Goal: Task Accomplishment & Management: Manage account settings

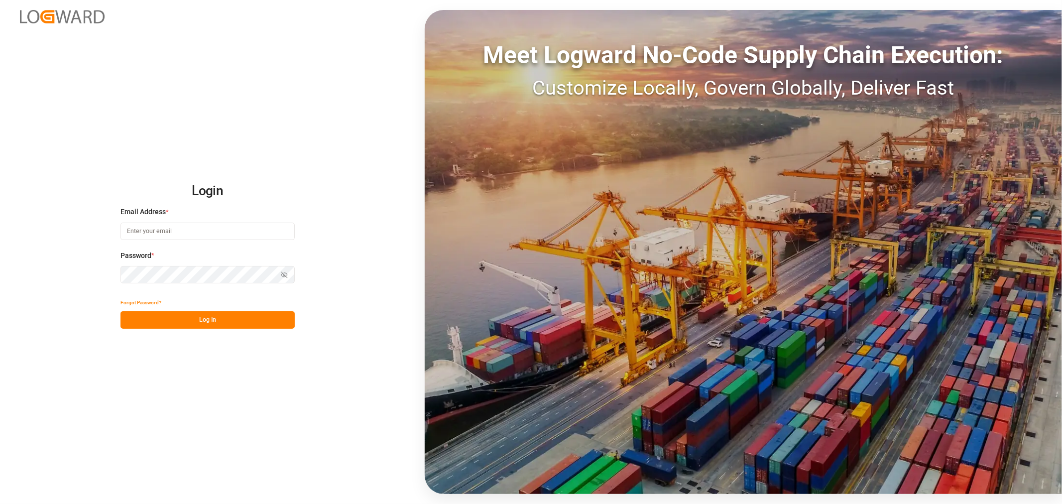
type input "[PERSON_NAME][EMAIL_ADDRESS][PERSON_NAME][DOMAIN_NAME]"
click at [211, 320] on button "Log In" at bounding box center [207, 319] width 174 height 17
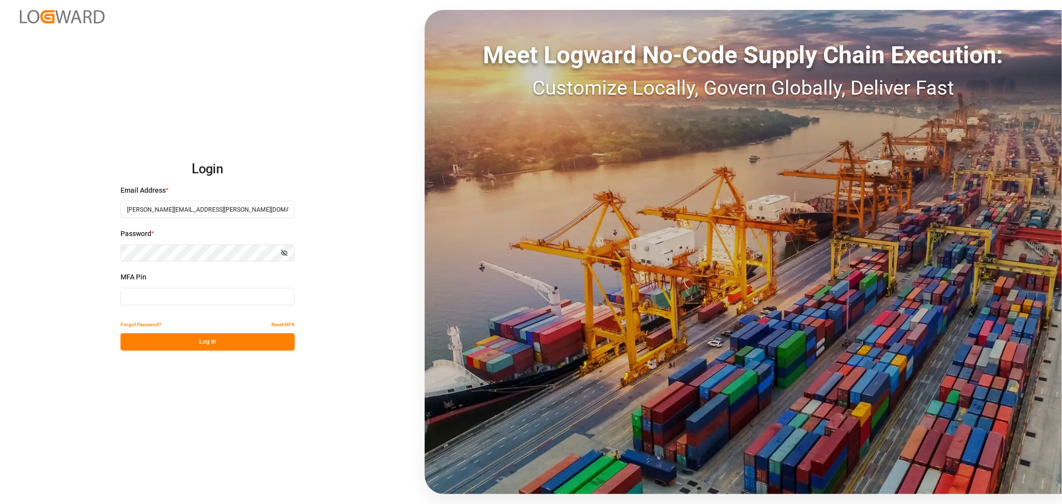
click at [205, 290] on input at bounding box center [207, 296] width 174 height 17
type input "939635"
click at [216, 344] on button "Log In" at bounding box center [207, 341] width 174 height 17
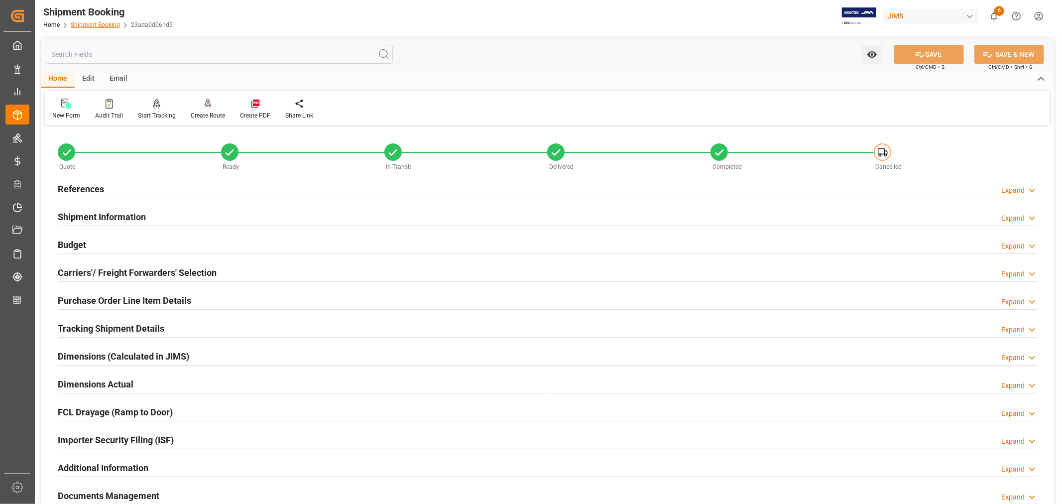
click at [95, 22] on link "Shipment Booking" at bounding box center [95, 24] width 49 height 7
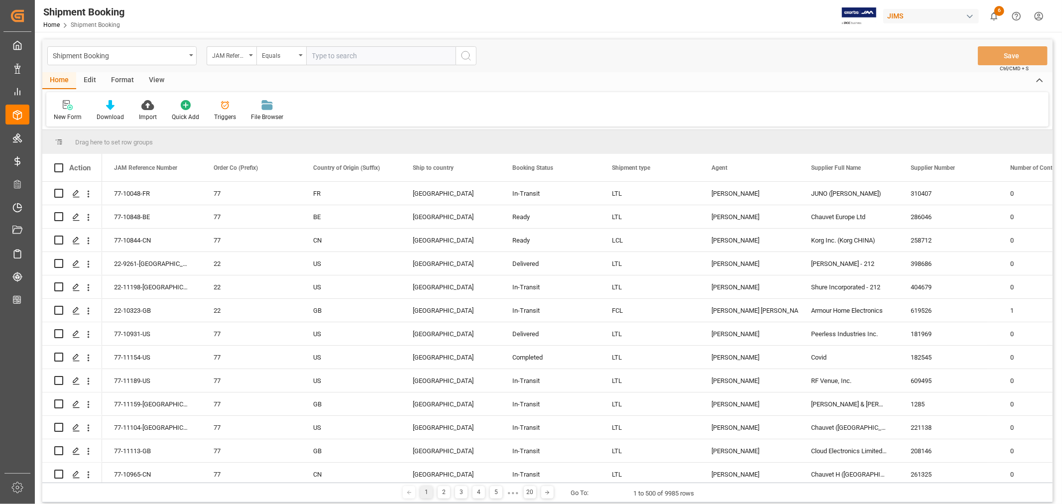
click at [311, 54] on input "text" at bounding box center [380, 55] width 149 height 19
type input "22-9998-de"
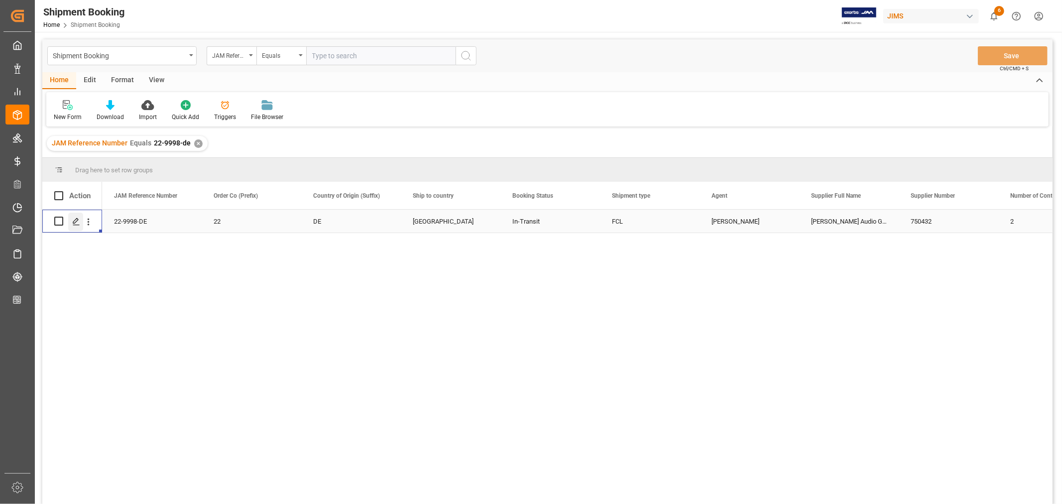
click at [77, 221] on icon "Press SPACE to select this row." at bounding box center [76, 221] width 8 height 8
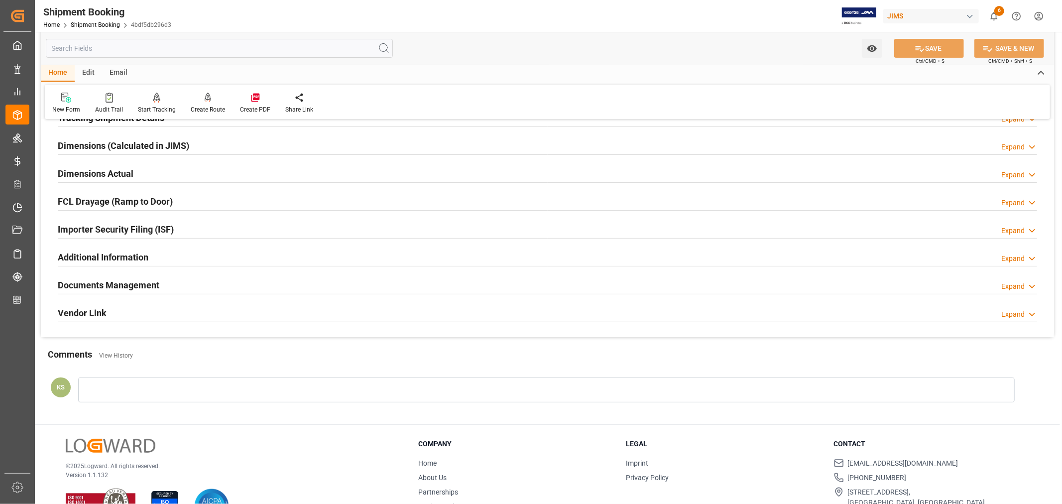
scroll to position [221, 0]
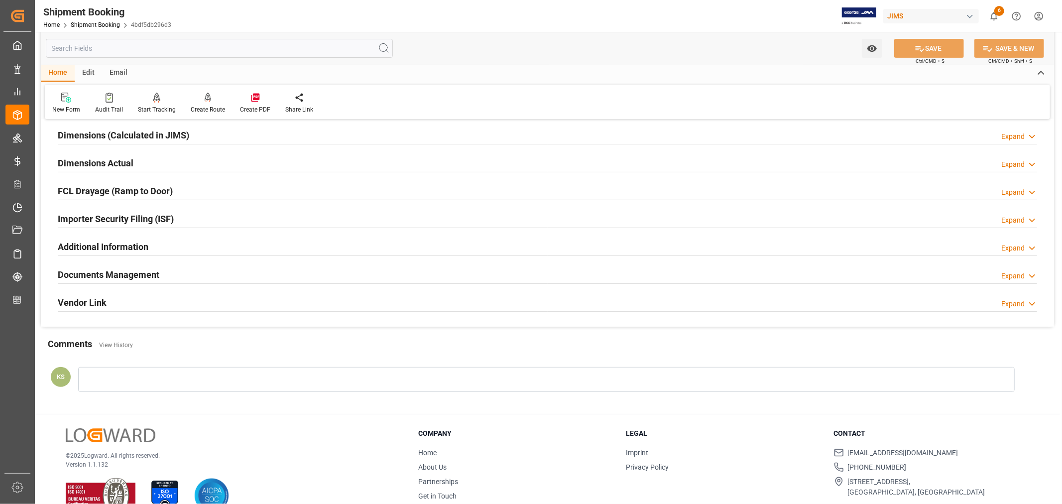
click at [161, 274] on div "Documents Management Expand" at bounding box center [547, 273] width 979 height 19
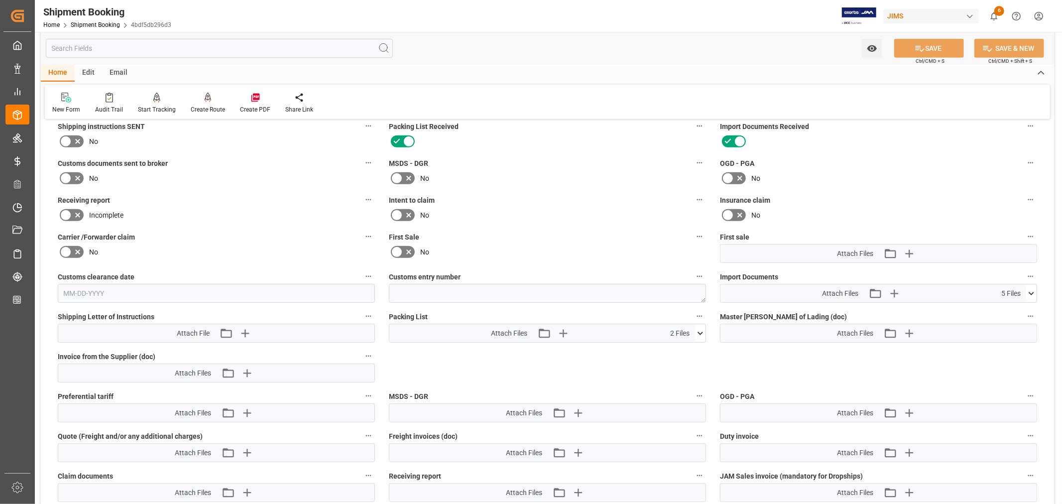
scroll to position [442, 0]
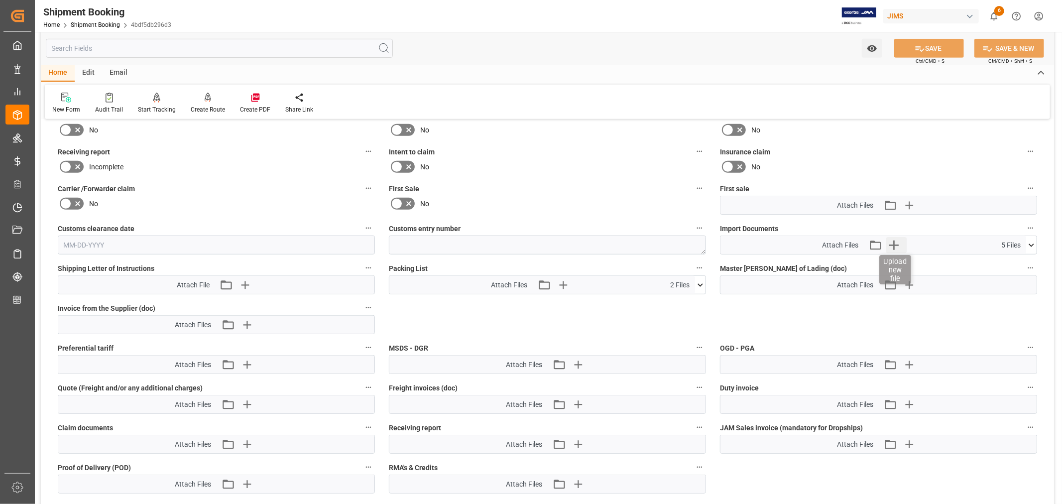
click at [891, 237] on icon "button" at bounding box center [893, 245] width 16 height 16
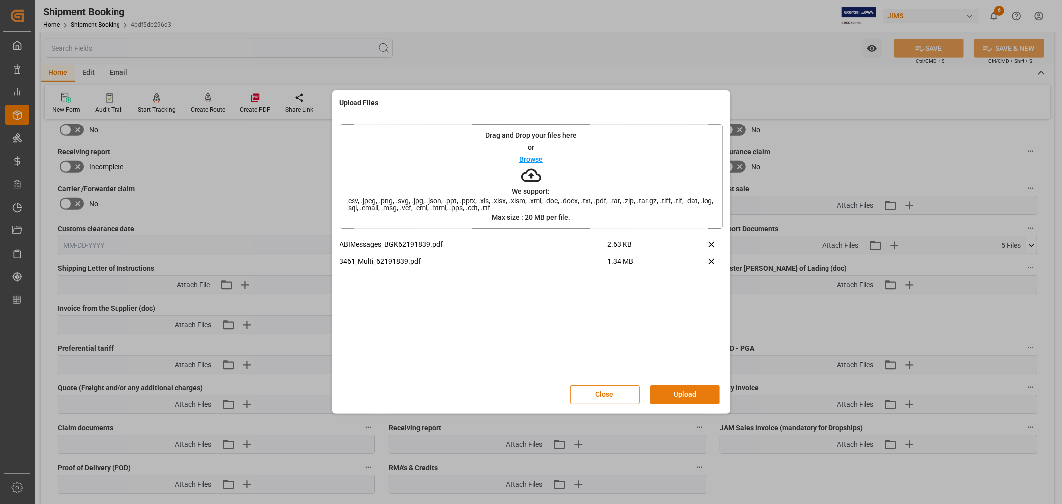
click at [678, 397] on button "Upload" at bounding box center [685, 394] width 70 height 19
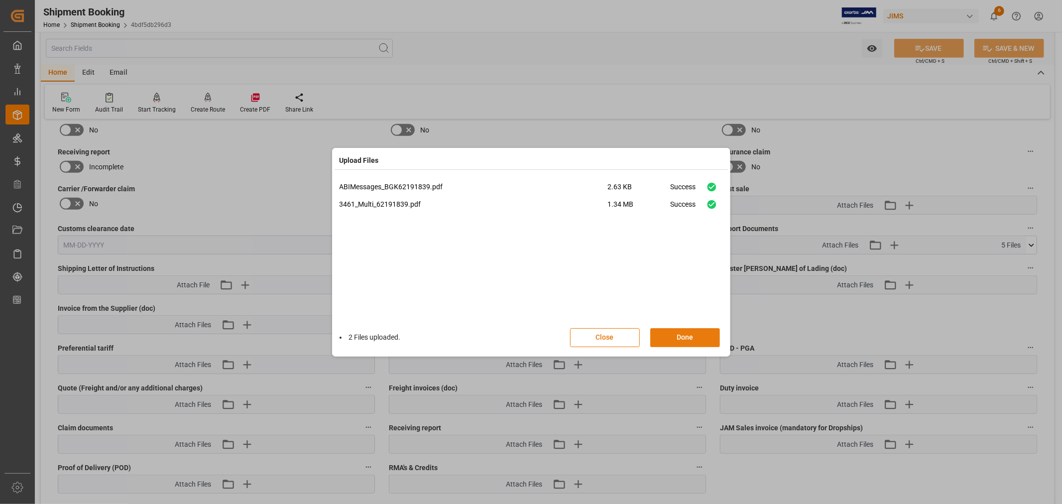
click at [680, 337] on button "Done" at bounding box center [685, 337] width 70 height 19
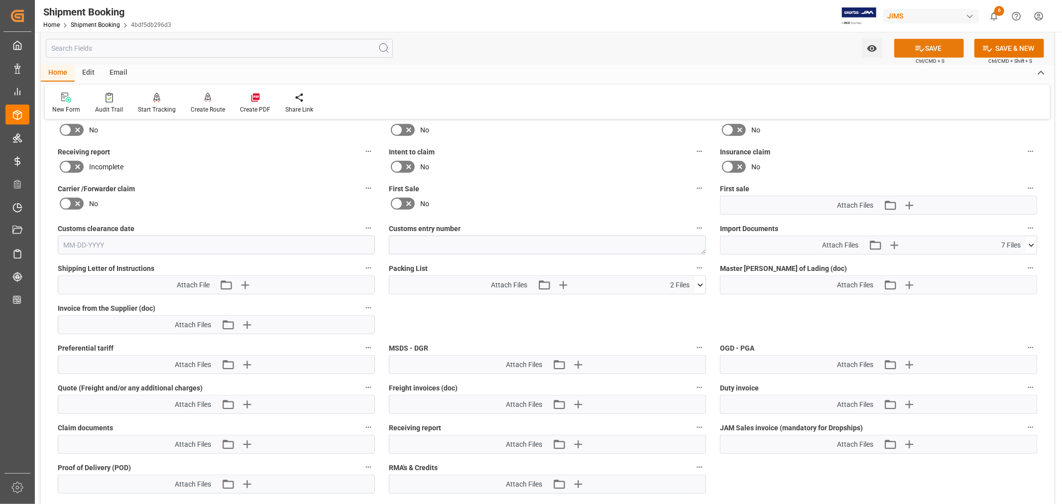
click at [935, 51] on button "SAVE" at bounding box center [929, 48] width 70 height 19
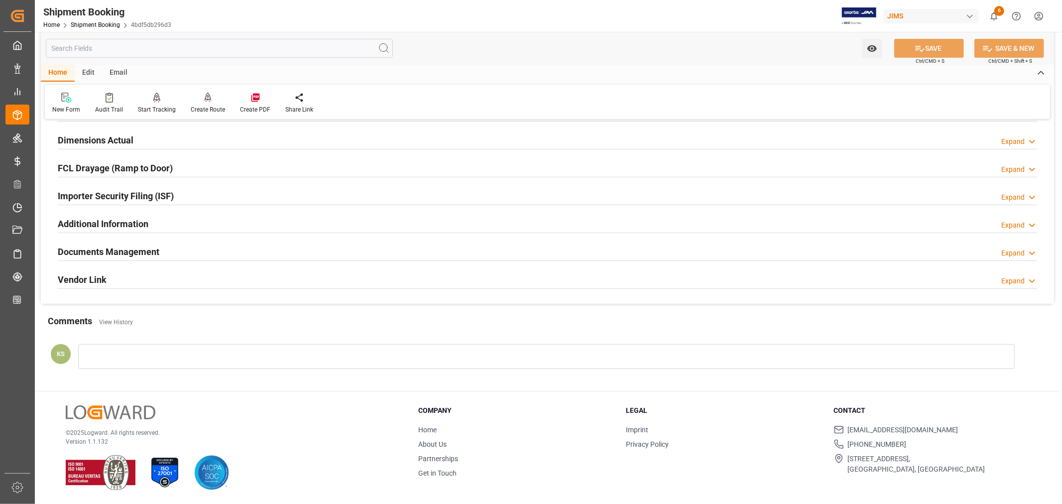
scroll to position [244, 0]
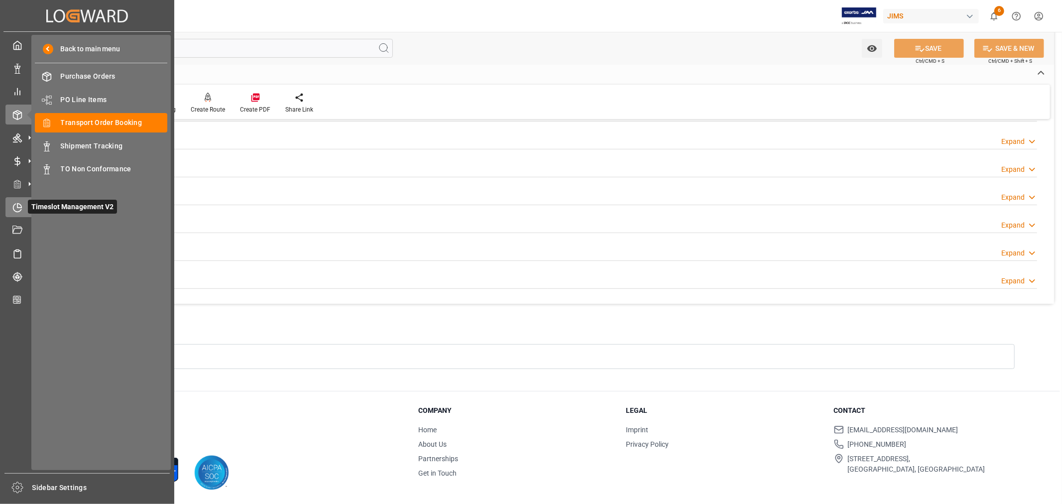
click at [16, 203] on icon at bounding box center [17, 208] width 10 height 10
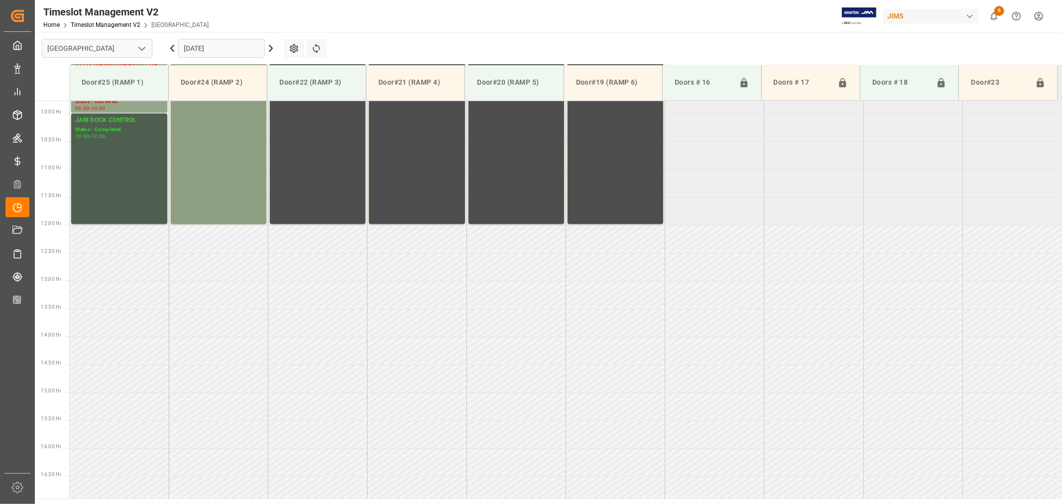
scroll to position [550, 0]
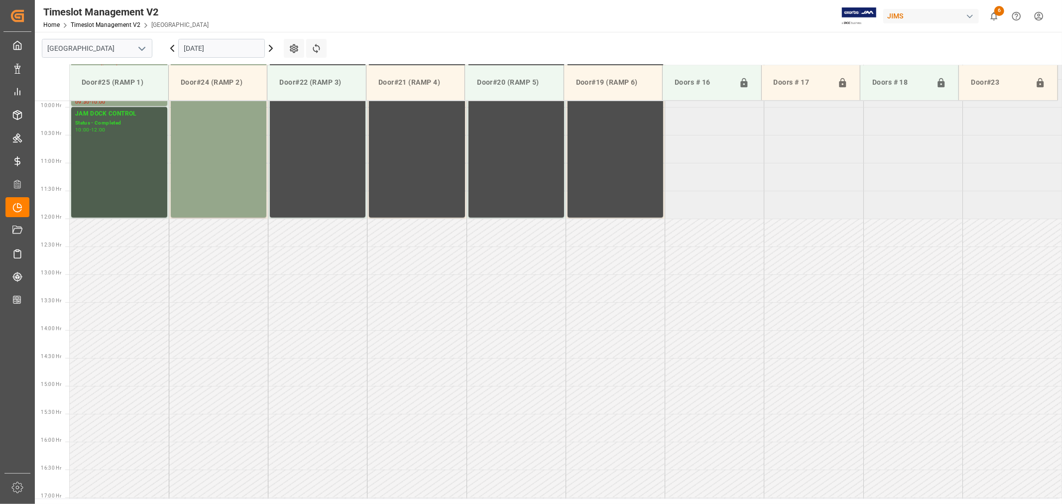
click at [146, 49] on icon "open menu" at bounding box center [142, 49] width 12 height 12
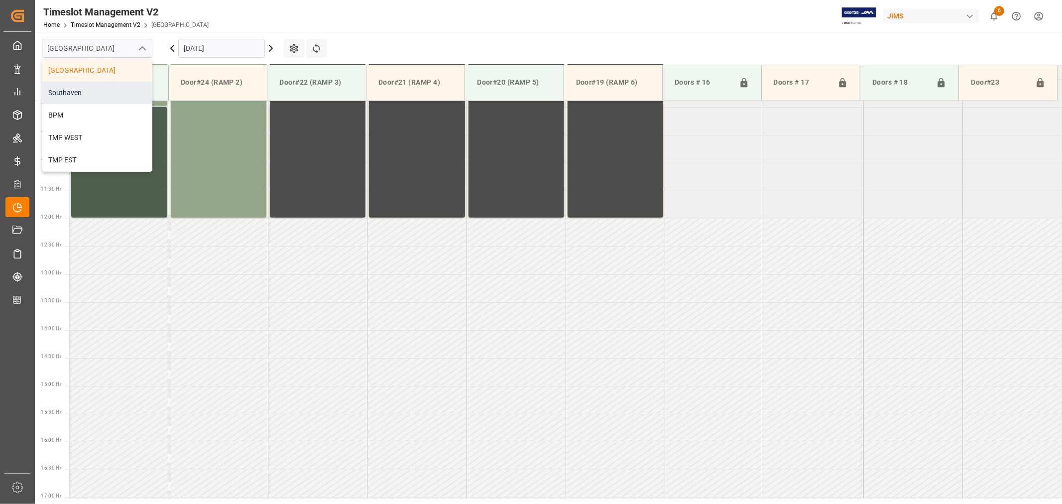
click at [76, 89] on div "Southaven" at bounding box center [96, 93] width 109 height 22
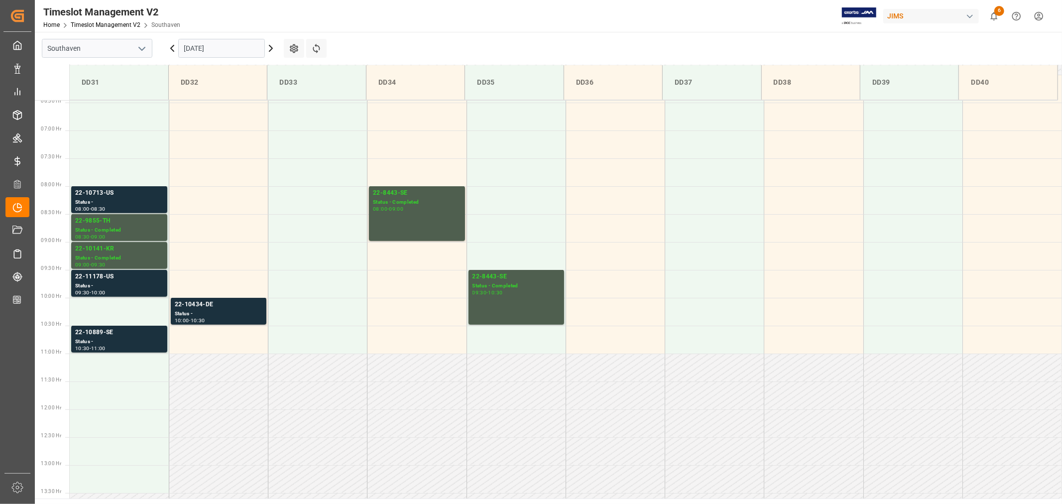
scroll to position [329, 0]
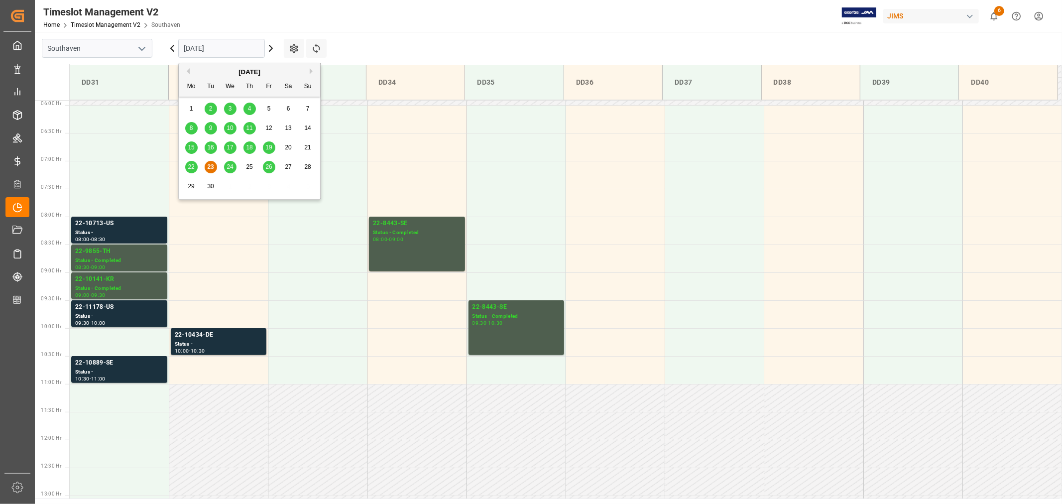
click at [233, 47] on input "09-23-2025" at bounding box center [221, 48] width 87 height 19
click at [230, 169] on span "24" at bounding box center [229, 166] width 6 height 7
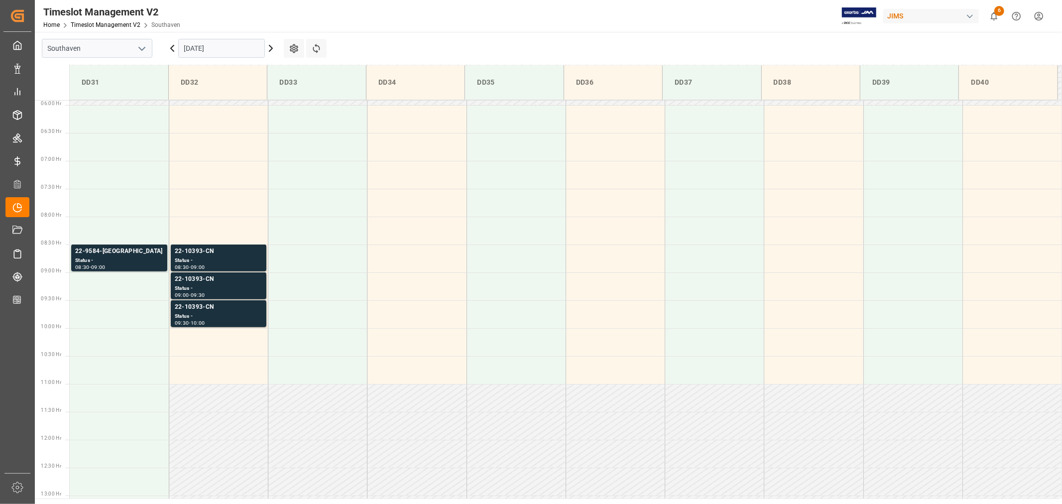
click at [240, 45] on input "09-24-2025" at bounding box center [221, 48] width 87 height 19
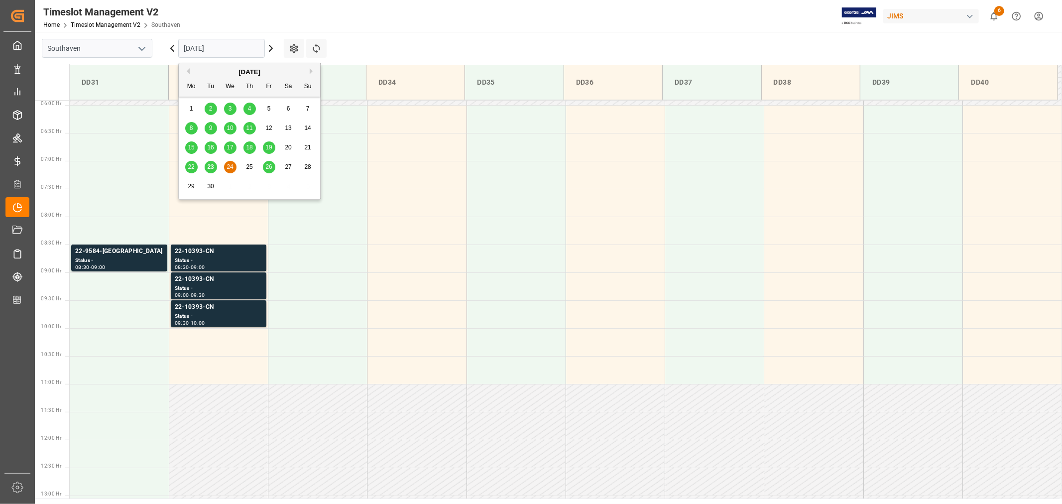
click at [269, 168] on span "26" at bounding box center [268, 166] width 6 height 7
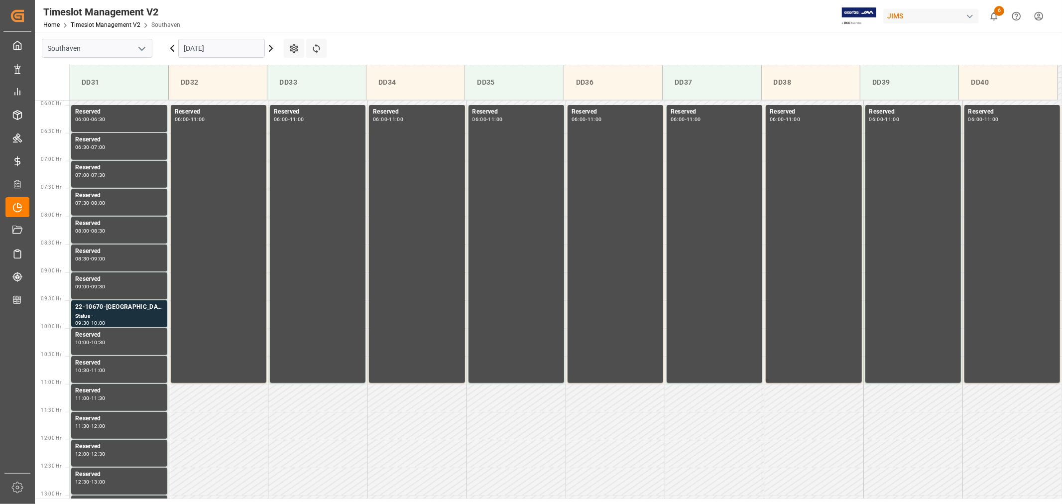
click at [214, 47] on input "09-26-2025" at bounding box center [221, 48] width 87 height 19
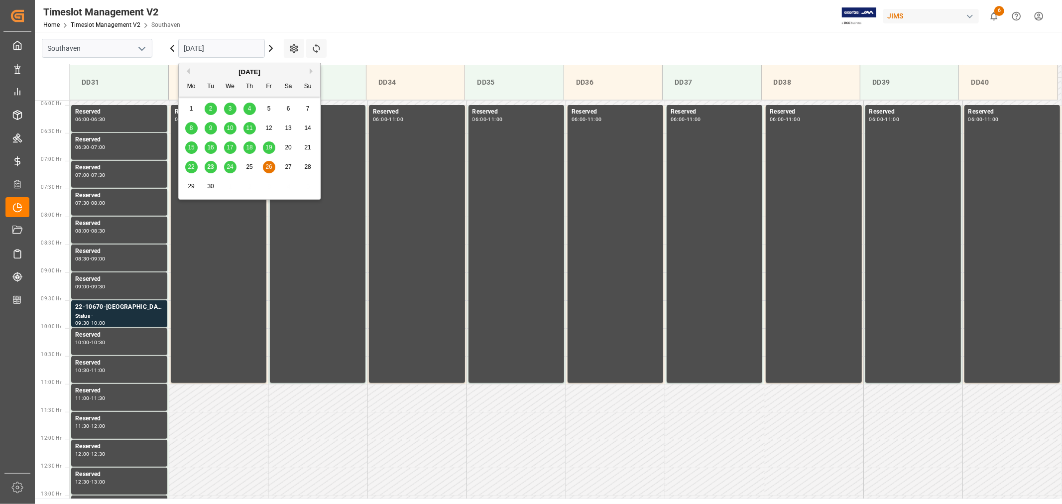
click at [227, 166] on span "24" at bounding box center [229, 166] width 6 height 7
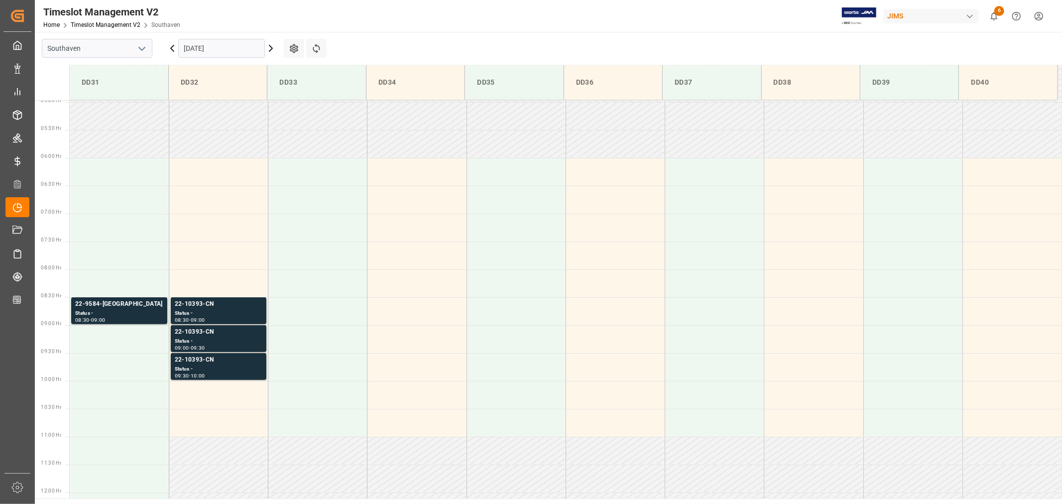
scroll to position [274, 0]
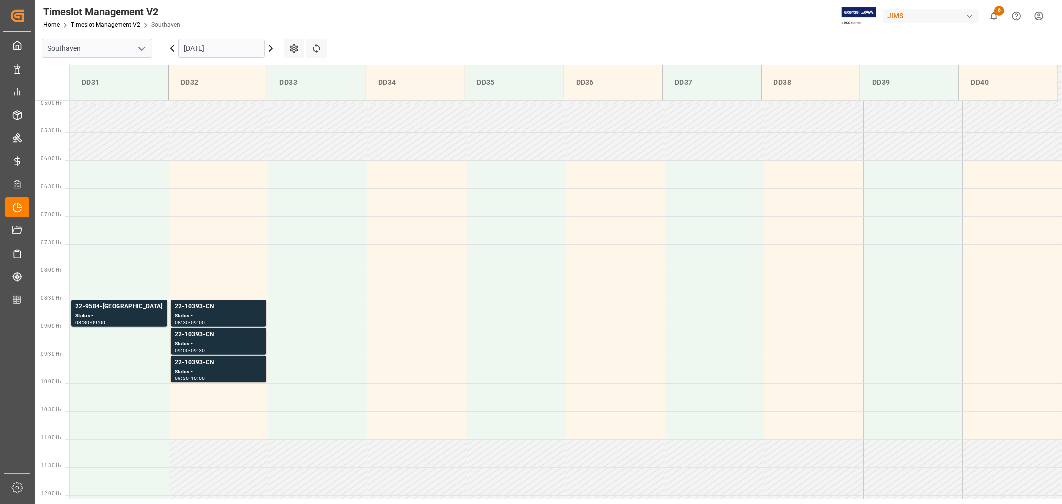
click at [226, 48] on input "09-24-2025" at bounding box center [221, 48] width 87 height 19
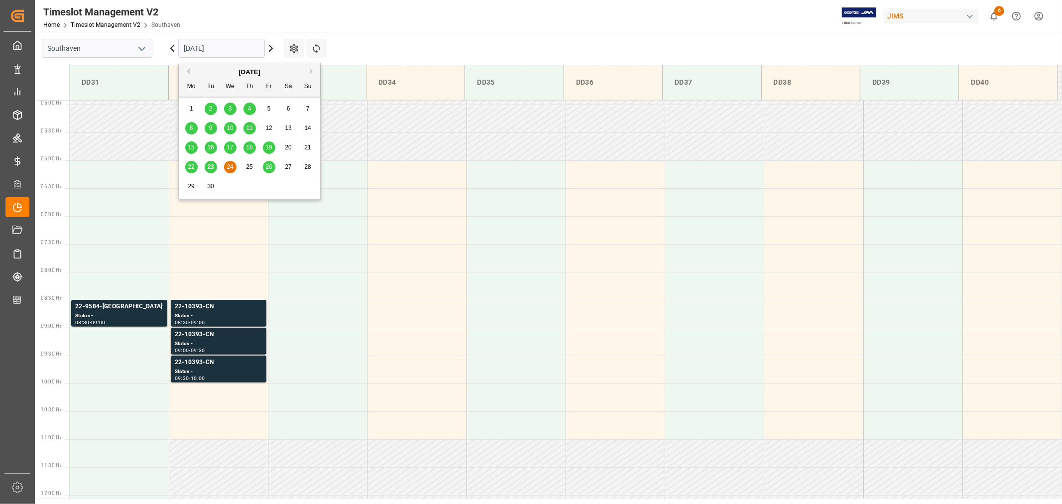
click at [211, 168] on span "23" at bounding box center [210, 166] width 6 height 7
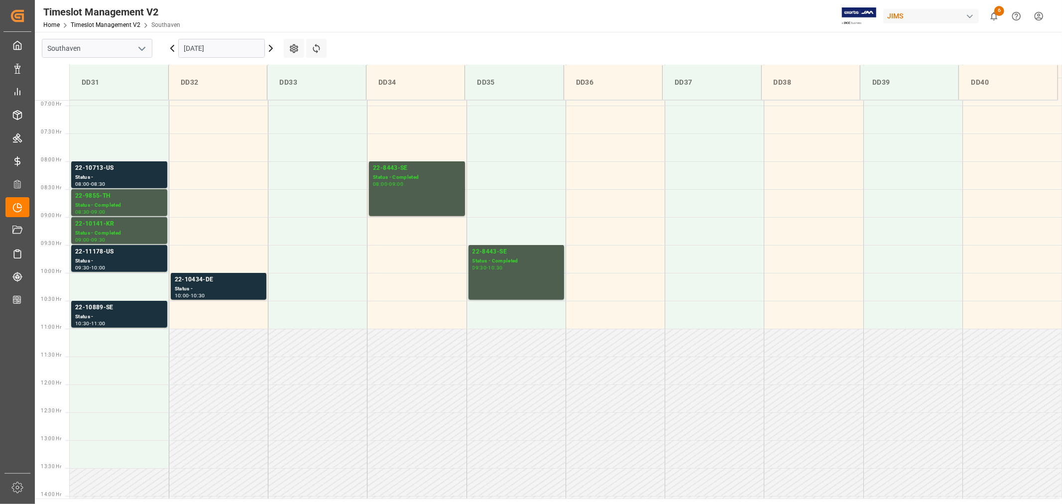
scroll to position [329, 0]
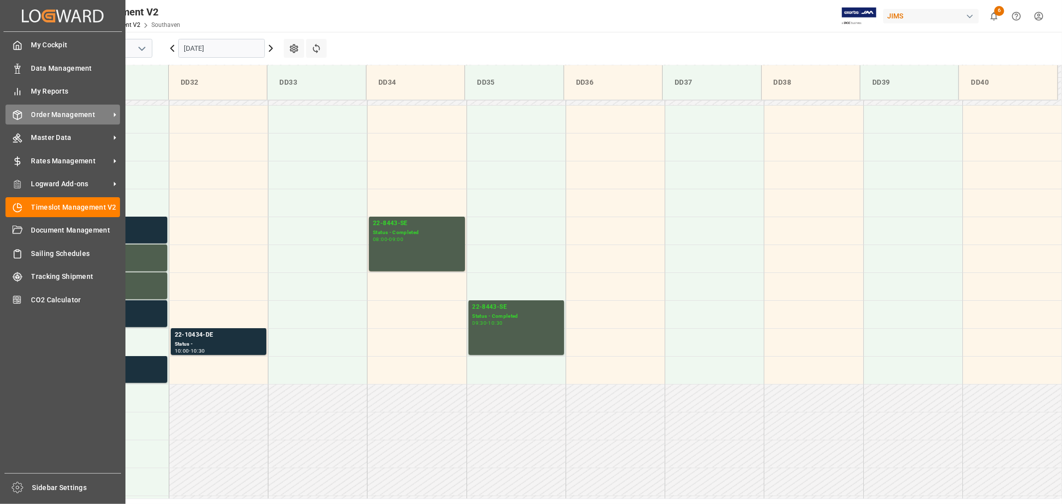
click at [73, 113] on span "Order Management" at bounding box center [70, 114] width 79 height 10
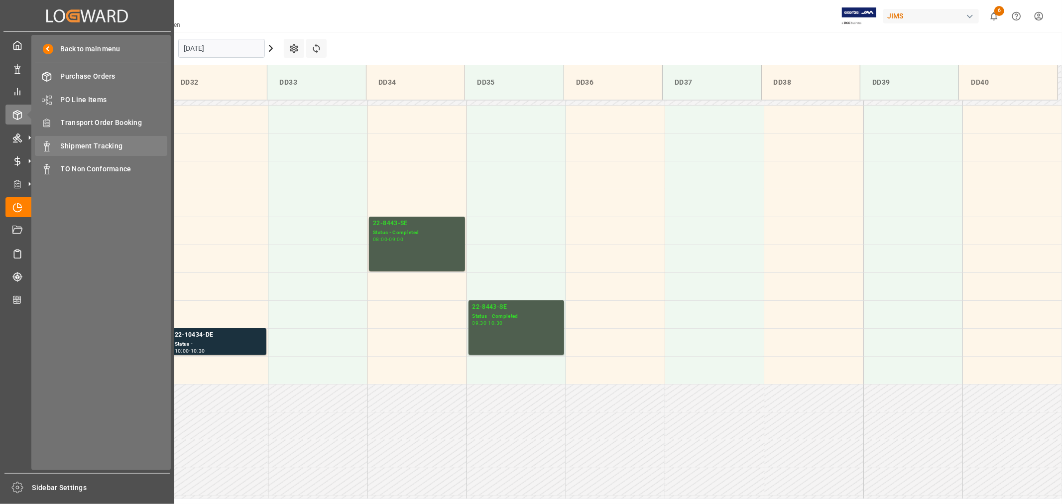
click at [110, 138] on div "Shipment Tracking Shipment Tracking" at bounding box center [101, 145] width 132 height 19
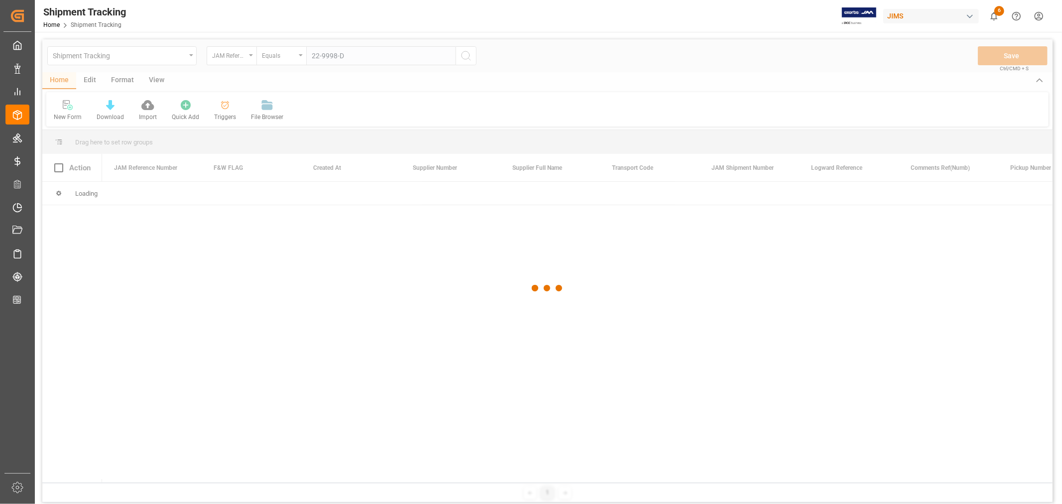
type input "22-9998-DE"
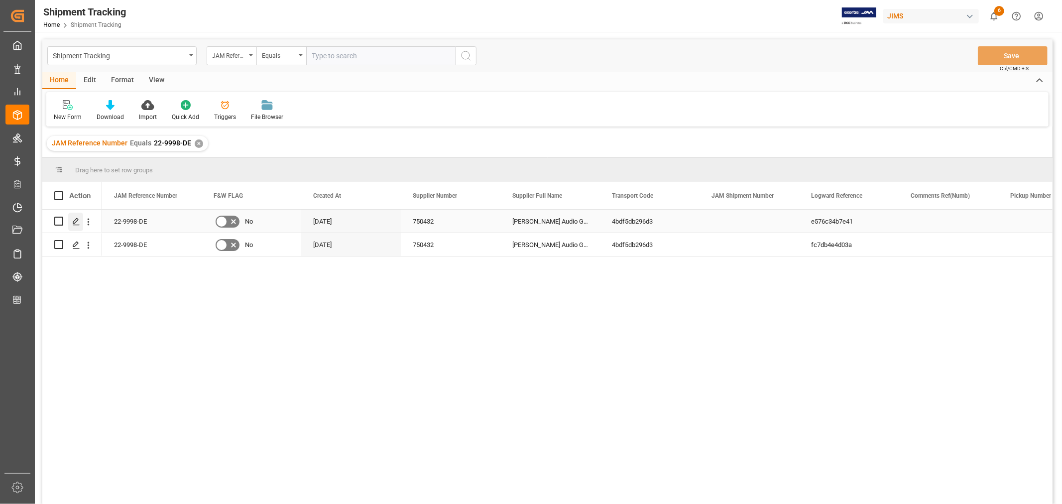
click at [77, 221] on icon "Press SPACE to select this row." at bounding box center [76, 221] width 8 height 8
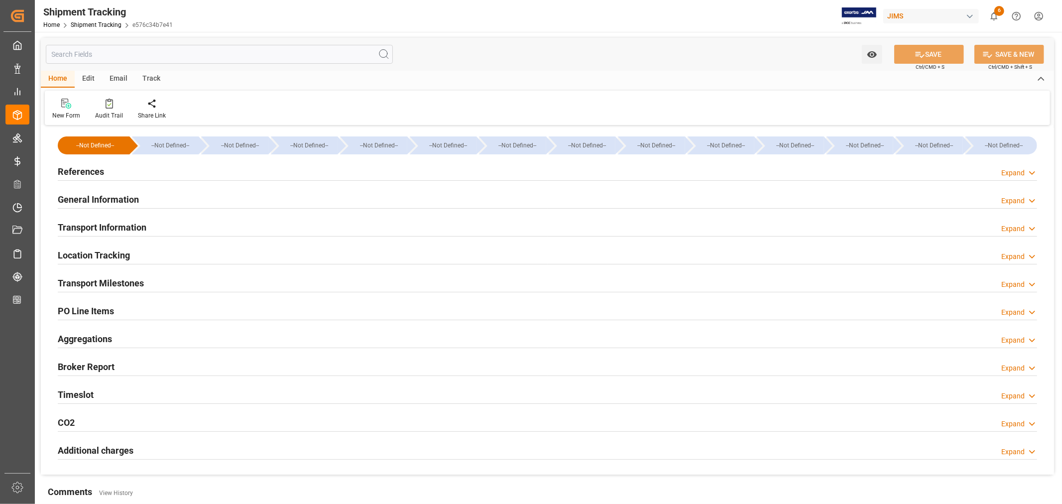
type input "209542.955"
click at [124, 229] on h2 "Transport Information" at bounding box center [102, 226] width 89 height 13
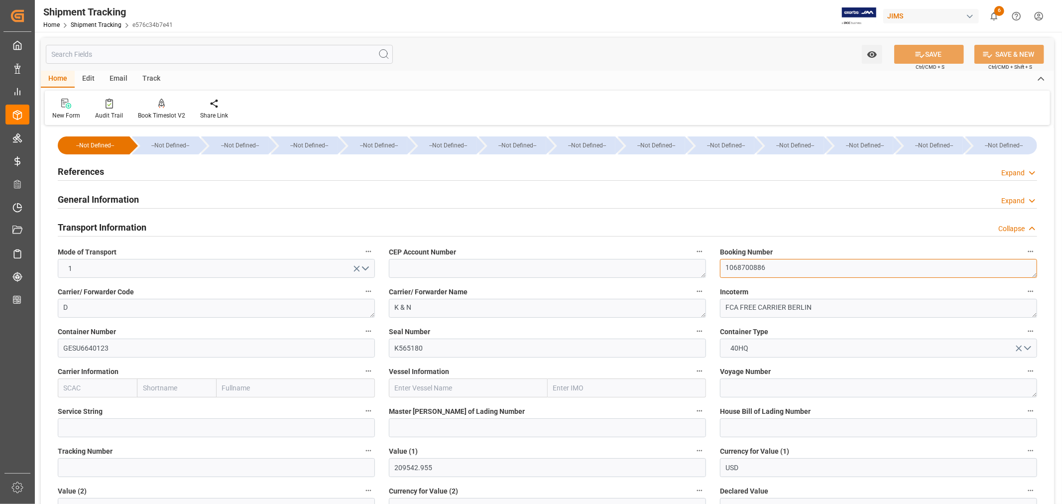
click at [746, 266] on textarea "1068700886" at bounding box center [878, 268] width 317 height 19
click at [115, 227] on h2 "Transport Information" at bounding box center [102, 226] width 89 height 13
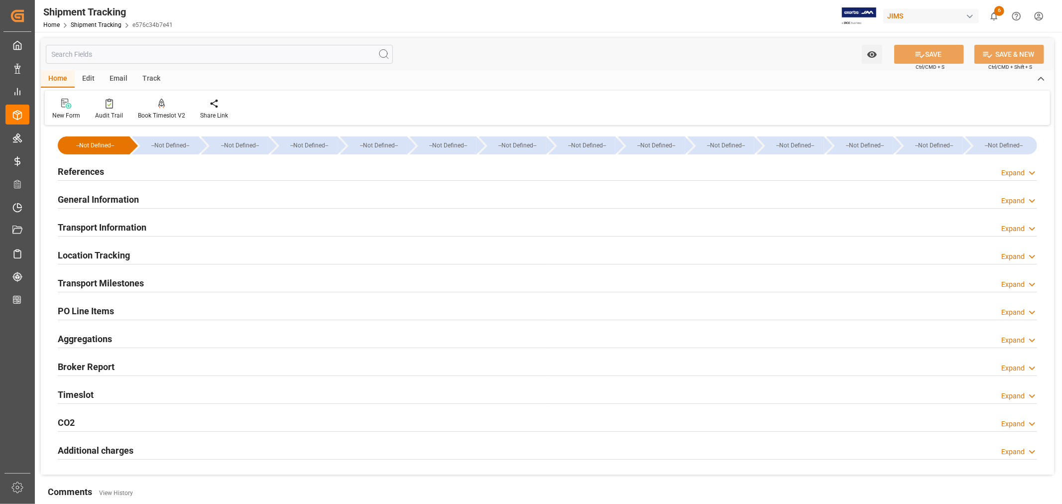
click at [116, 227] on h2 "Transport Information" at bounding box center [102, 226] width 89 height 13
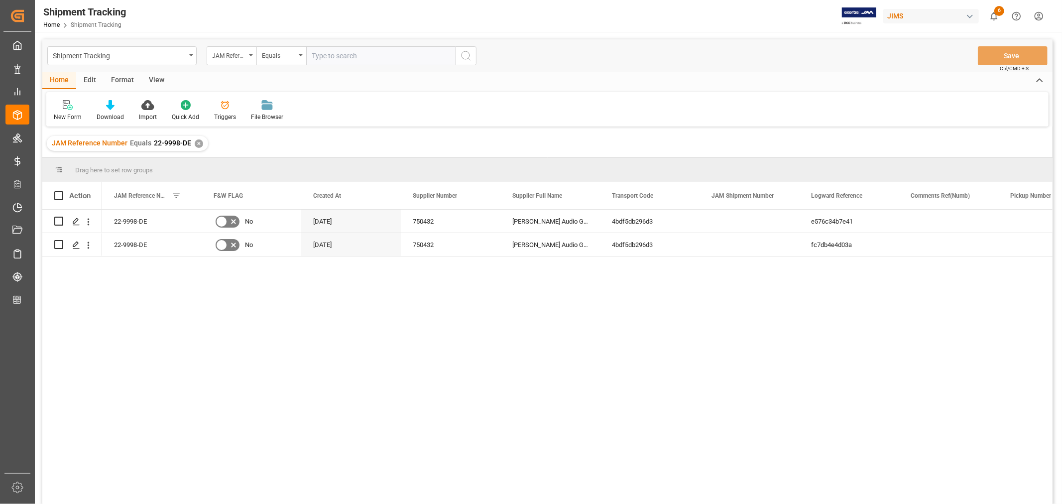
click at [155, 81] on div "View" at bounding box center [156, 80] width 30 height 17
click at [111, 112] on div "Standard Templates" at bounding box center [113, 116] width 50 height 9
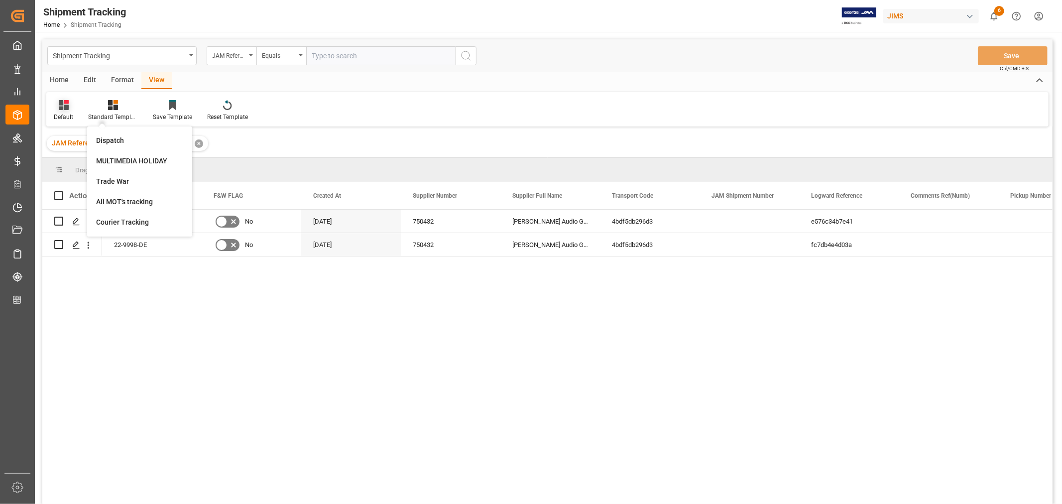
click at [66, 115] on div "Default" at bounding box center [63, 116] width 19 height 9
click at [81, 160] on div "Batman Tracking" at bounding box center [102, 161] width 87 height 10
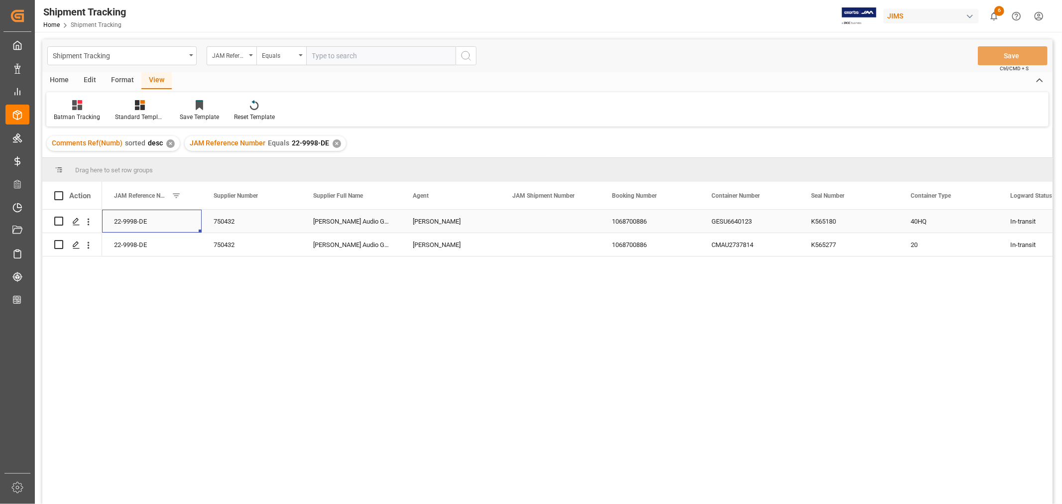
click at [131, 218] on div "22-9998-DE" at bounding box center [152, 221] width 100 height 23
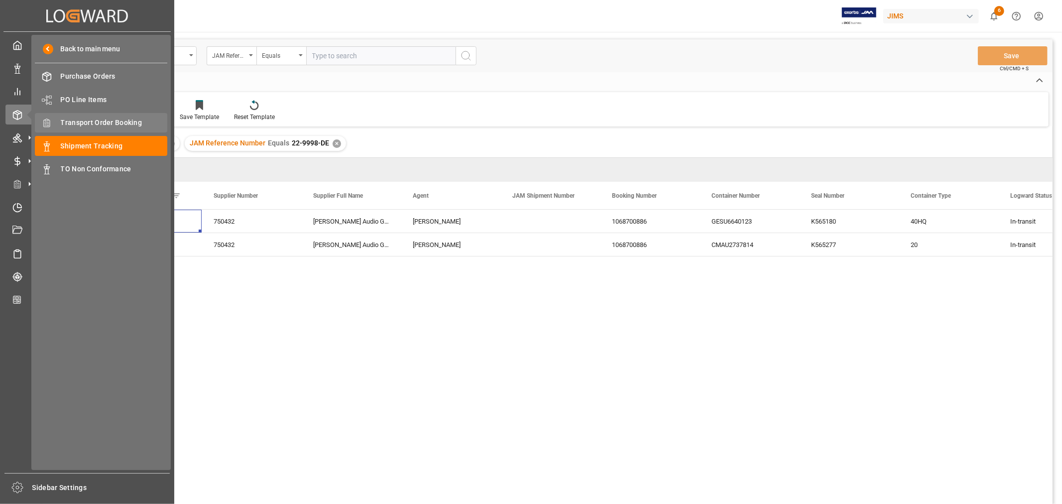
click at [103, 118] on span "Transport Order Booking" at bounding box center [114, 122] width 107 height 10
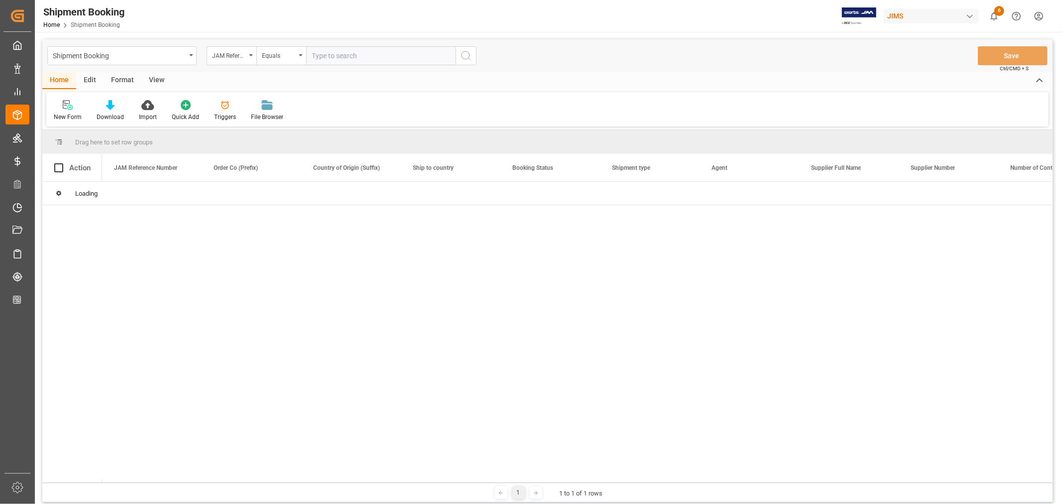
click at [316, 53] on input "text" at bounding box center [380, 55] width 149 height 19
paste input "22-9998-DE"
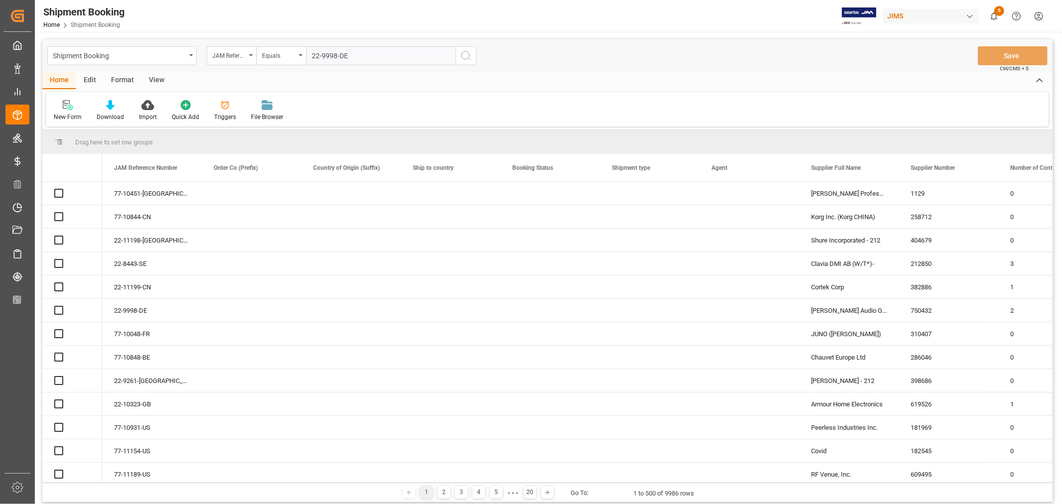
type input "22-9998-DE"
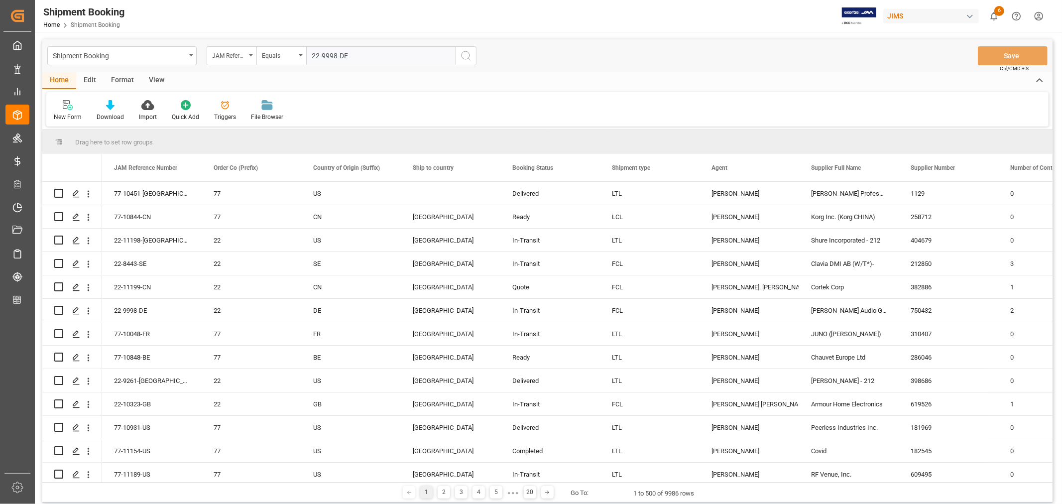
click at [465, 55] on icon "search button" at bounding box center [466, 56] width 12 height 12
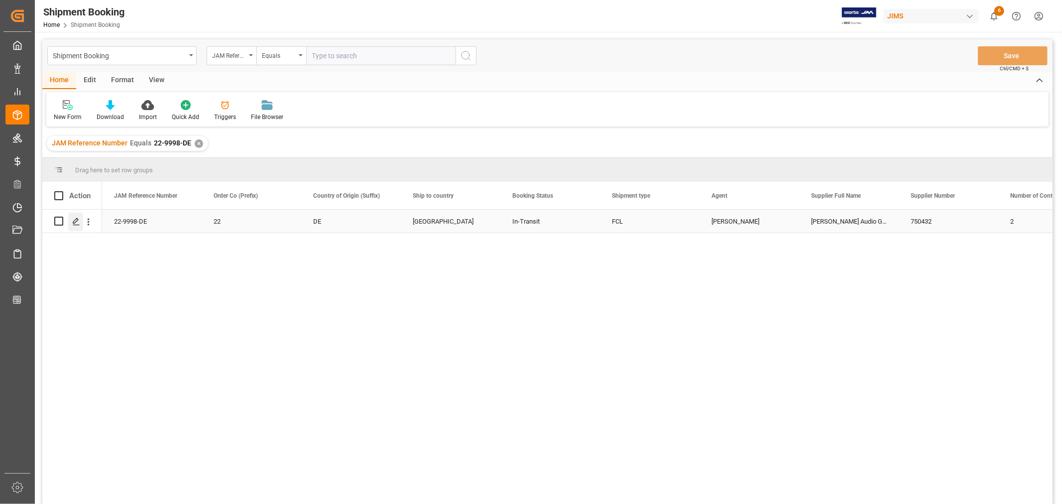
click at [79, 220] on icon "Press SPACE to select this row." at bounding box center [76, 221] width 8 height 8
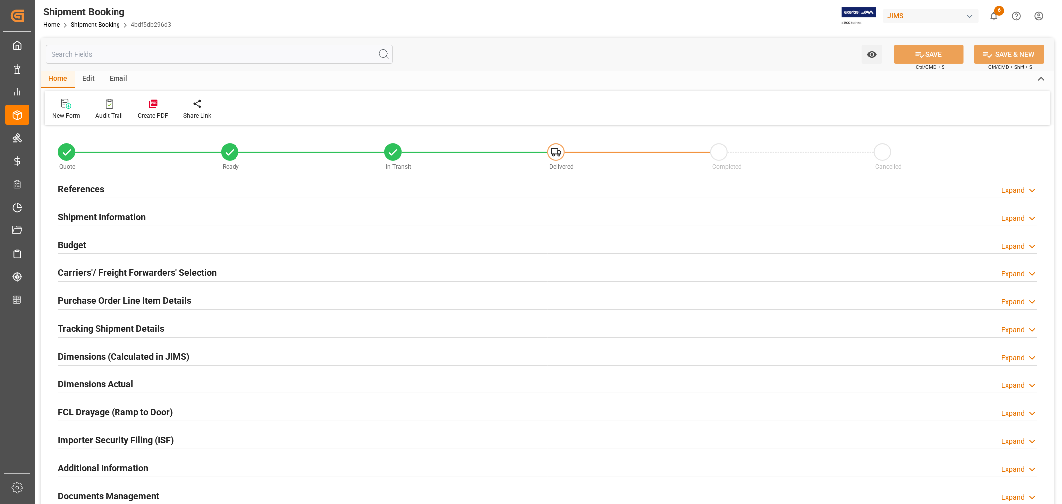
type input "0"
type input "1278.7692"
type input "12000"
type input "419085.91"
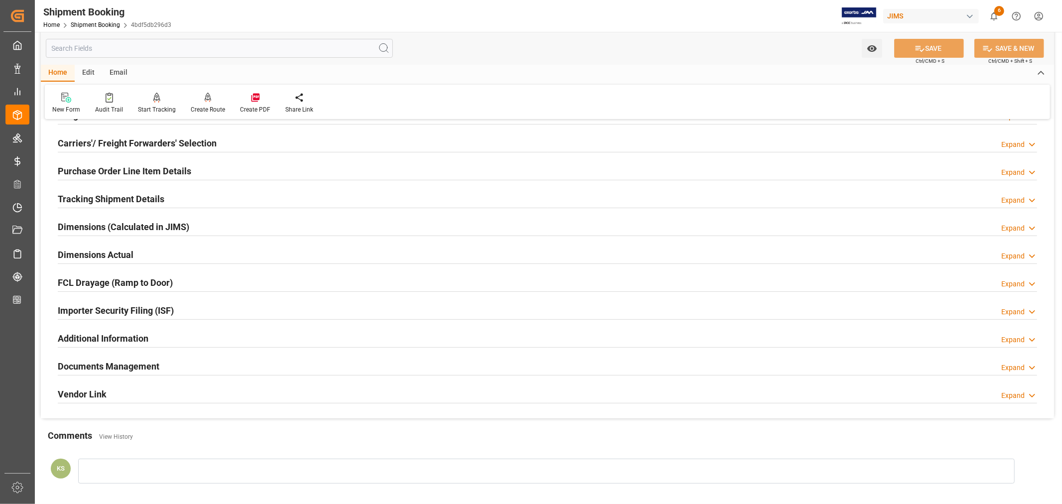
scroll to position [166, 0]
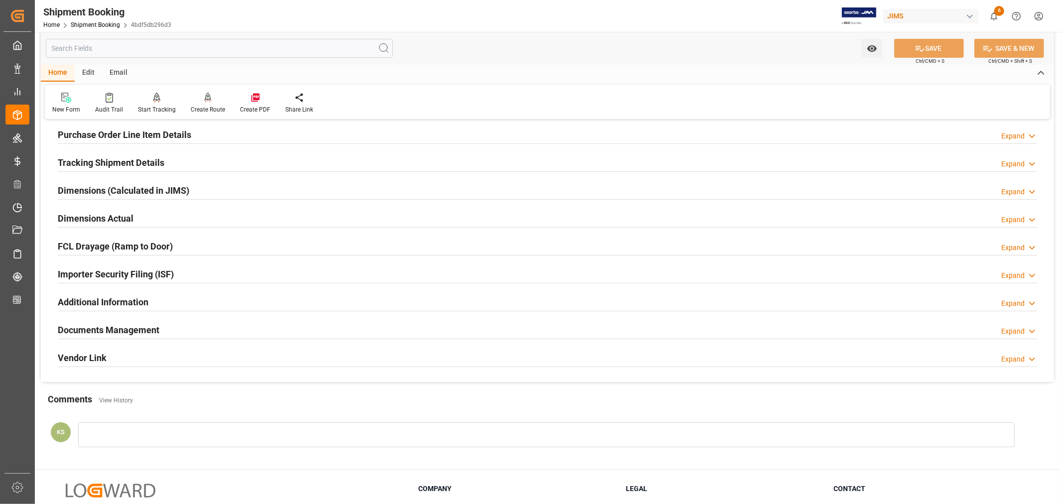
click at [148, 324] on h2 "Documents Management" at bounding box center [109, 329] width 102 height 13
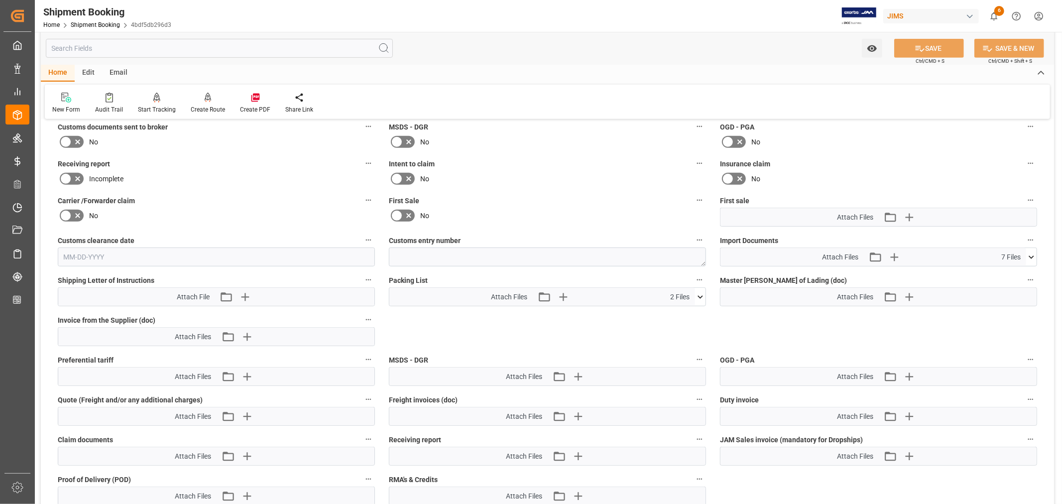
scroll to position [442, 0]
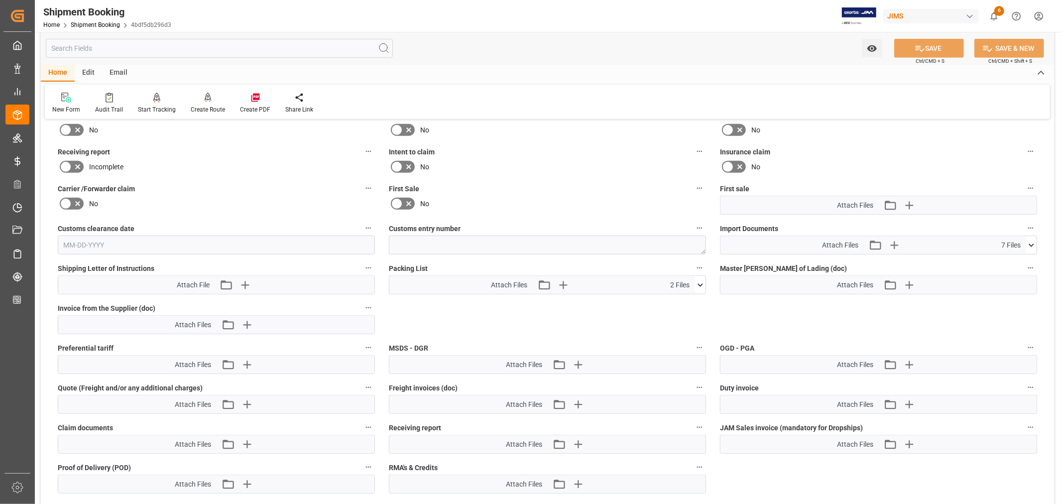
click at [702, 283] on icon at bounding box center [699, 284] width 5 height 3
click at [694, 312] on icon at bounding box center [694, 314] width 10 height 10
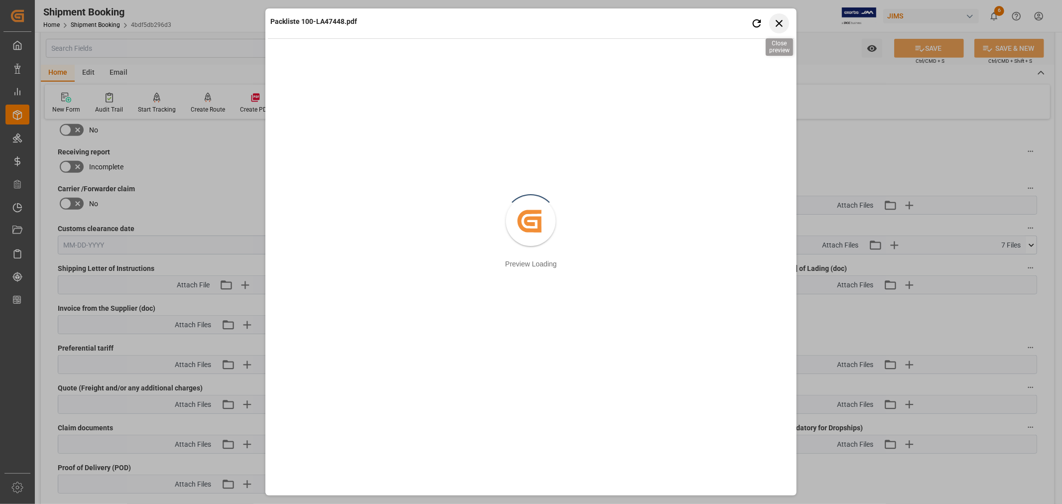
click at [780, 22] on icon "button" at bounding box center [778, 23] width 12 height 12
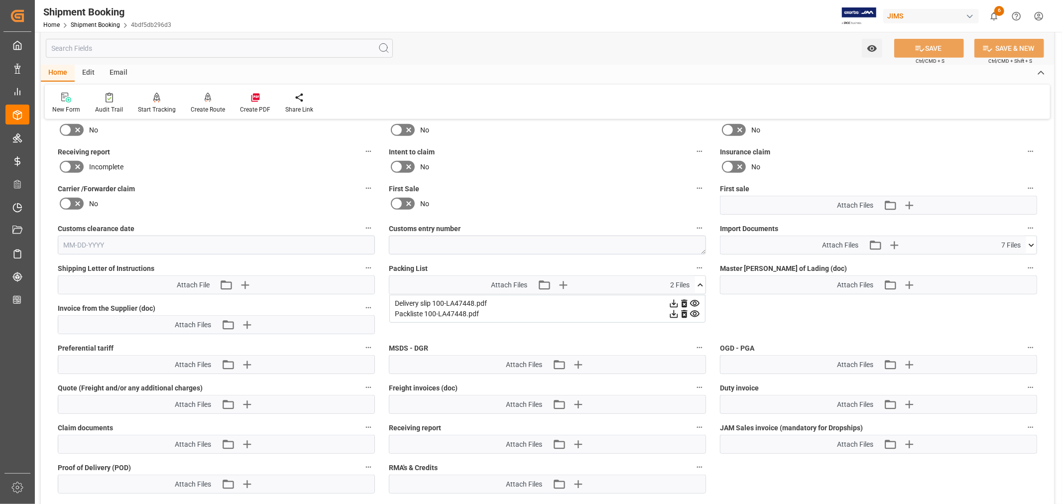
click at [695, 300] on icon at bounding box center [694, 303] width 10 height 10
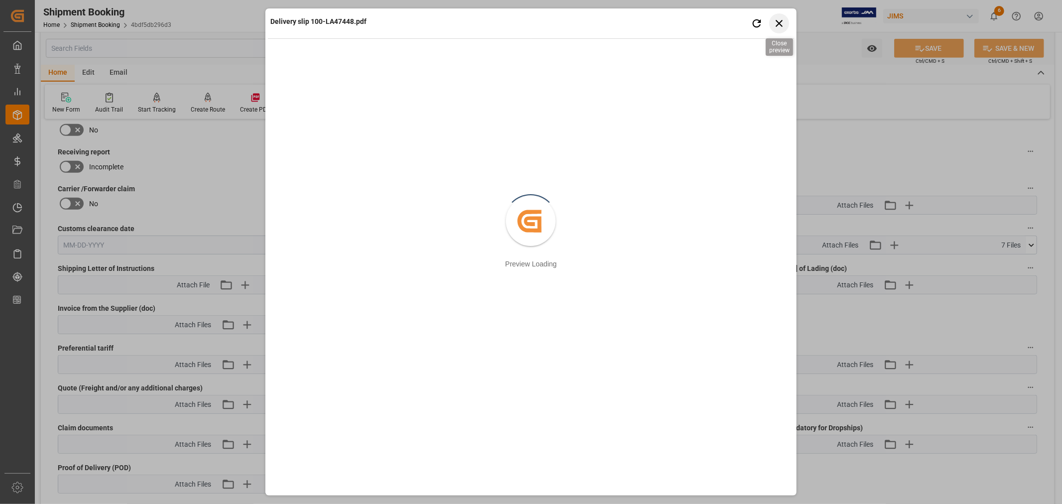
click at [782, 23] on icon "button" at bounding box center [778, 23] width 12 height 12
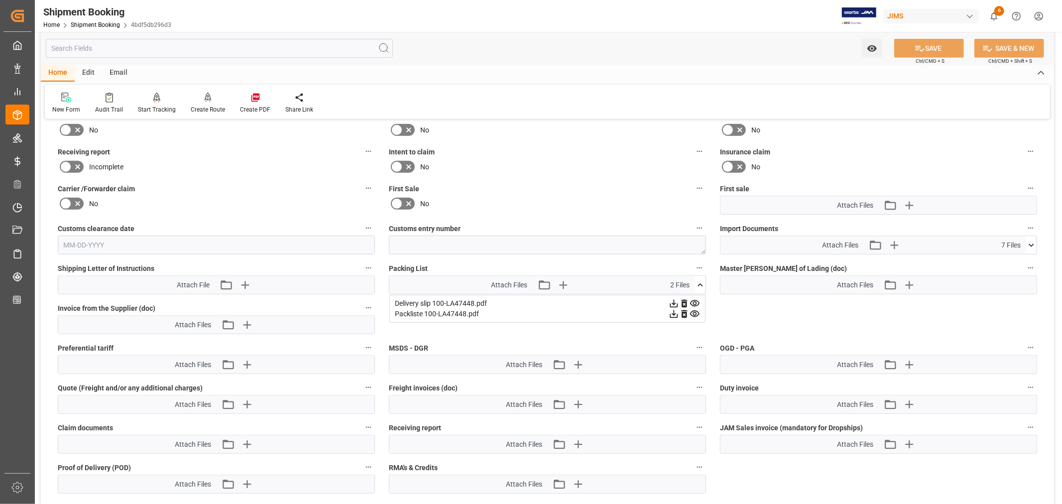
click at [701, 281] on icon at bounding box center [700, 285] width 10 height 10
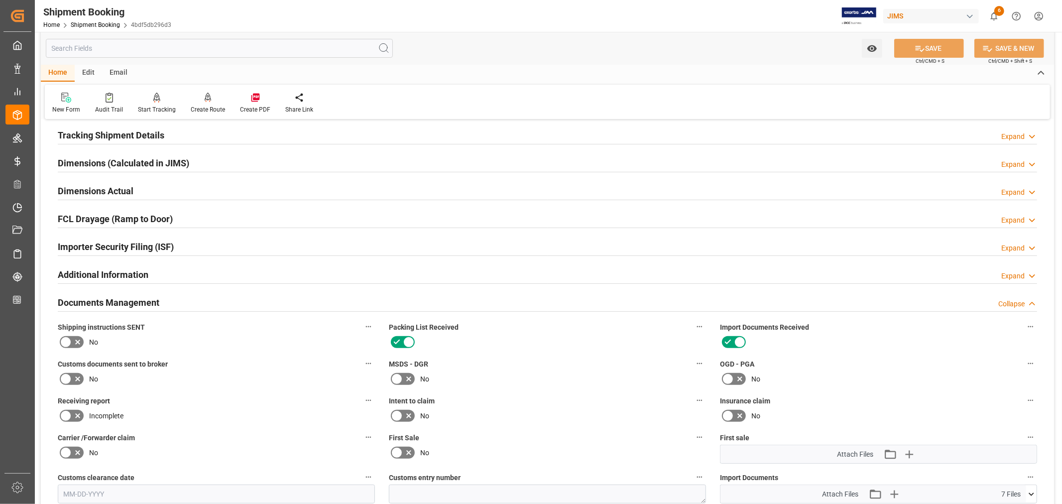
scroll to position [166, 0]
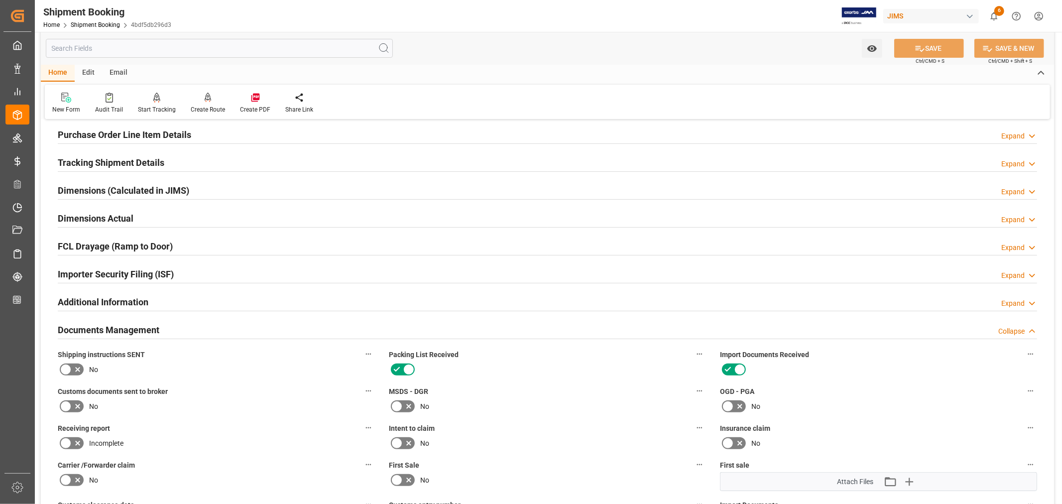
click at [153, 329] on h2 "Documents Management" at bounding box center [109, 329] width 102 height 13
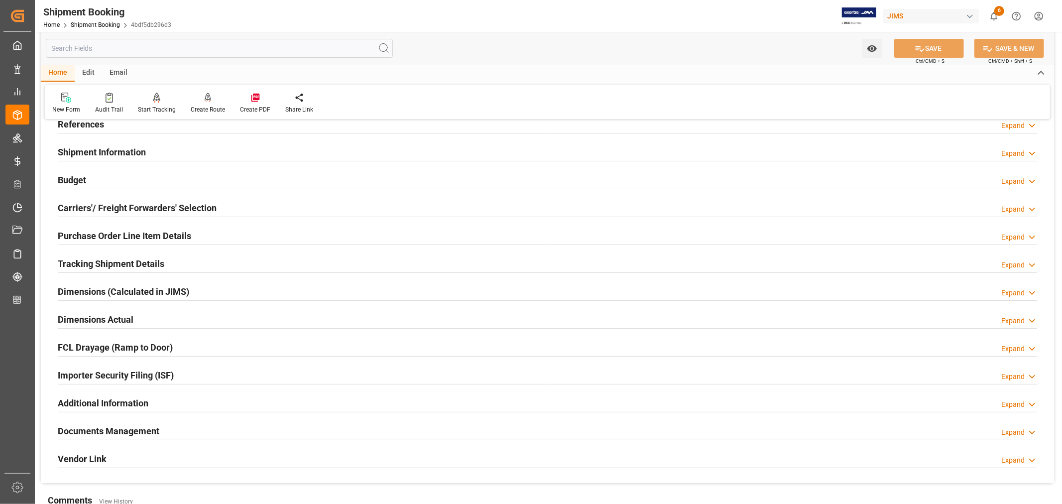
scroll to position [0, 0]
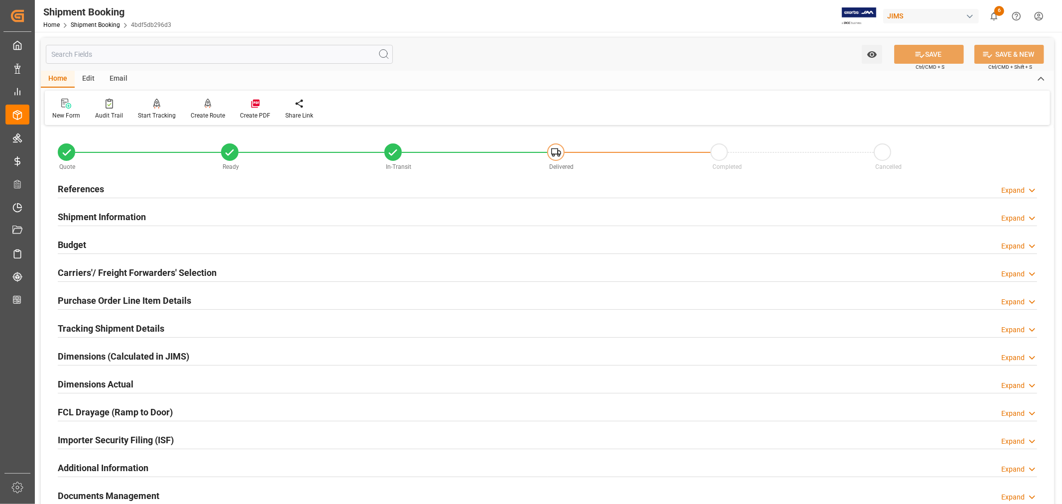
click at [80, 240] on h2 "Budget" at bounding box center [72, 244] width 28 height 13
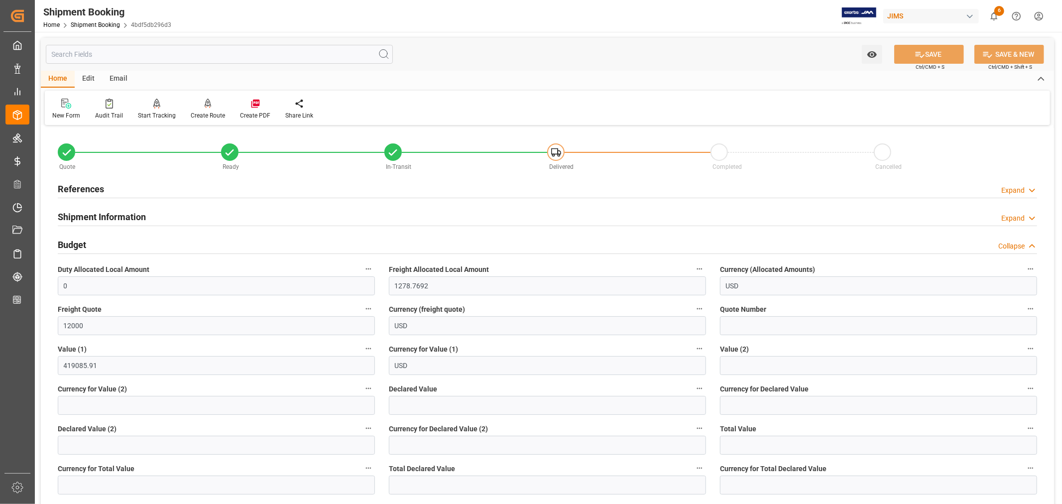
click at [148, 236] on div "Budget Collapse" at bounding box center [547, 243] width 979 height 19
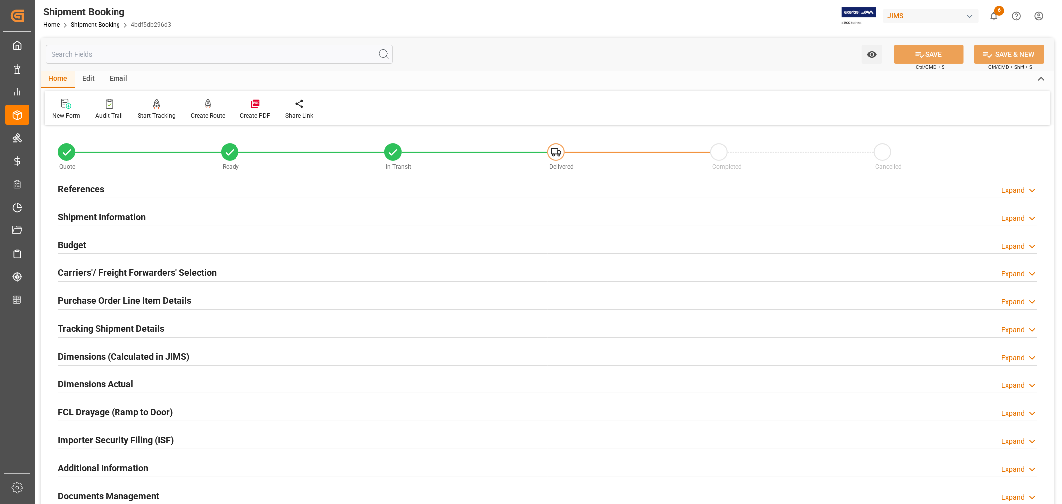
click at [123, 323] on h2 "Tracking Shipment Details" at bounding box center [111, 328] width 107 height 13
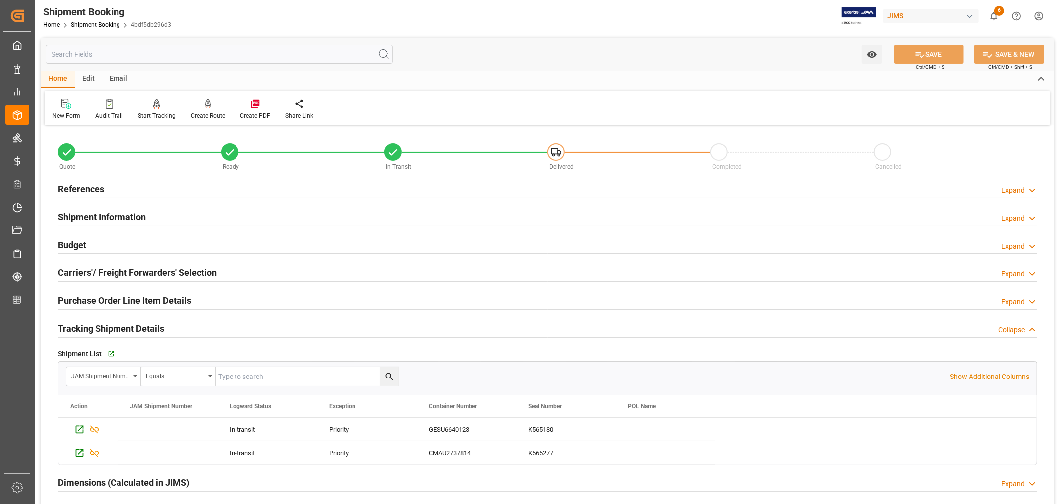
scroll to position [55, 0]
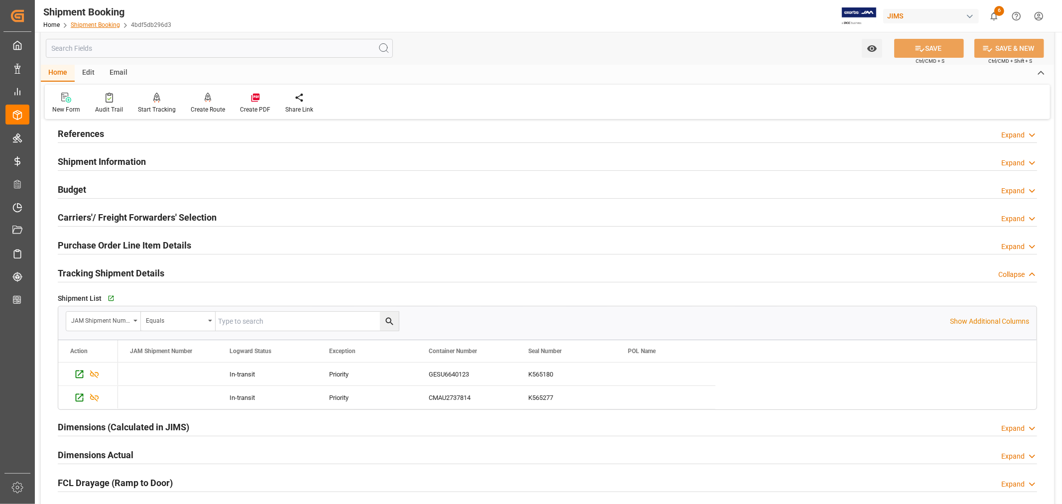
click at [88, 23] on link "Shipment Booking" at bounding box center [95, 24] width 49 height 7
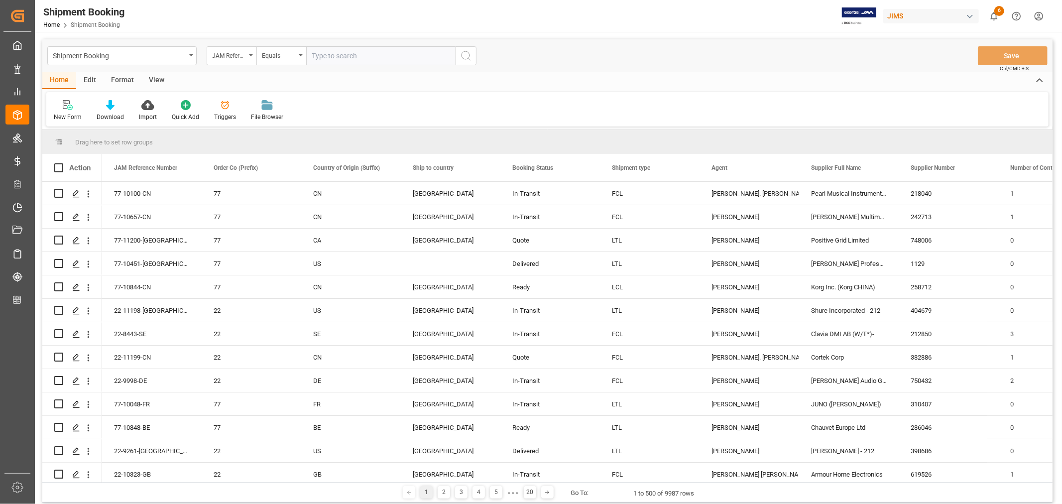
click at [311, 56] on input "text" at bounding box center [380, 55] width 149 height 19
paste input "22-10827-MY"
type input "22-10827-MY"
click at [467, 56] on icon "search button" at bounding box center [466, 56] width 12 height 12
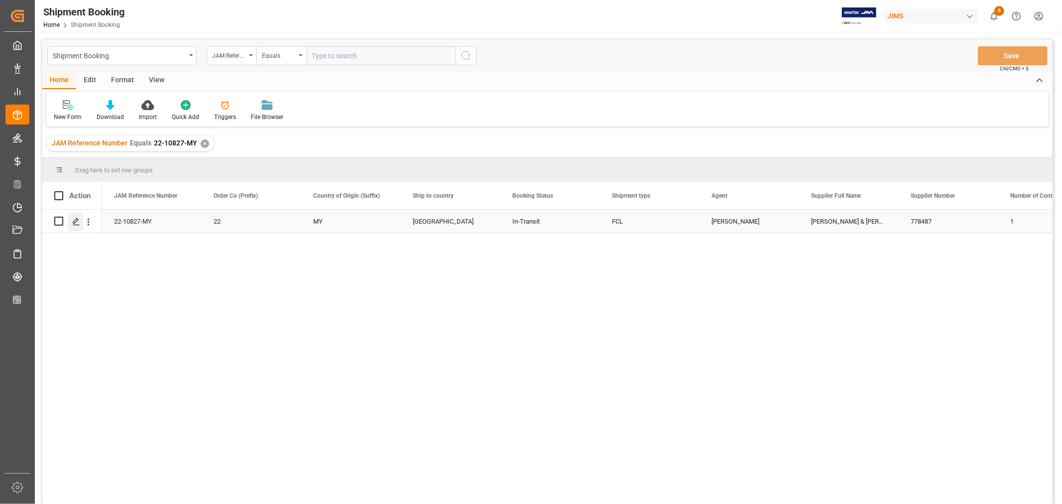
click at [75, 224] on icon "Press SPACE to select this row." at bounding box center [76, 221] width 8 height 8
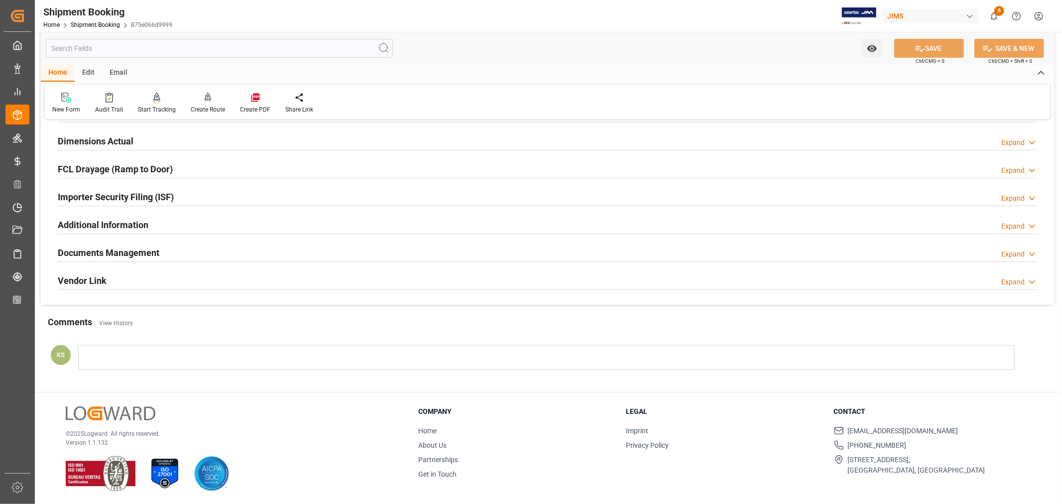
scroll to position [244, 0]
click at [196, 251] on div "Documents Management Expand" at bounding box center [547, 250] width 979 height 19
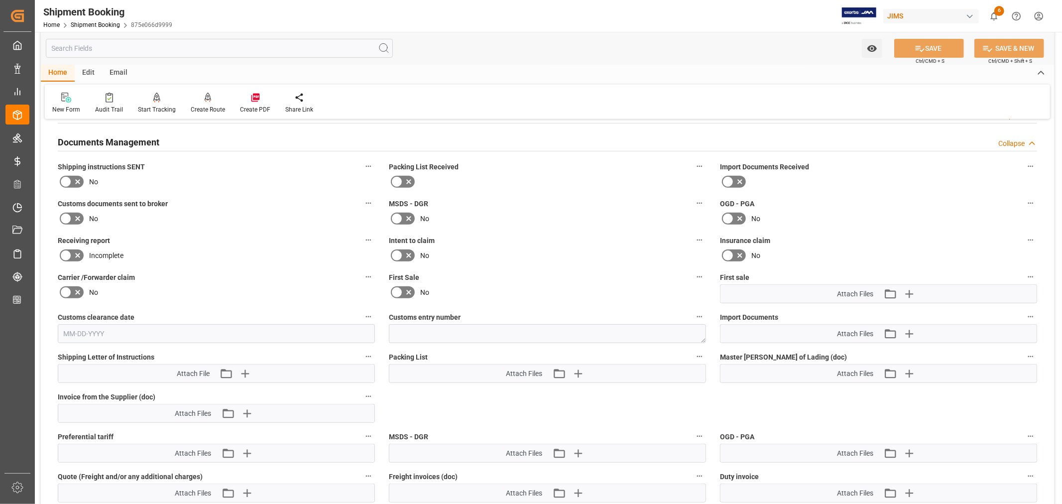
scroll to position [355, 0]
click at [910, 289] on icon "button" at bounding box center [908, 292] width 9 height 9
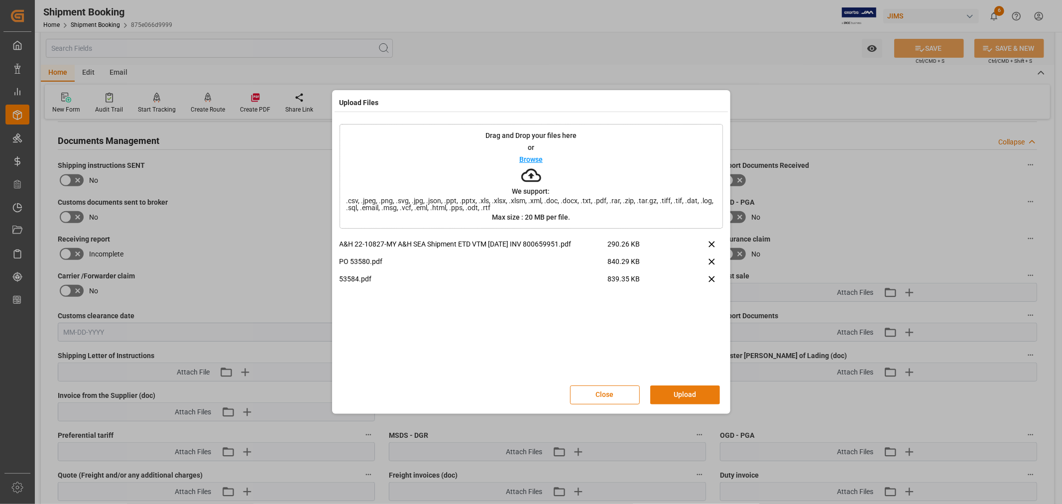
click at [678, 391] on button "Upload" at bounding box center [685, 394] width 70 height 19
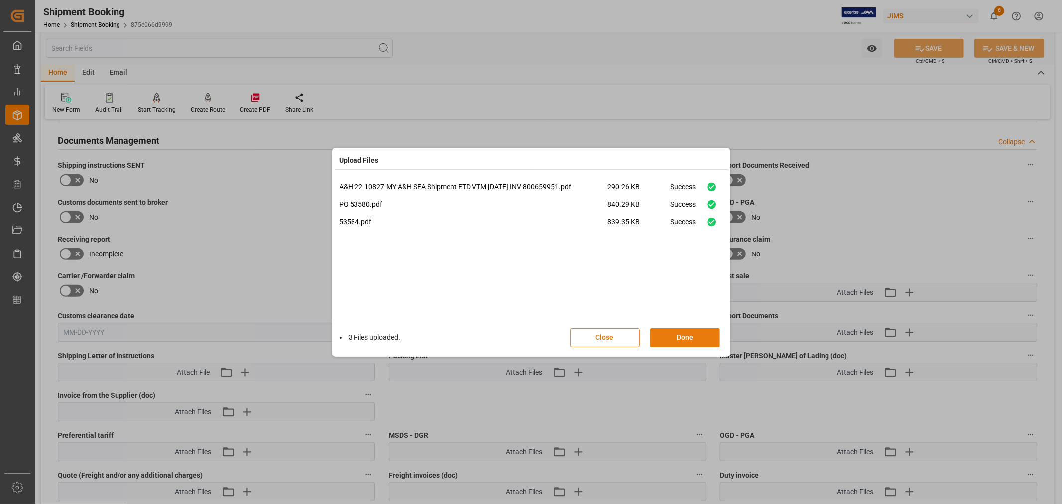
click at [667, 332] on button "Done" at bounding box center [685, 337] width 70 height 19
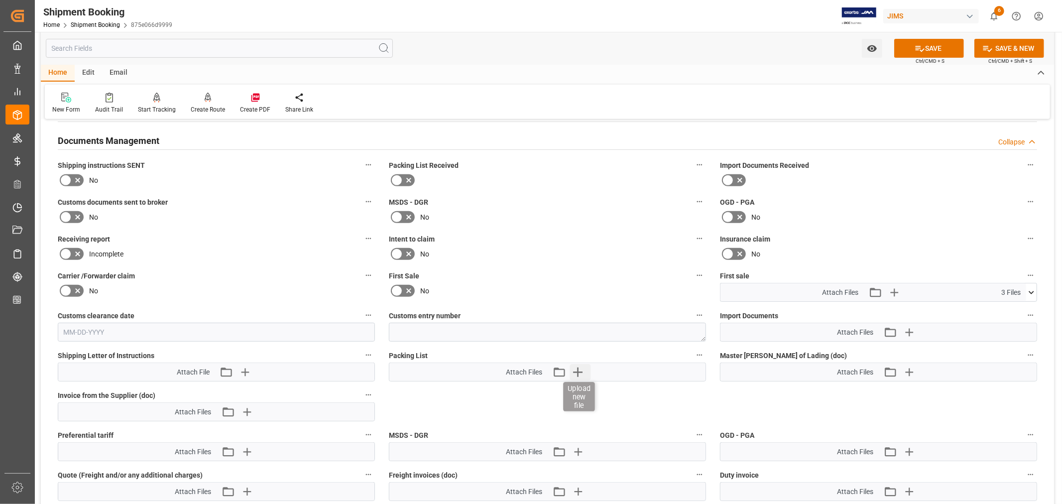
click at [581, 370] on icon "button" at bounding box center [577, 372] width 16 height 16
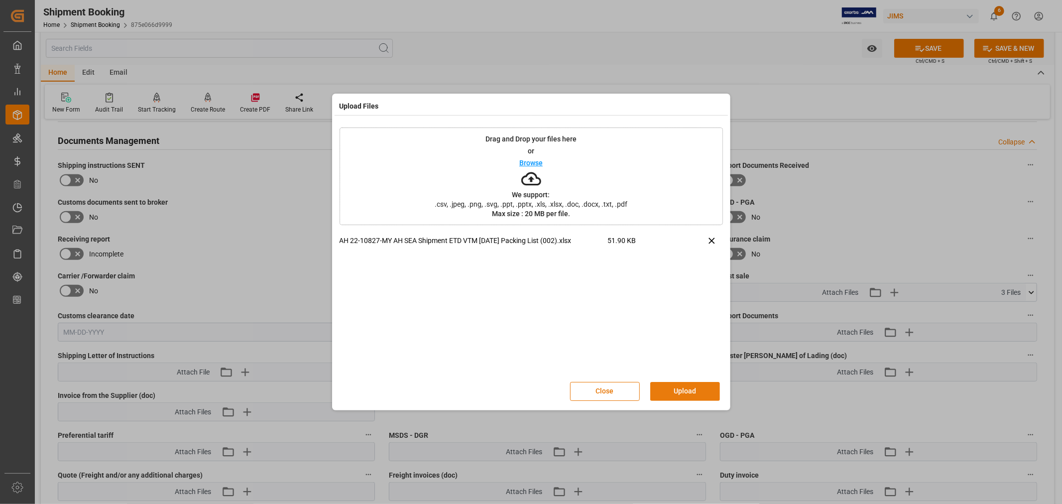
click at [682, 388] on button "Upload" at bounding box center [685, 391] width 70 height 19
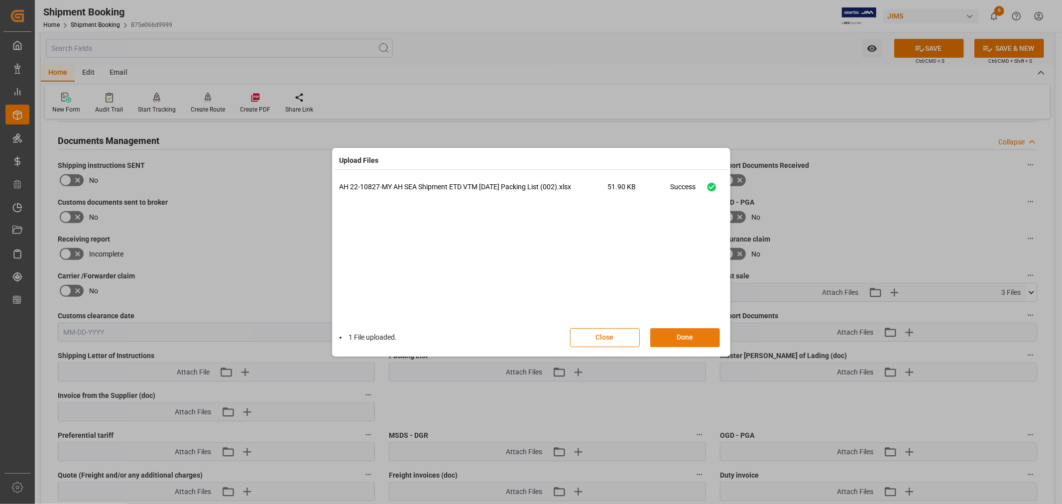
click at [679, 339] on button "Done" at bounding box center [685, 337] width 70 height 19
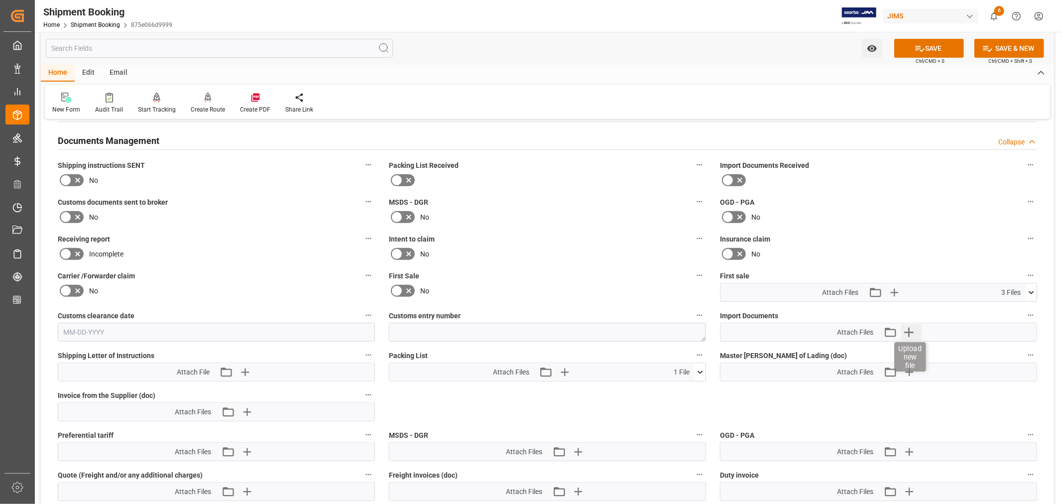
click at [911, 327] on icon "button" at bounding box center [908, 332] width 16 height 16
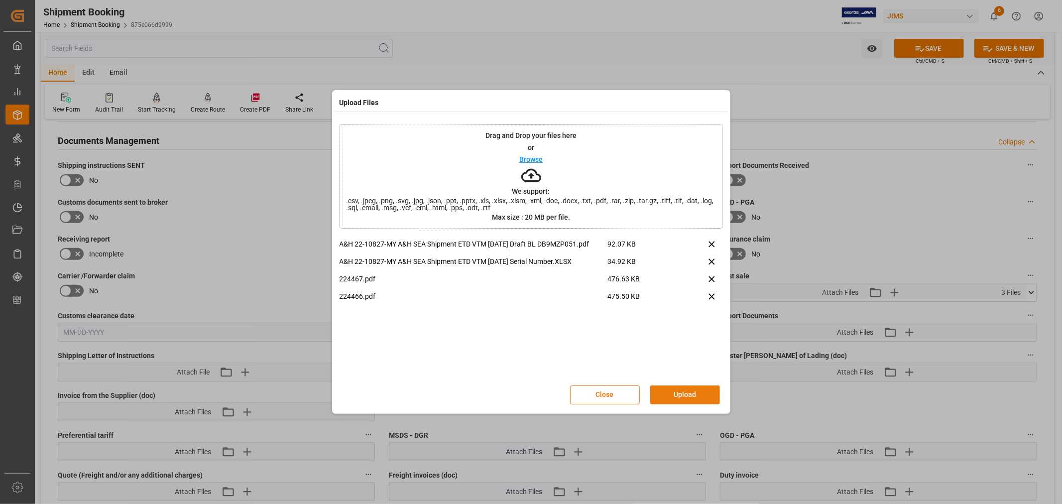
click at [674, 389] on button "Upload" at bounding box center [685, 394] width 70 height 19
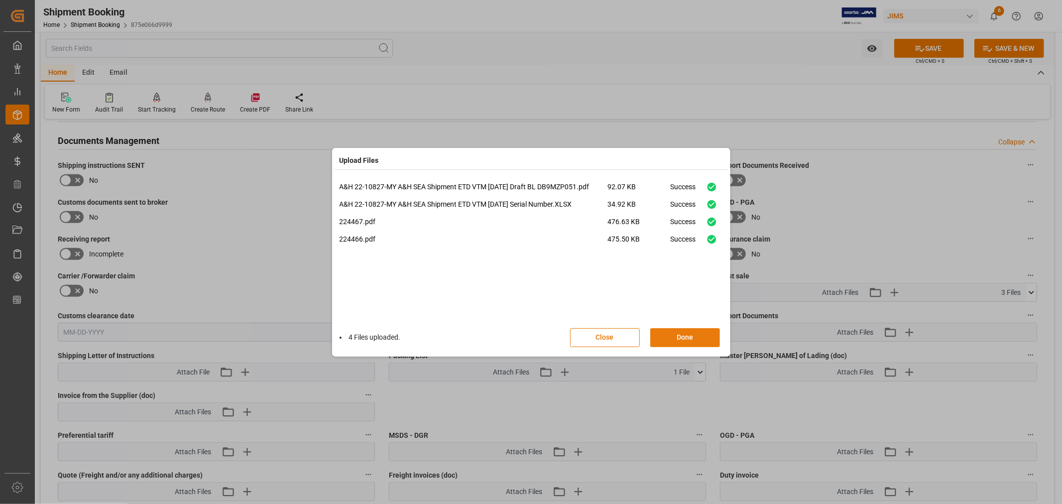
click at [684, 335] on button "Done" at bounding box center [685, 337] width 70 height 19
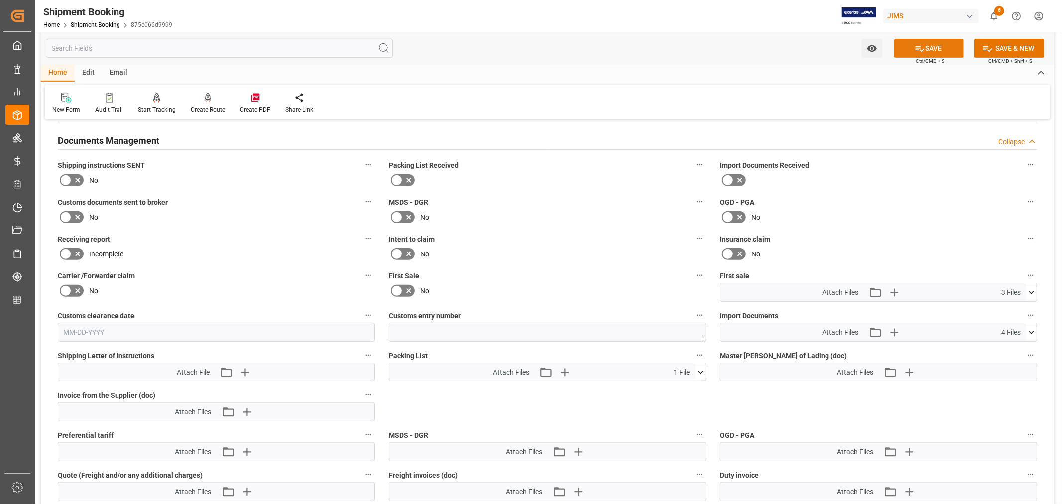
click at [935, 46] on button "SAVE" at bounding box center [929, 48] width 70 height 19
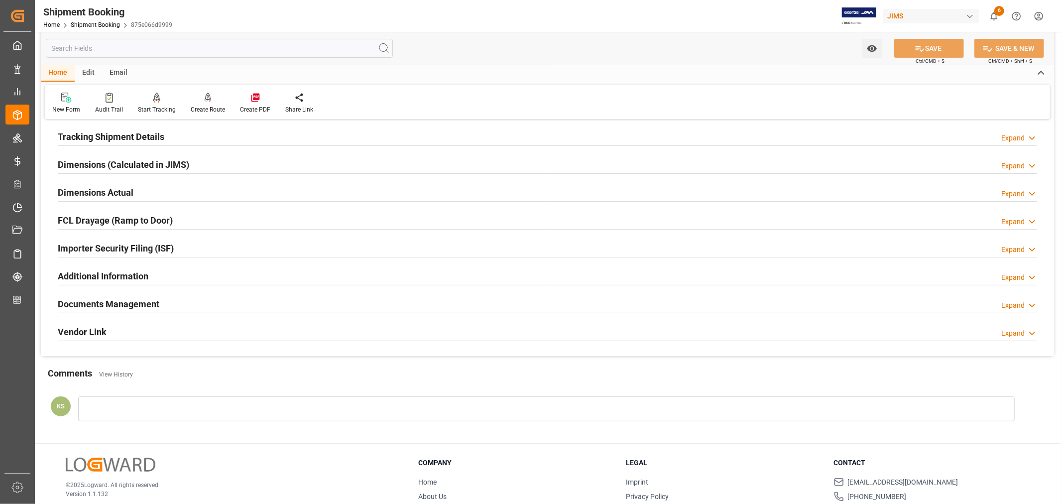
scroll to position [0, 0]
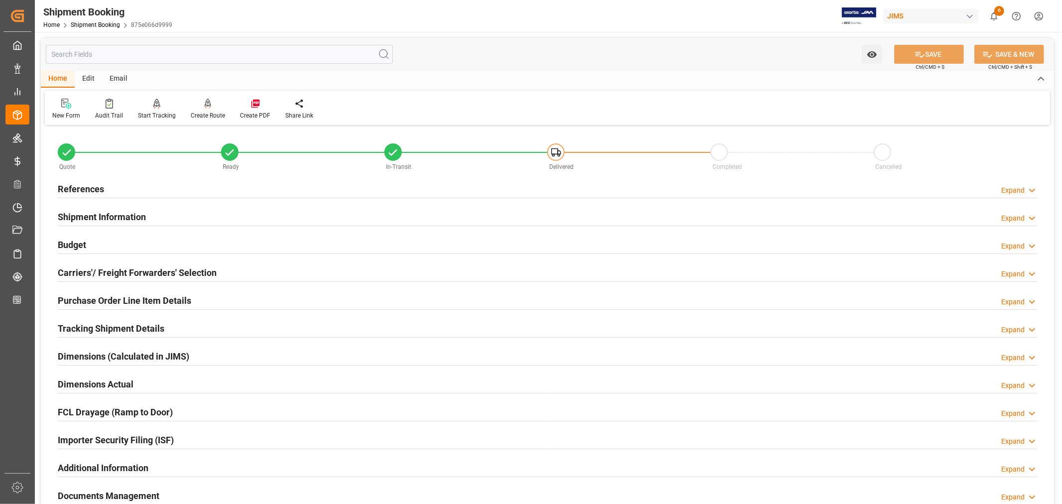
click at [133, 219] on h2 "Shipment Information" at bounding box center [102, 216] width 88 height 13
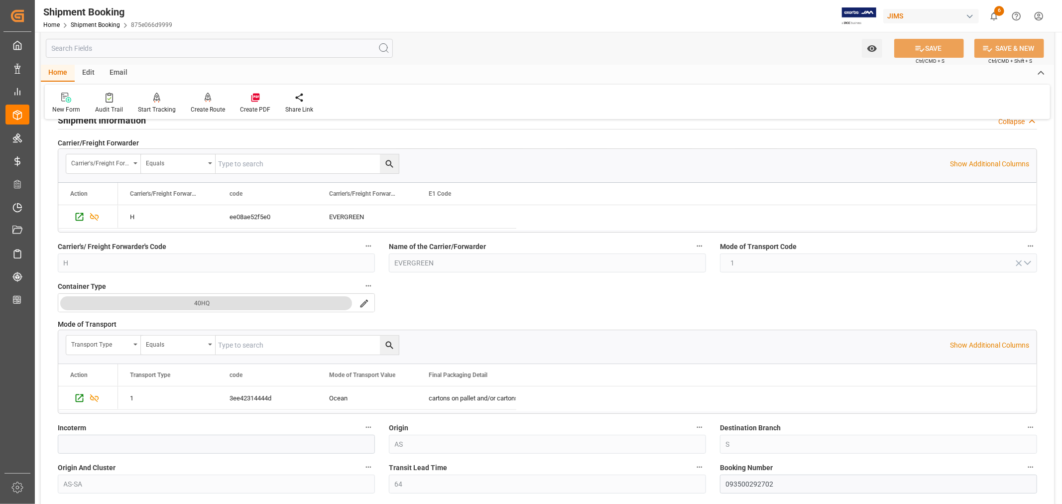
scroll to position [166, 0]
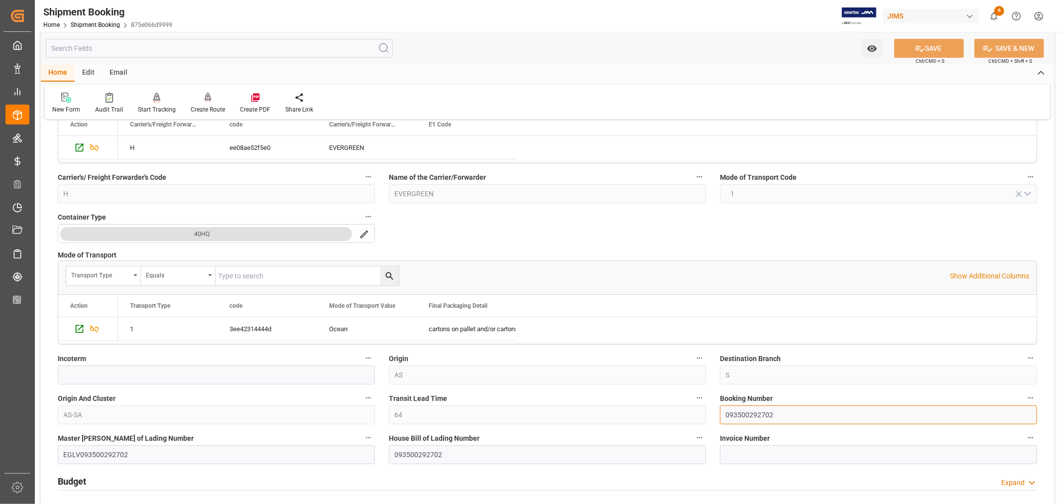
click at [730, 411] on input "093500292702" at bounding box center [878, 414] width 317 height 19
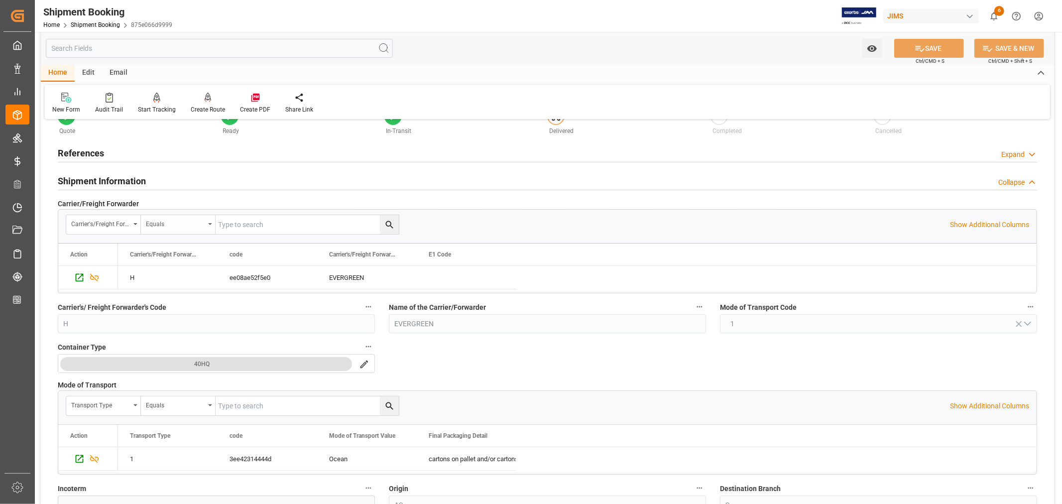
scroll to position [0, 0]
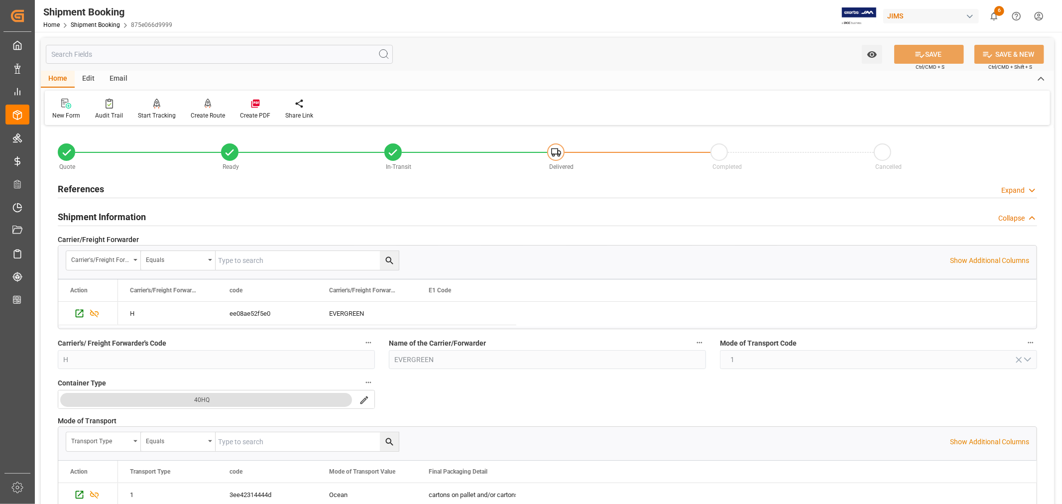
click at [88, 184] on h2 "References" at bounding box center [81, 188] width 46 height 13
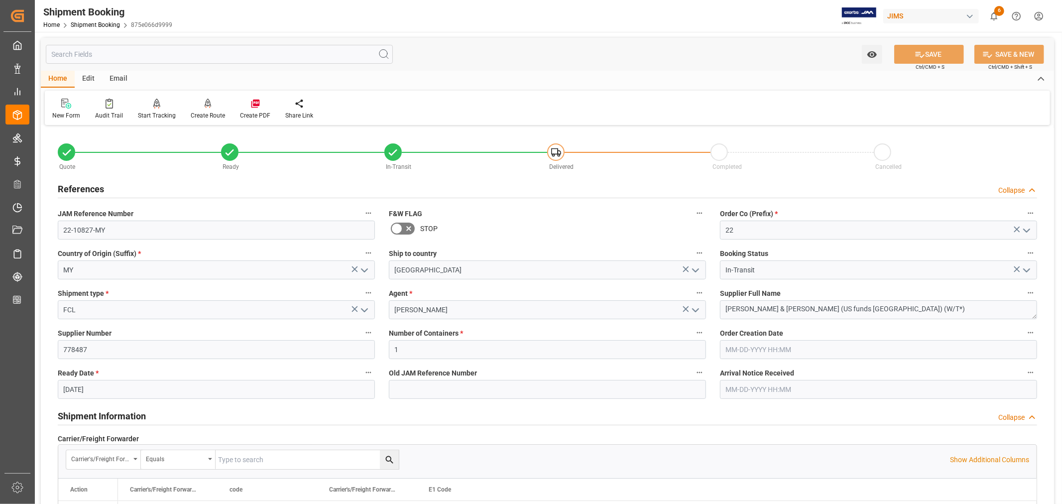
click at [88, 184] on h2 "References" at bounding box center [81, 188] width 46 height 13
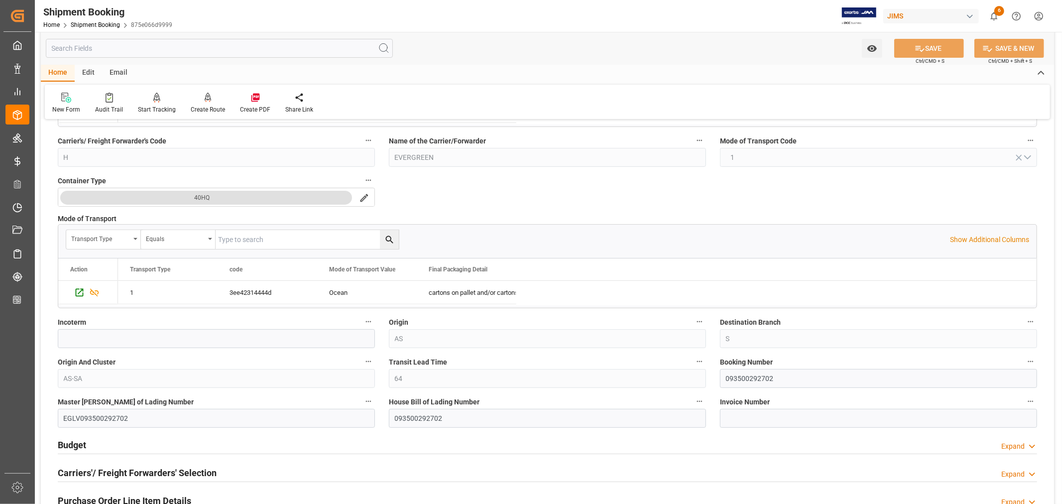
scroll to position [221, 0]
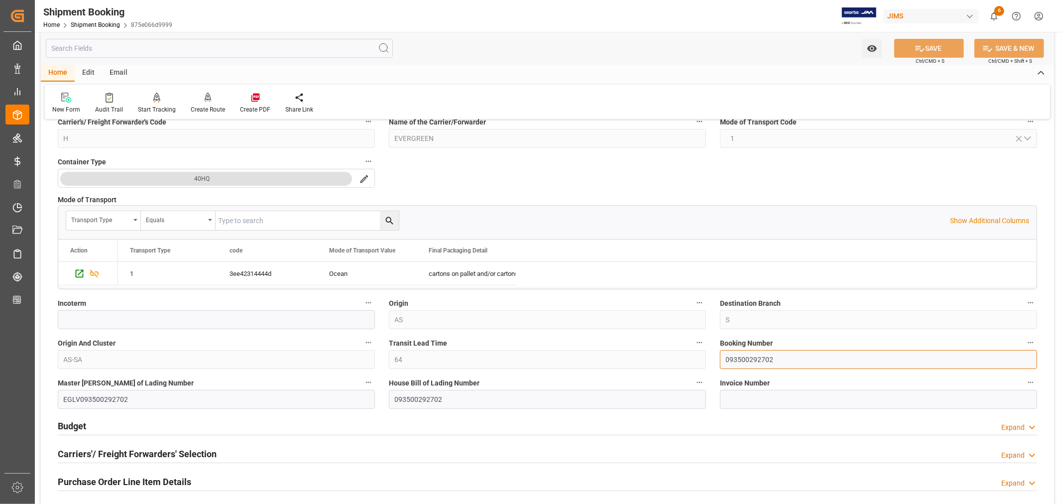
click at [750, 356] on input "093500292702" at bounding box center [878, 359] width 317 height 19
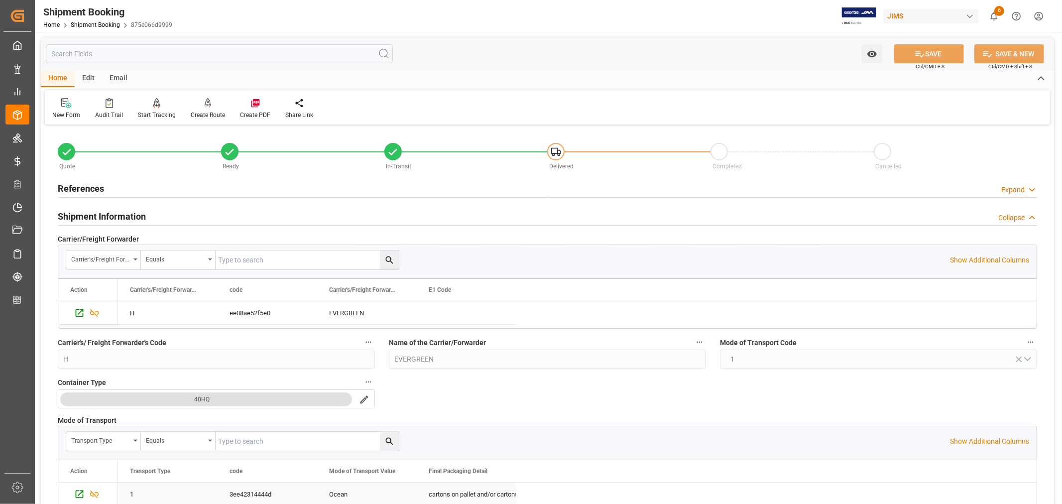
scroll to position [0, 0]
click at [92, 187] on h2 "References" at bounding box center [81, 188] width 46 height 13
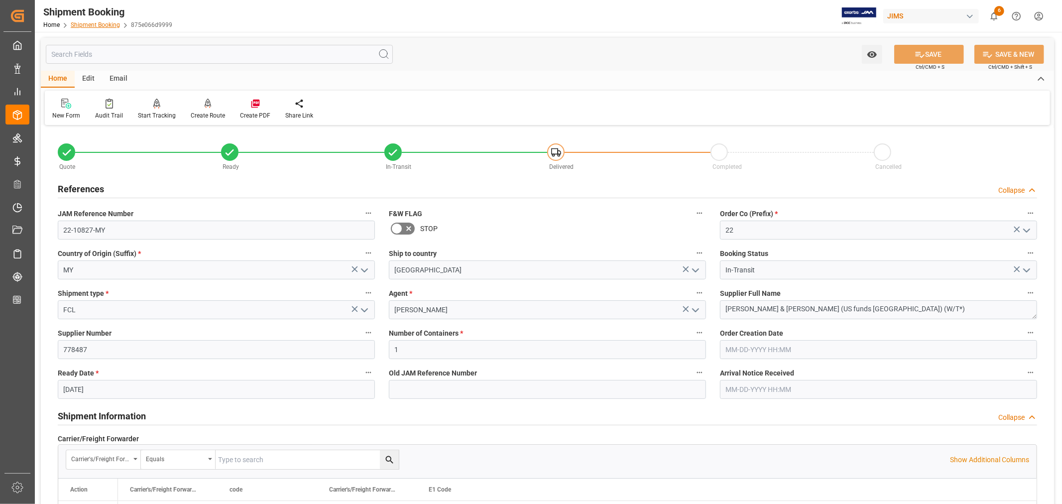
click at [84, 23] on link "Shipment Booking" at bounding box center [95, 24] width 49 height 7
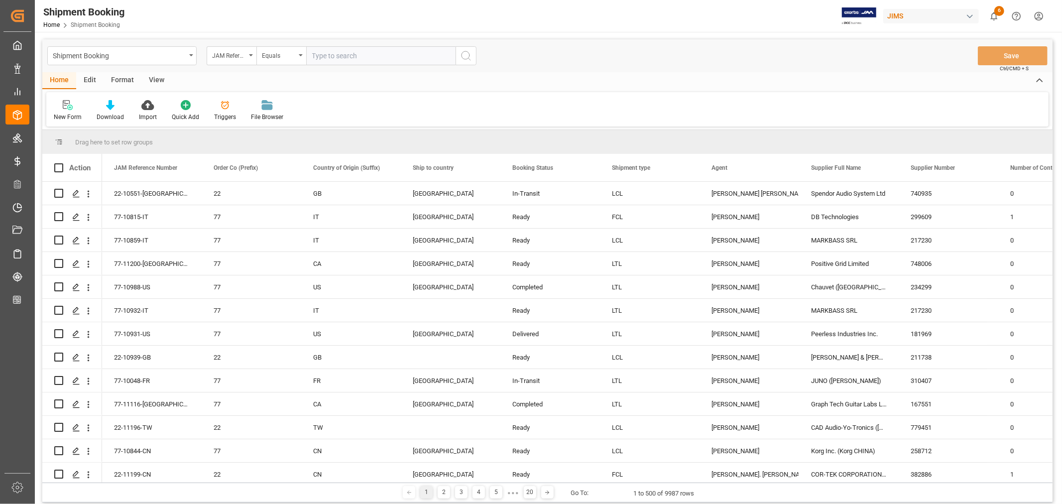
drag, startPoint x: 310, startPoint y: 55, endPoint x: 322, endPoint y: 57, distance: 12.1
click at [310, 55] on input "text" at bounding box center [380, 55] width 149 height 19
paste input "22-10822-MY"
type input "22-10822-MY"
click at [465, 58] on icon "search button" at bounding box center [466, 56] width 12 height 12
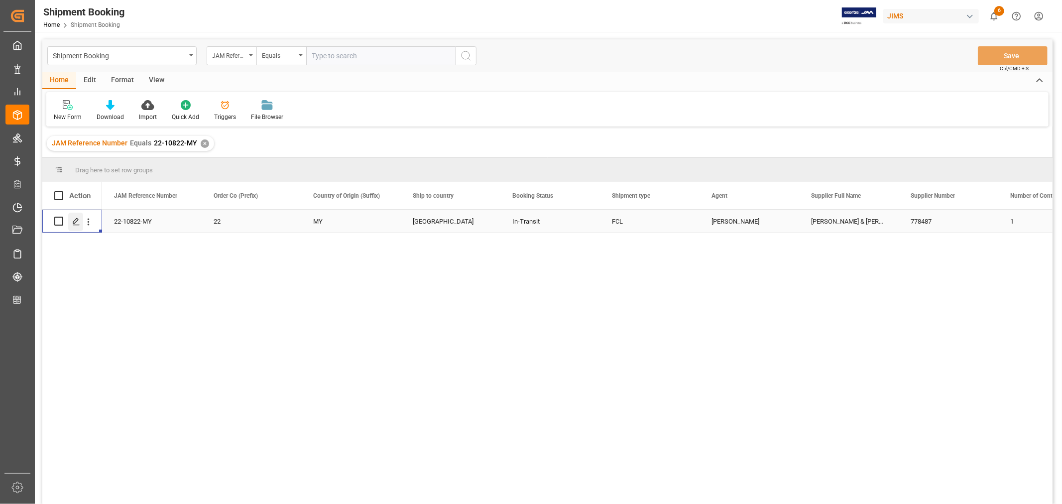
click at [73, 219] on icon "Press SPACE to select this row." at bounding box center [76, 221] width 8 height 8
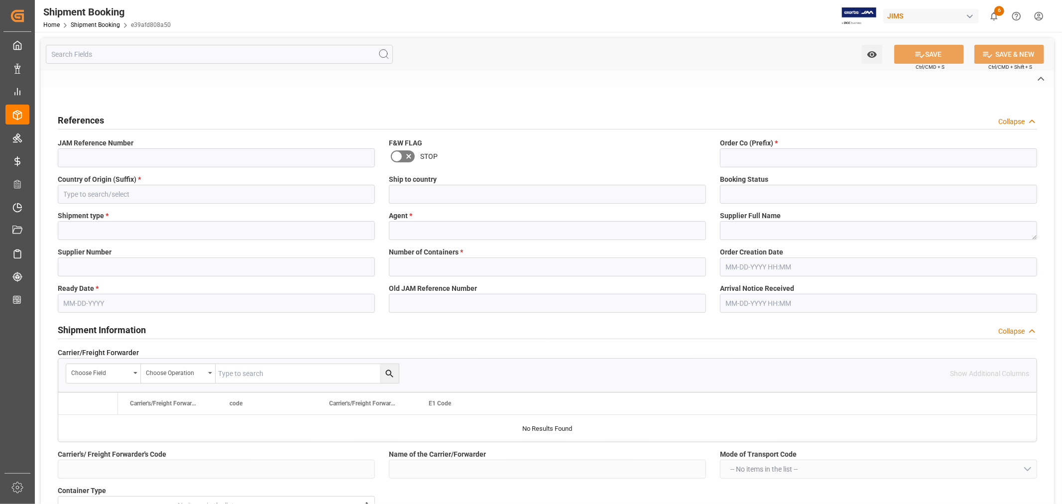
type input "H"
type input "EVERGREEN"
type input "AS"
type input "S"
type input "AS-SA"
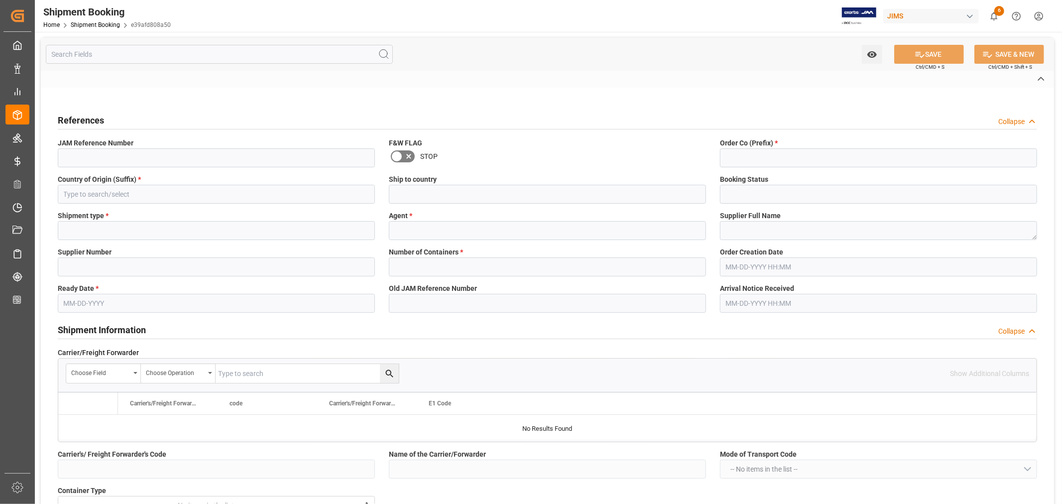
type input "093500292699"
type input "EGLV093500292699"
type input "093500292699"
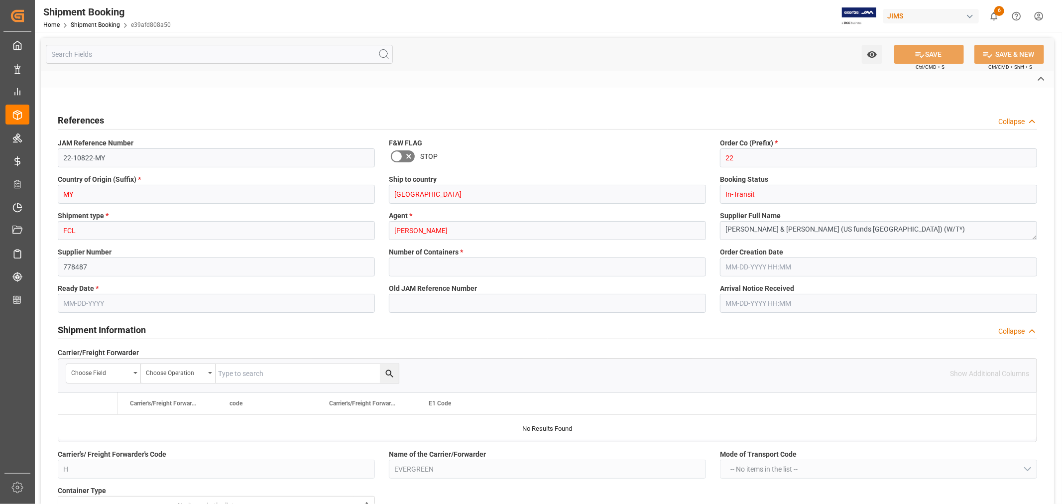
type input "65"
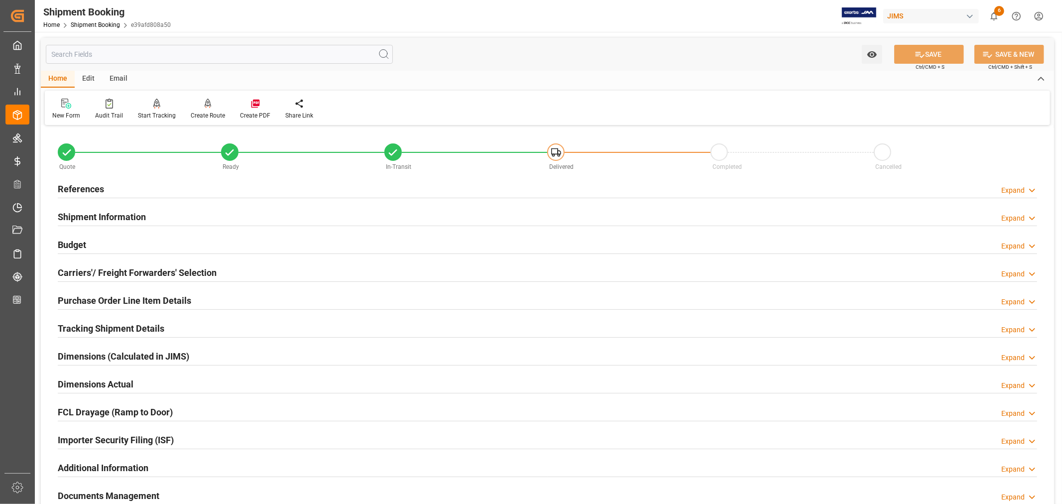
click at [139, 216] on h2 "Shipment Information" at bounding box center [102, 216] width 88 height 13
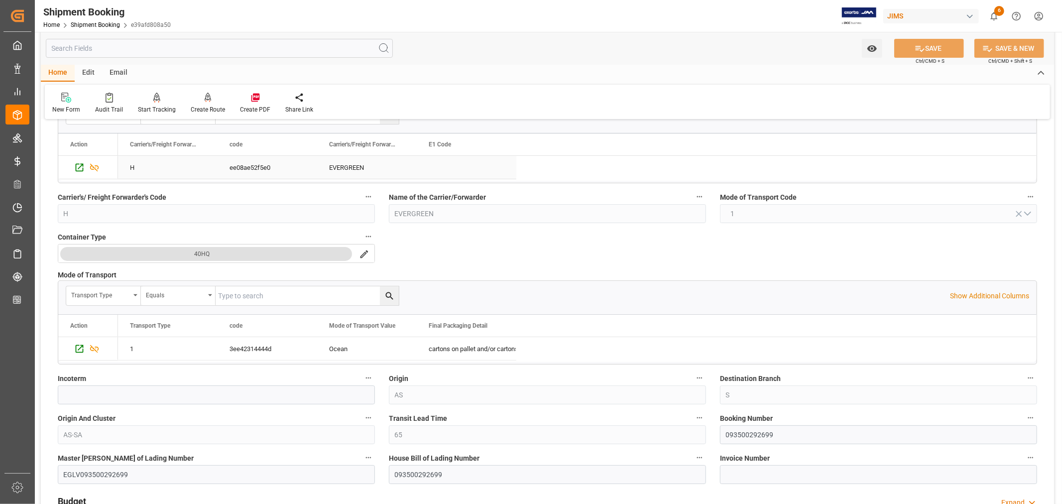
scroll to position [166, 0]
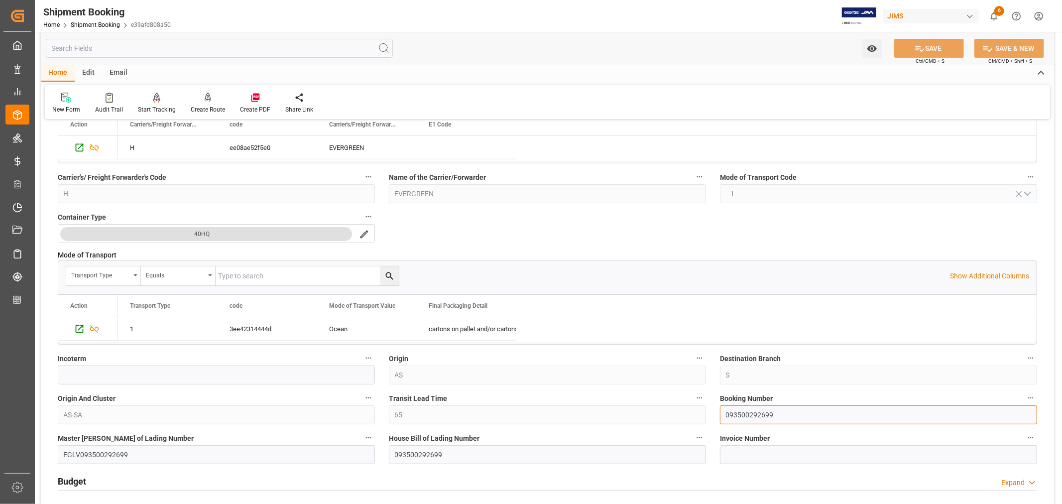
click at [749, 413] on input "093500292699" at bounding box center [878, 414] width 317 height 19
click at [749, 412] on input "093500292699" at bounding box center [878, 414] width 317 height 19
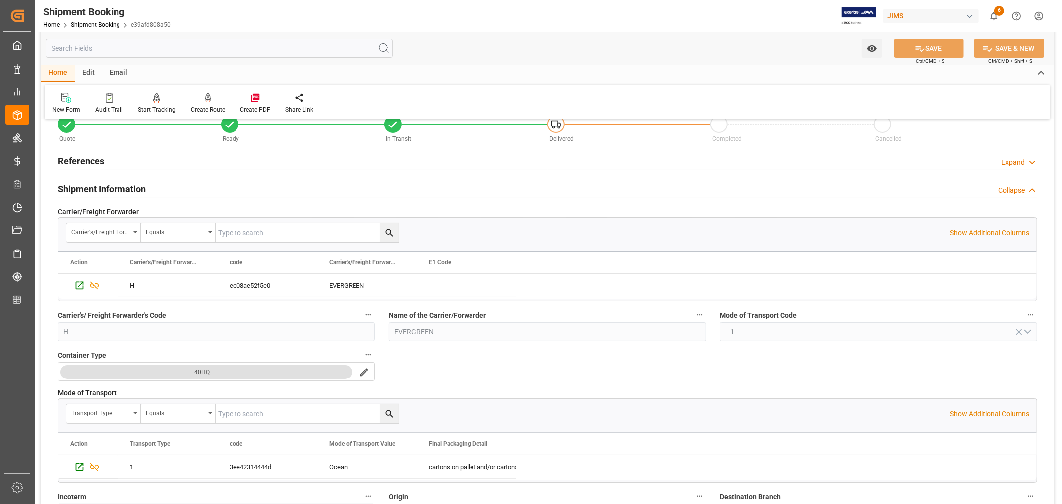
scroll to position [0, 0]
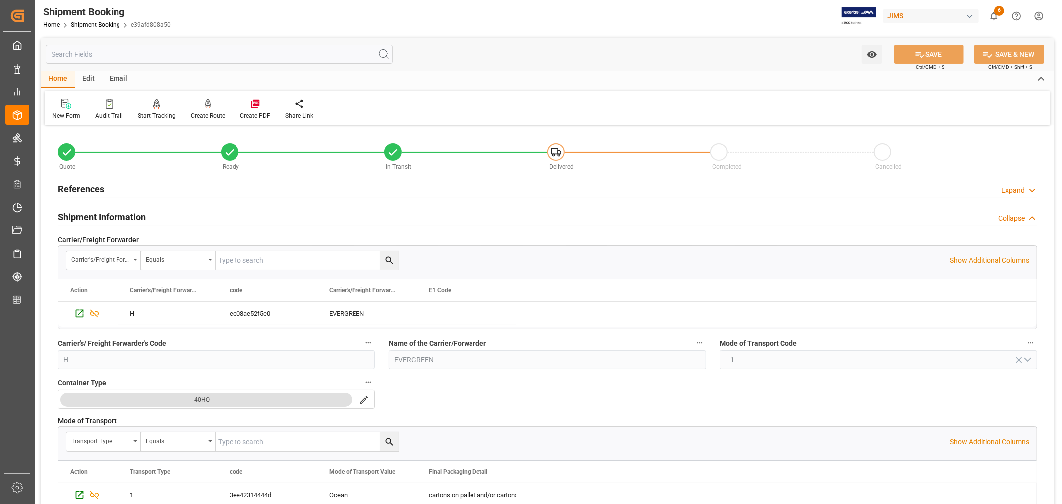
click at [122, 217] on h2 "Shipment Information" at bounding box center [102, 216] width 88 height 13
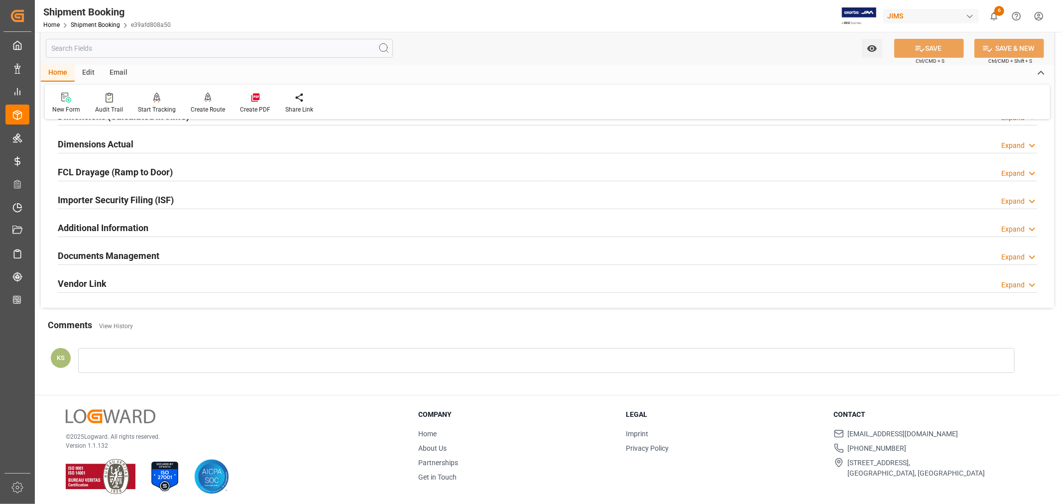
scroll to position [244, 0]
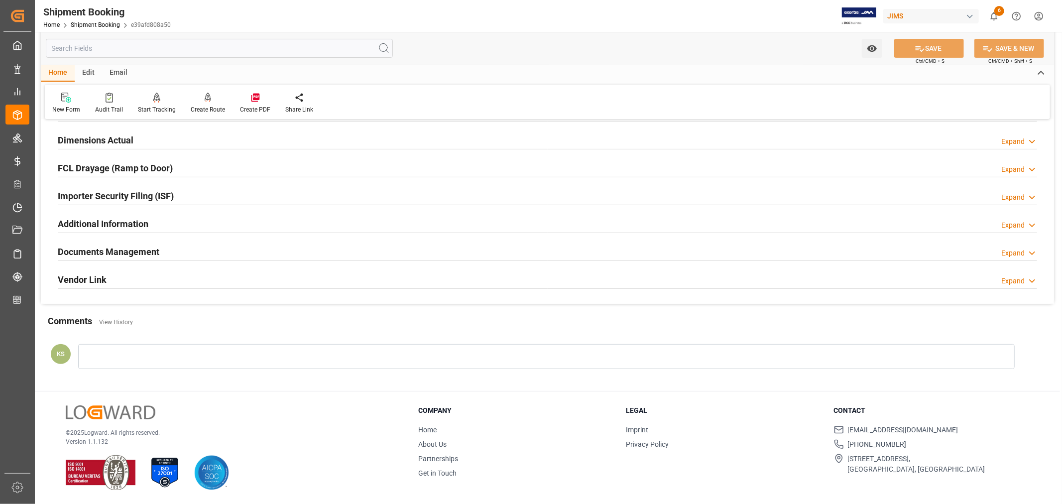
click at [780, 253] on div "Documents Management Expand" at bounding box center [547, 250] width 979 height 19
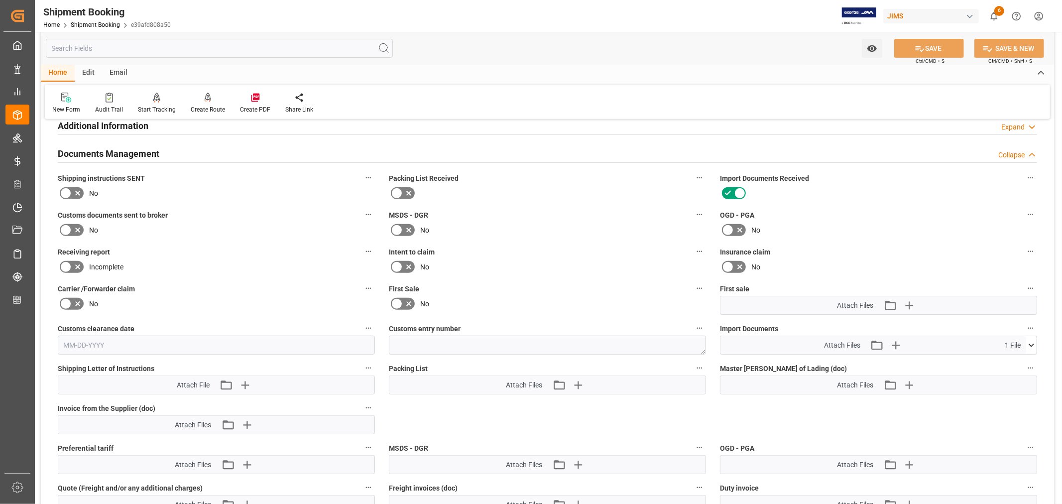
scroll to position [355, 0]
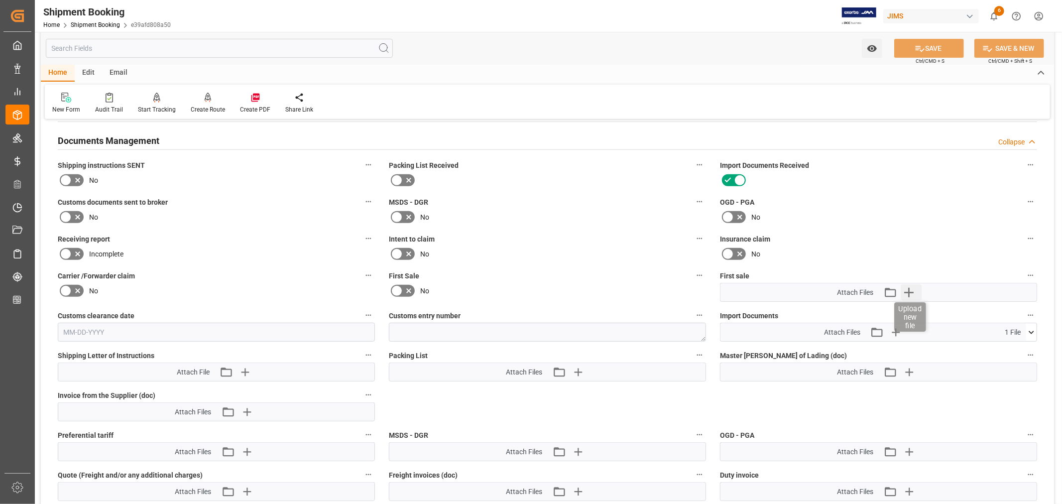
click at [908, 294] on icon "button" at bounding box center [908, 292] width 9 height 9
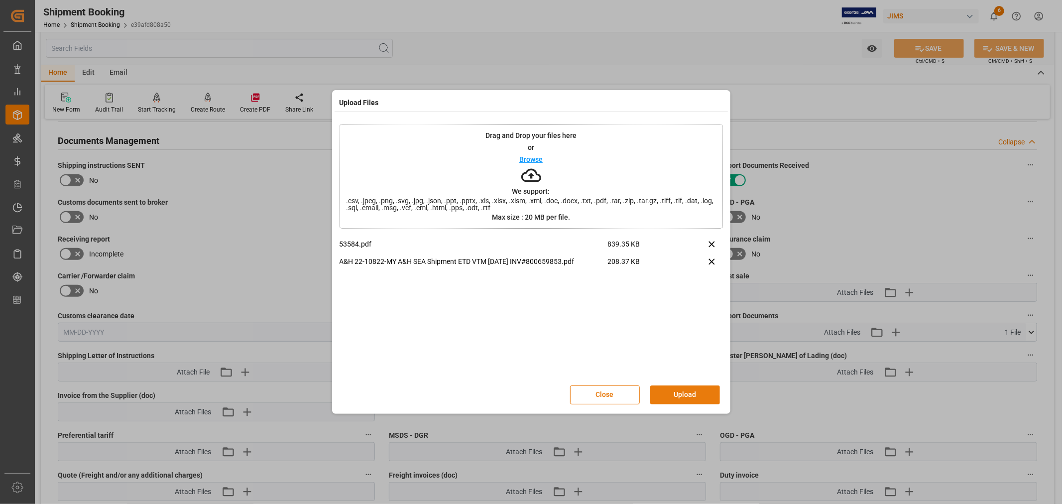
click at [675, 392] on button "Upload" at bounding box center [685, 394] width 70 height 19
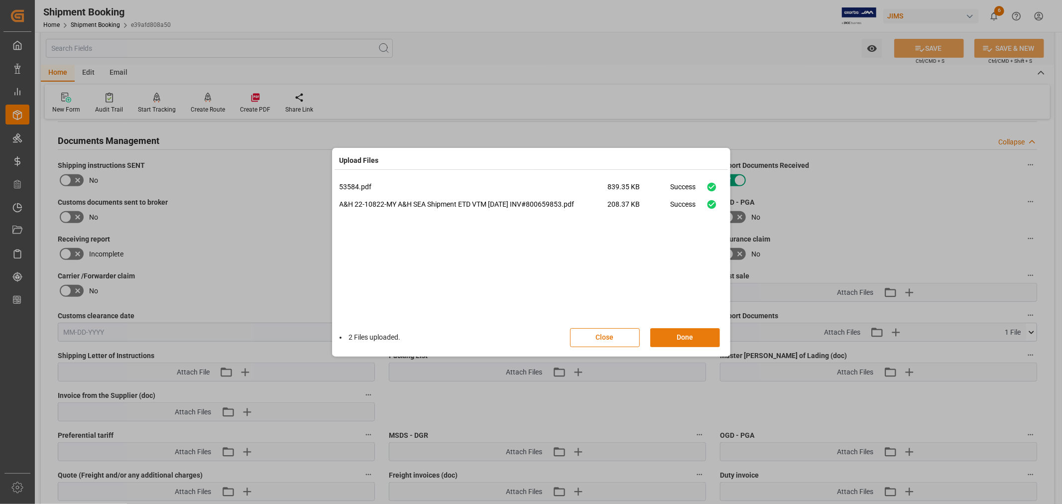
click at [683, 334] on button "Done" at bounding box center [685, 337] width 70 height 19
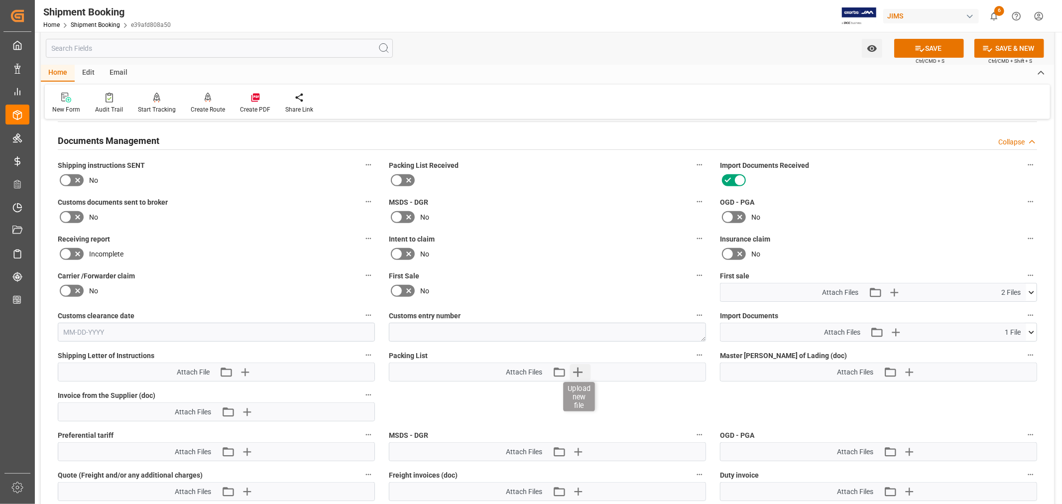
click at [583, 372] on icon "button" at bounding box center [577, 372] width 16 height 16
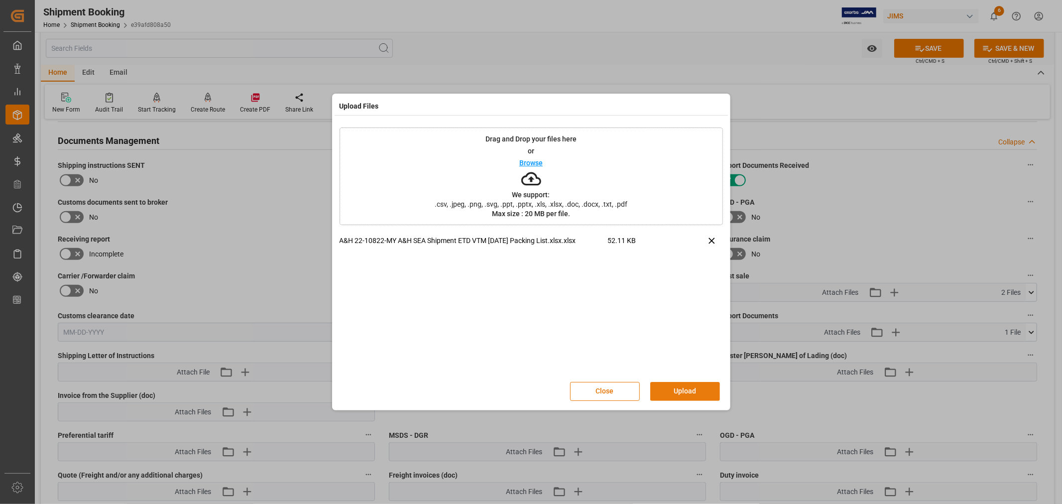
click at [677, 384] on button "Upload" at bounding box center [685, 391] width 70 height 19
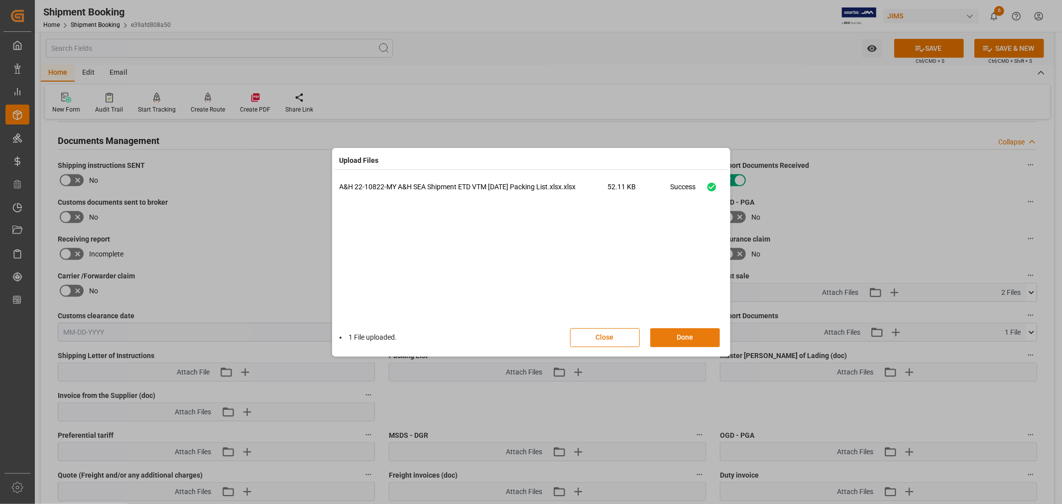
click at [685, 336] on button "Done" at bounding box center [685, 337] width 70 height 19
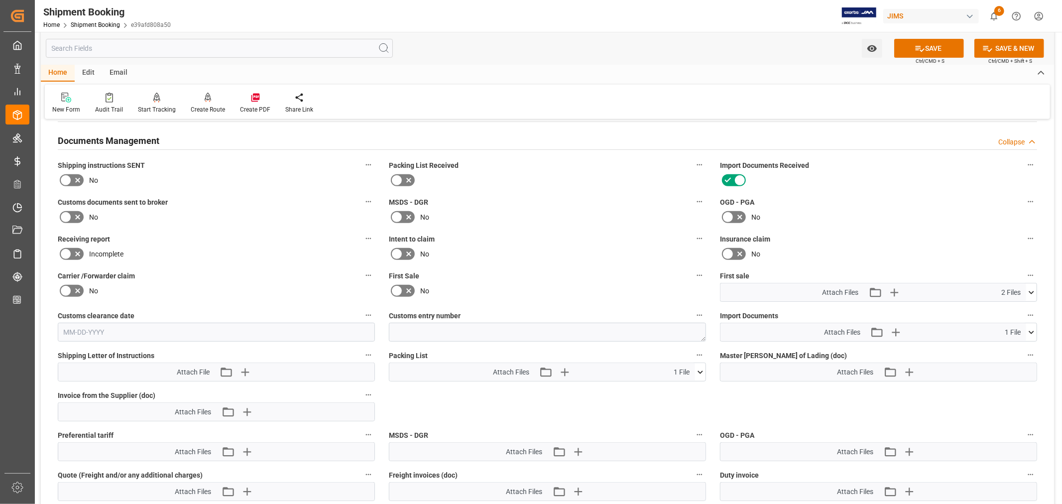
click at [1031, 331] on icon at bounding box center [1031, 332] width 10 height 10
click at [897, 328] on icon "button" at bounding box center [895, 332] width 16 height 16
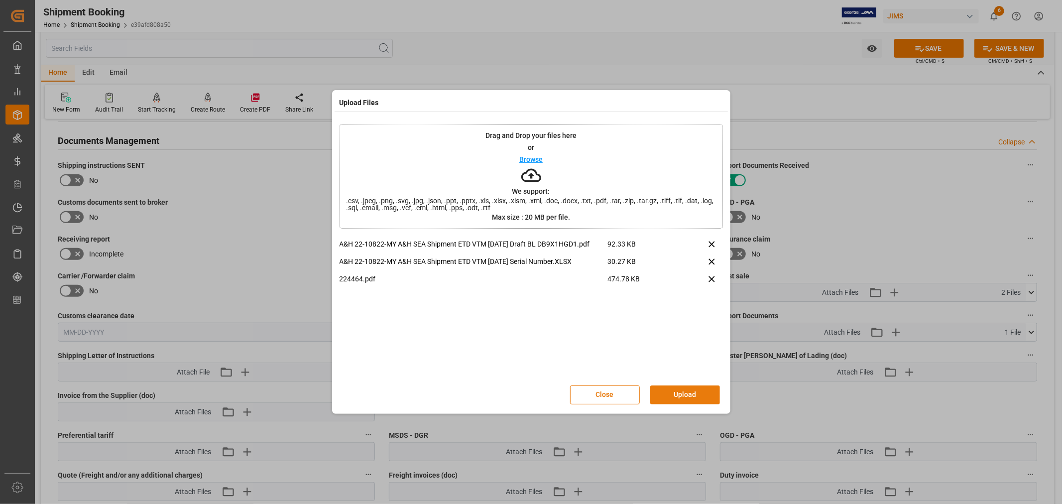
click at [675, 391] on button "Upload" at bounding box center [685, 394] width 70 height 19
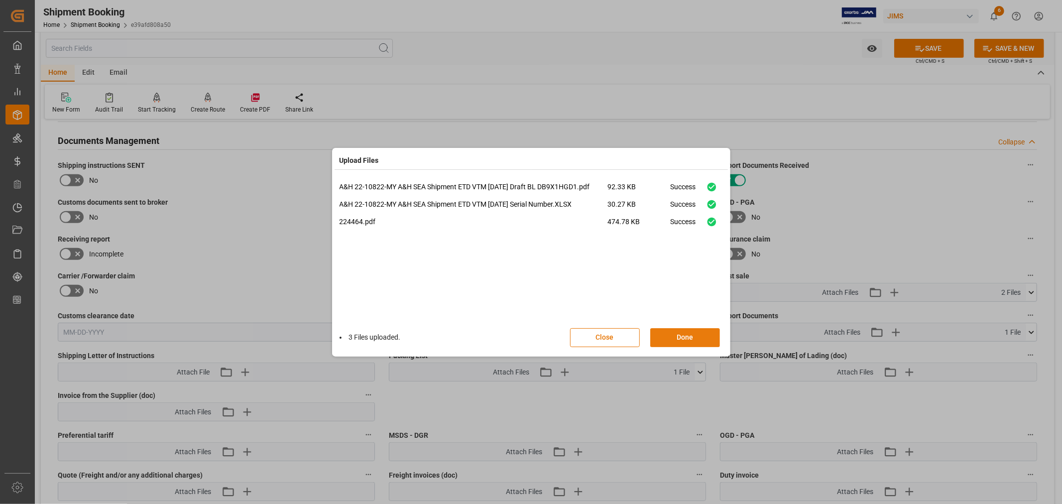
click at [681, 334] on button "Done" at bounding box center [685, 337] width 70 height 19
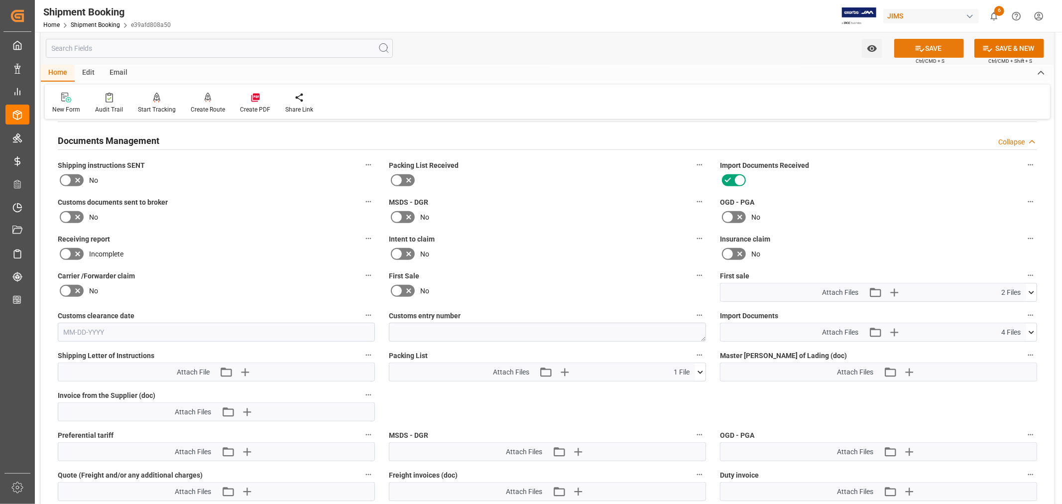
click at [937, 48] on button "SAVE" at bounding box center [929, 48] width 70 height 19
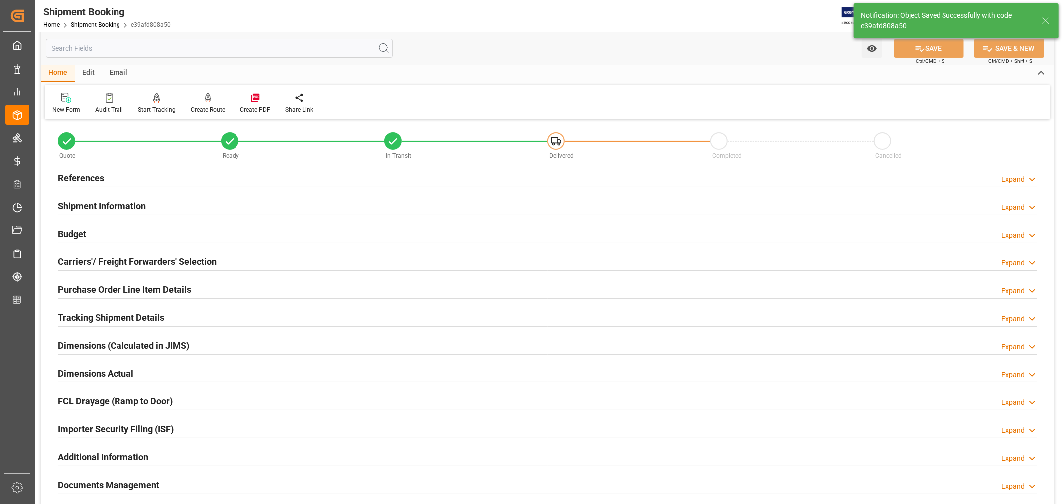
scroll to position [0, 0]
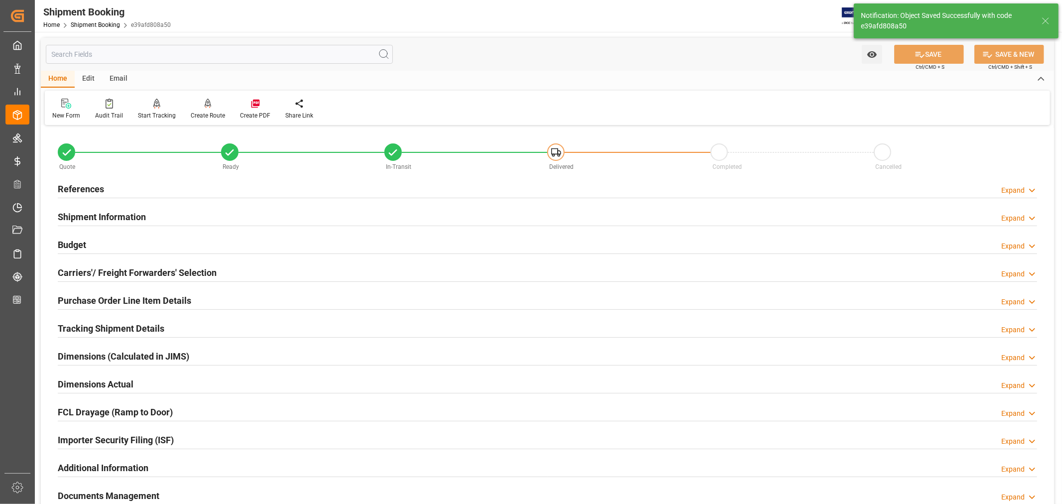
click at [128, 212] on h2 "Shipment Information" at bounding box center [102, 216] width 88 height 13
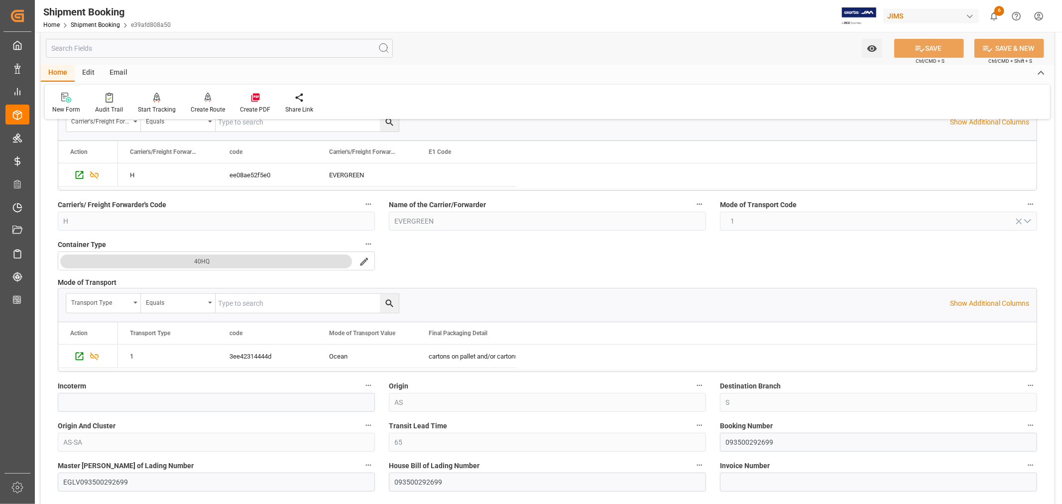
scroll to position [166, 0]
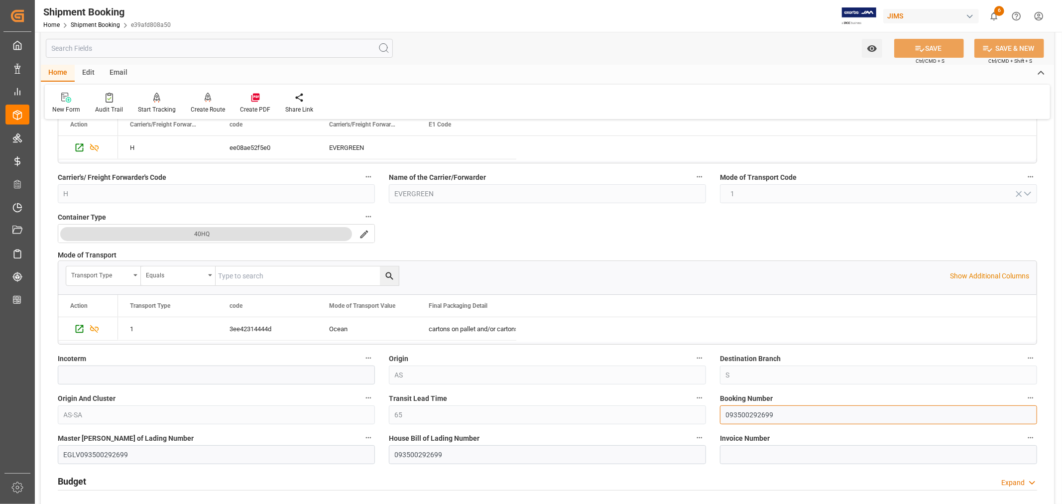
click at [743, 416] on input "093500292699" at bounding box center [878, 414] width 317 height 19
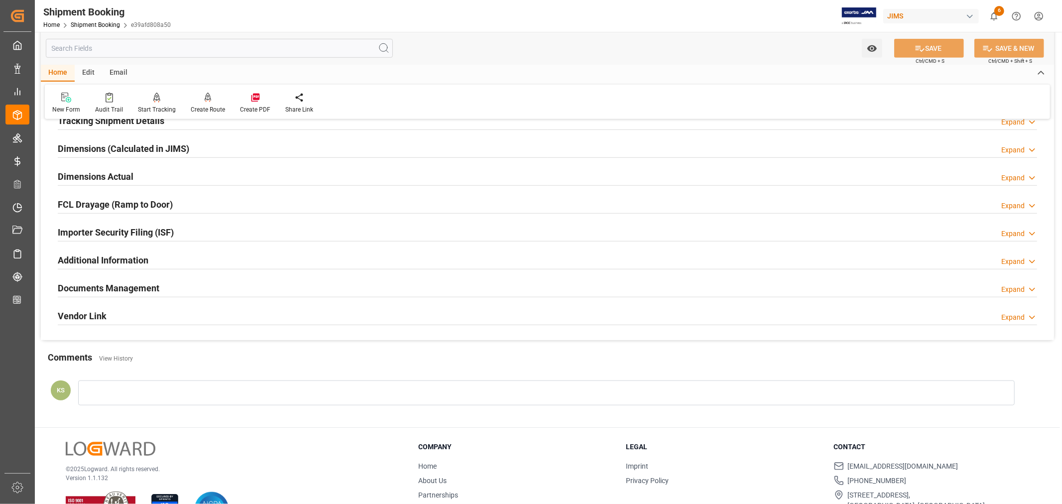
scroll to position [591, 0]
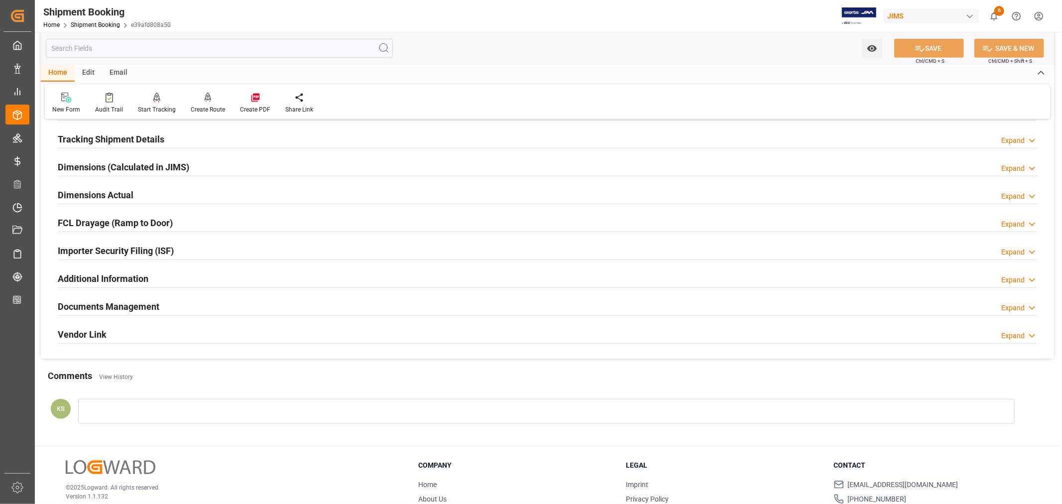
click at [285, 309] on div "Documents Management Expand" at bounding box center [547, 305] width 979 height 19
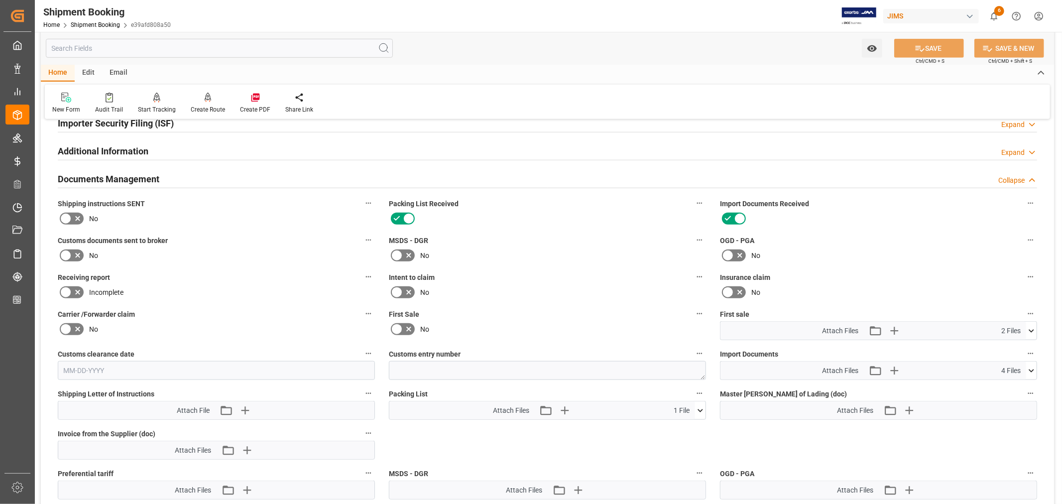
scroll to position [757, 0]
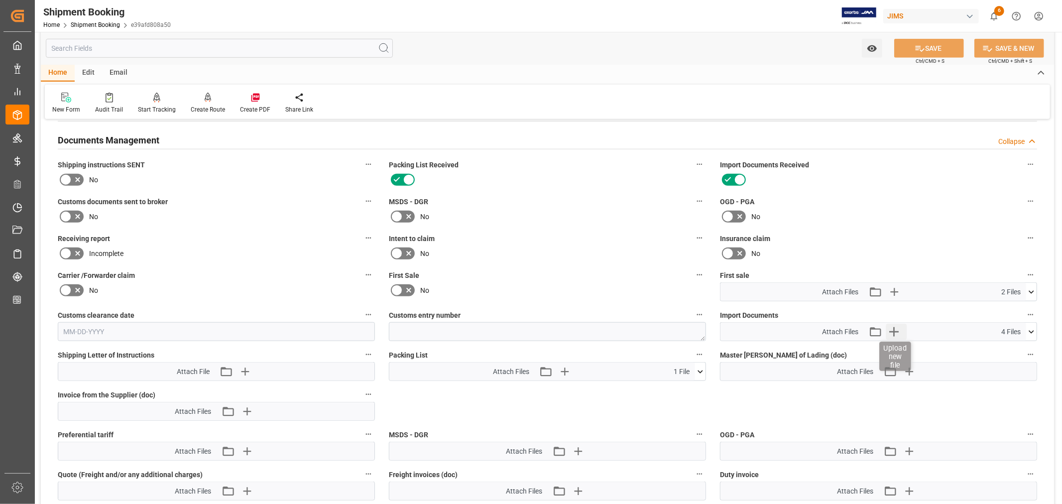
click at [891, 327] on icon "button" at bounding box center [893, 332] width 16 height 16
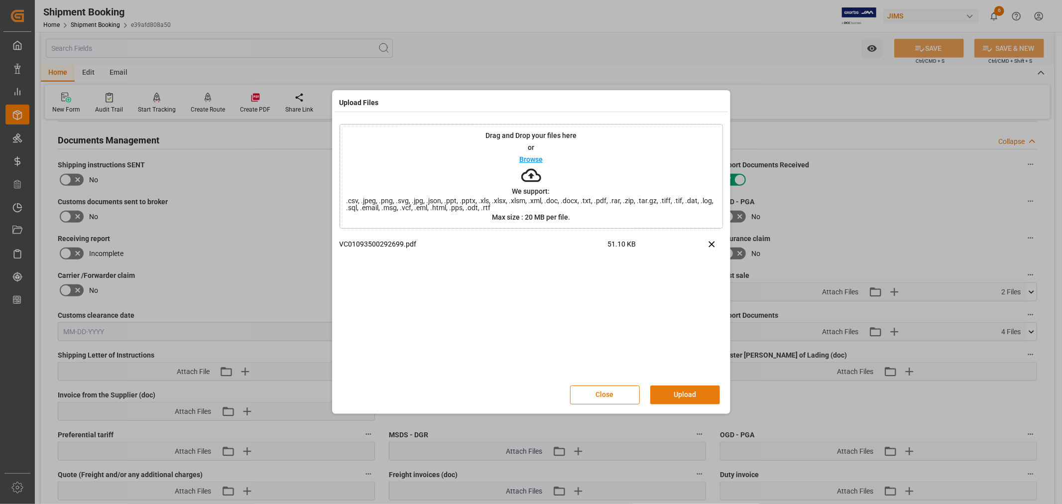
click at [693, 391] on button "Upload" at bounding box center [685, 394] width 70 height 19
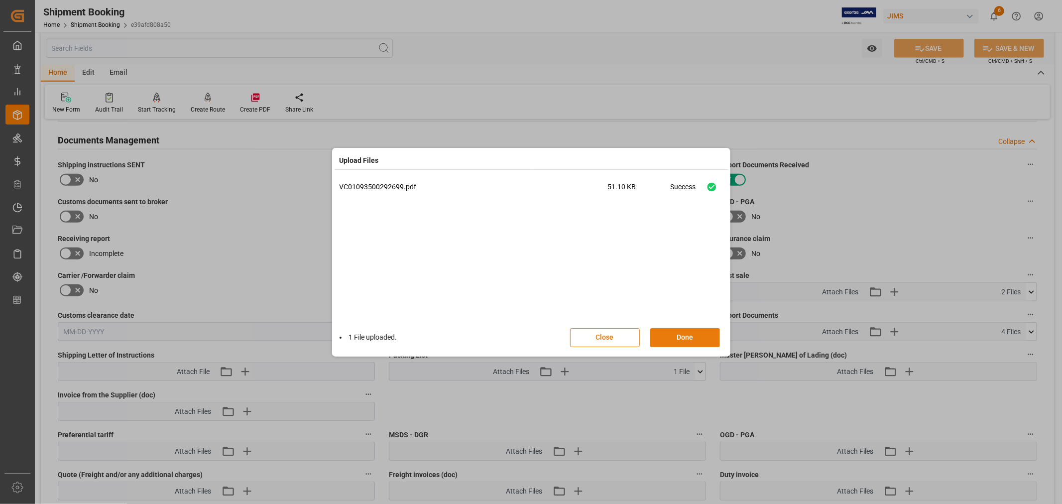
click at [677, 336] on button "Done" at bounding box center [685, 337] width 70 height 19
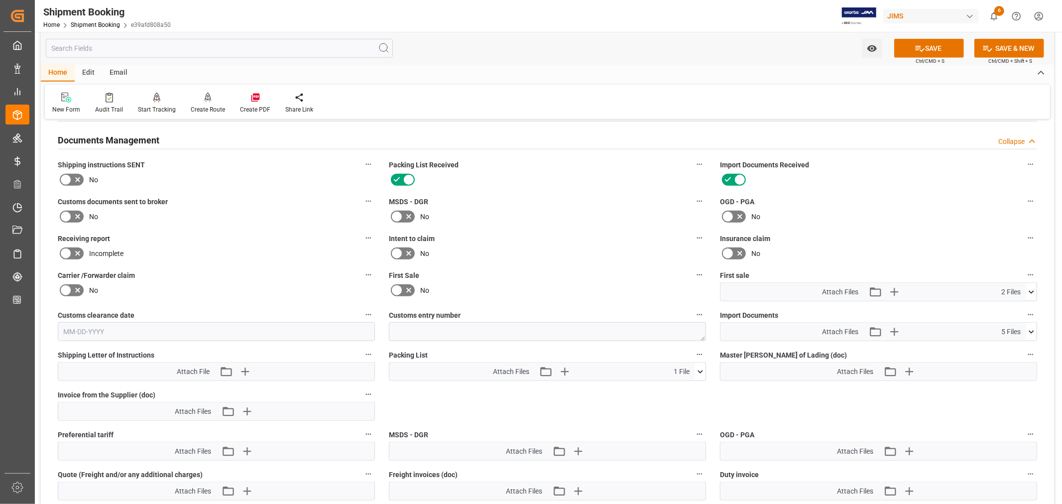
click at [394, 288] on icon at bounding box center [397, 290] width 6 height 4
click at [0, 0] on input "checkbox" at bounding box center [0, 0] width 0 height 0
click at [924, 47] on button "SAVE" at bounding box center [929, 48] width 70 height 19
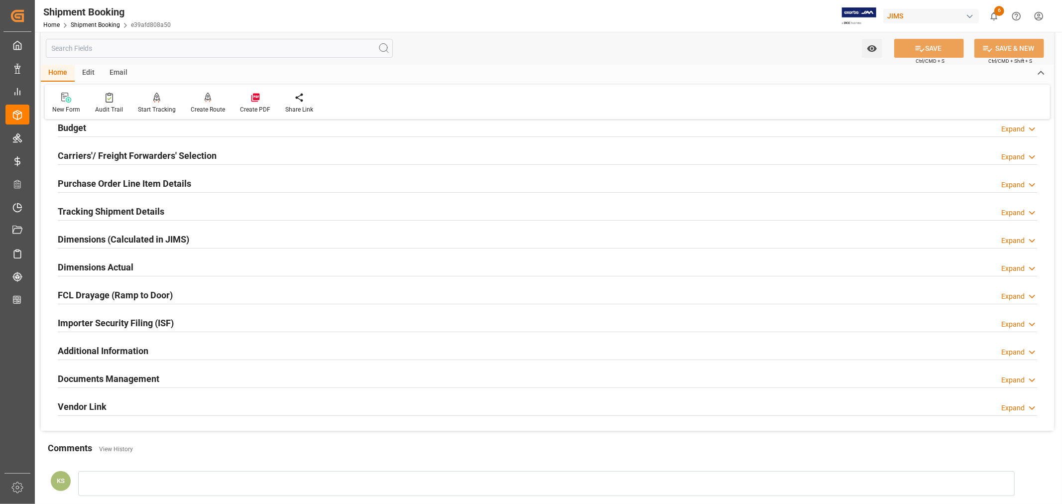
scroll to position [0, 0]
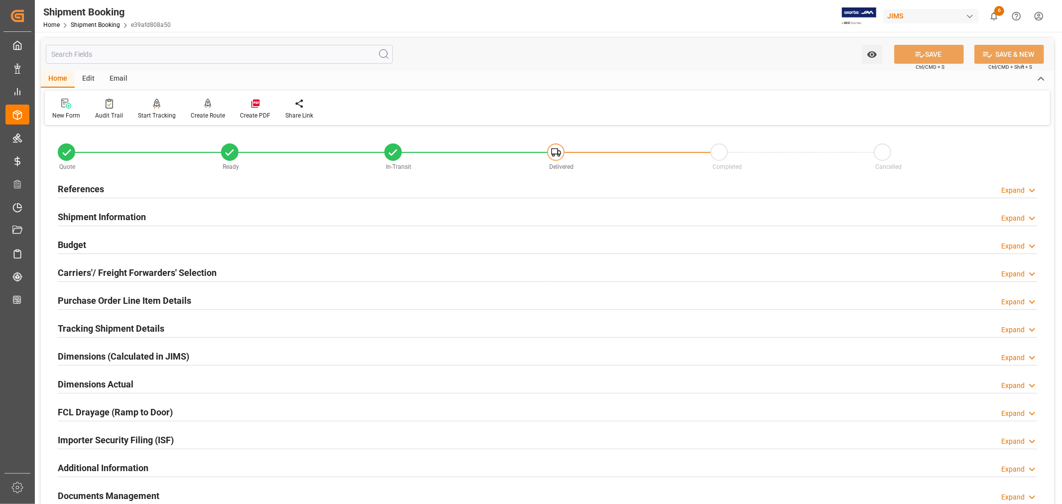
click at [101, 183] on h2 "References" at bounding box center [81, 188] width 46 height 13
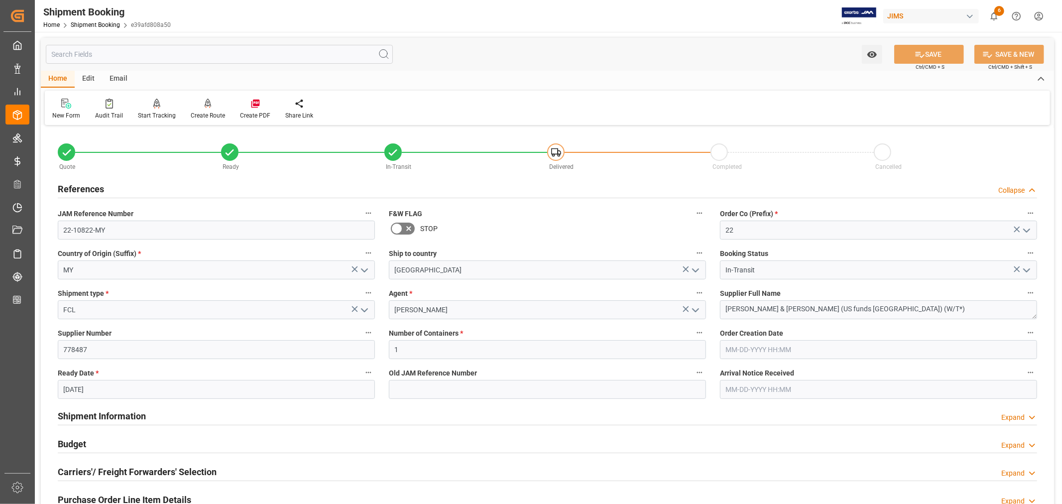
click at [101, 183] on h2 "References" at bounding box center [81, 188] width 46 height 13
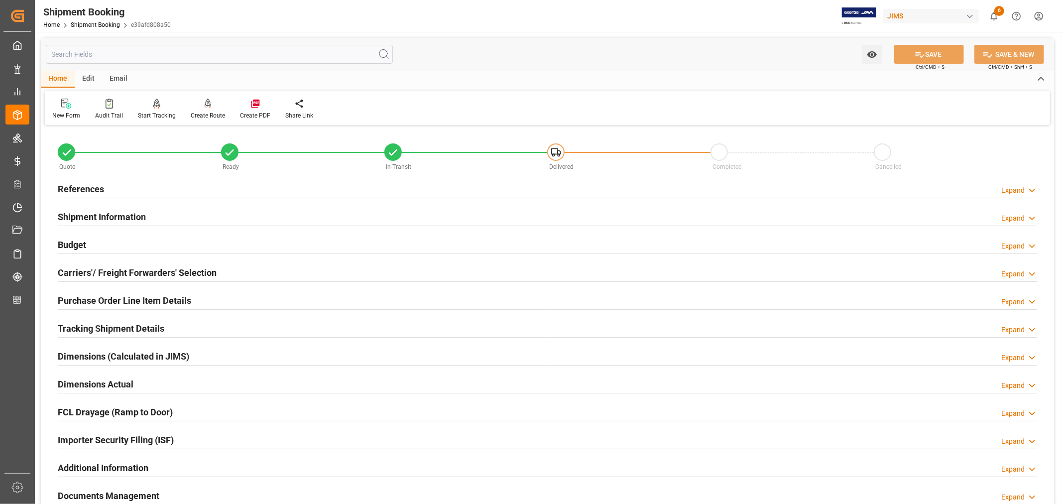
drag, startPoint x: 160, startPoint y: 213, endPoint x: 187, endPoint y: 211, distance: 26.5
click at [160, 213] on div "Shipment Information Expand" at bounding box center [547, 216] width 979 height 19
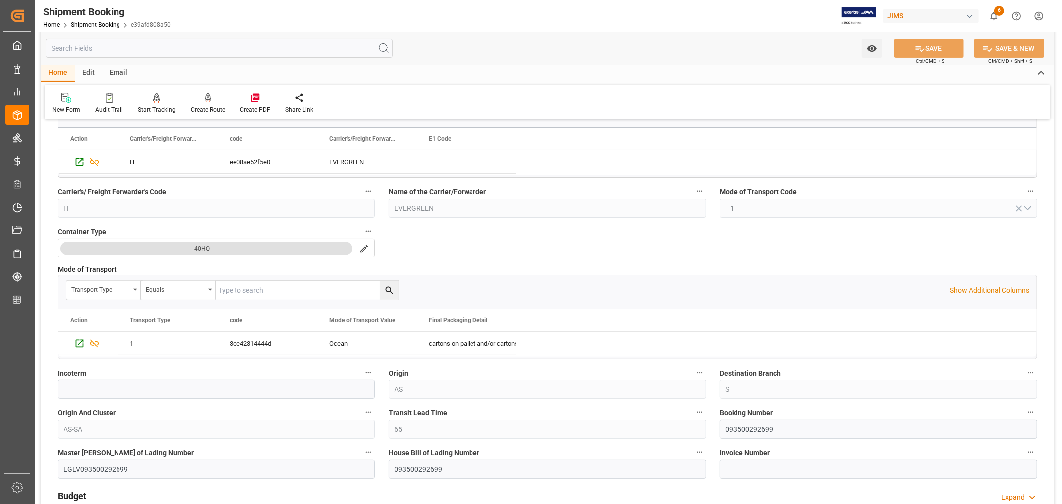
scroll to position [166, 0]
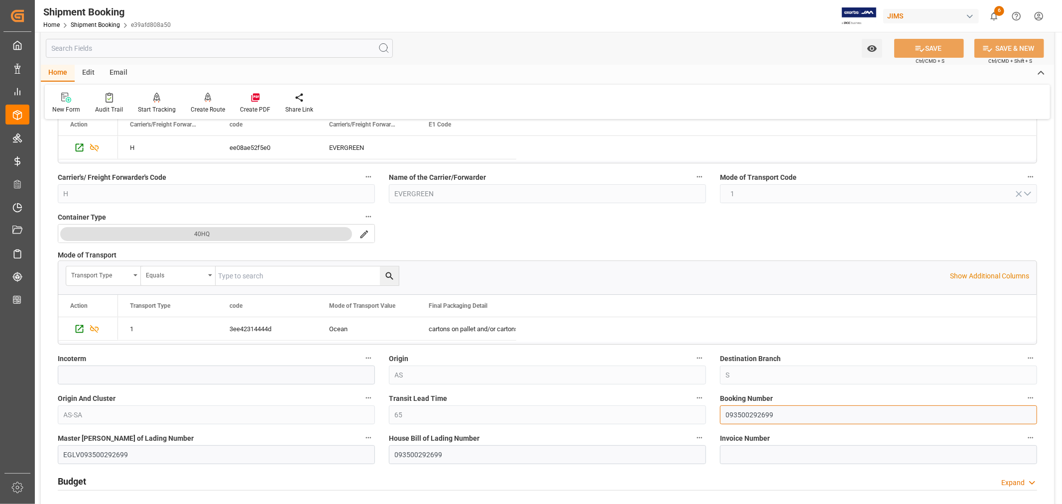
click at [737, 413] on input "093500292699" at bounding box center [878, 414] width 317 height 19
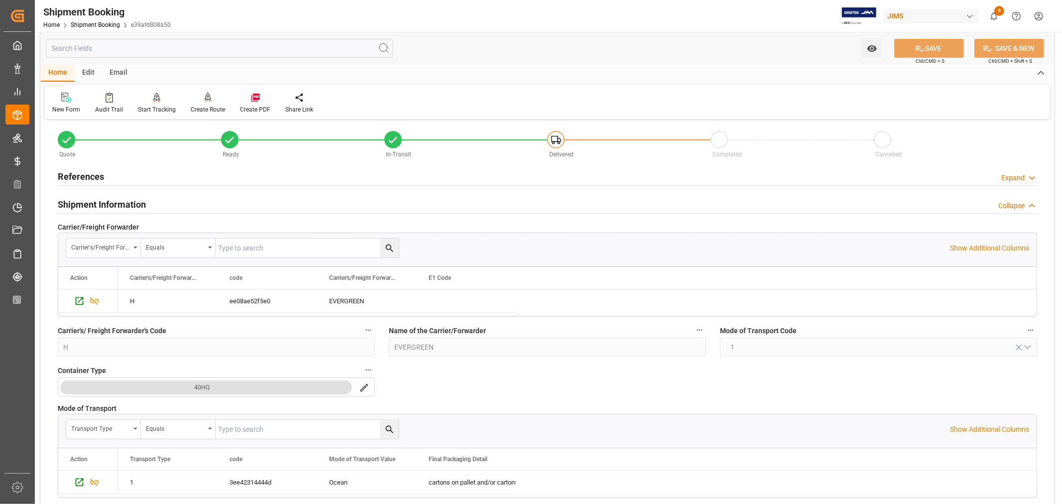
scroll to position [0, 0]
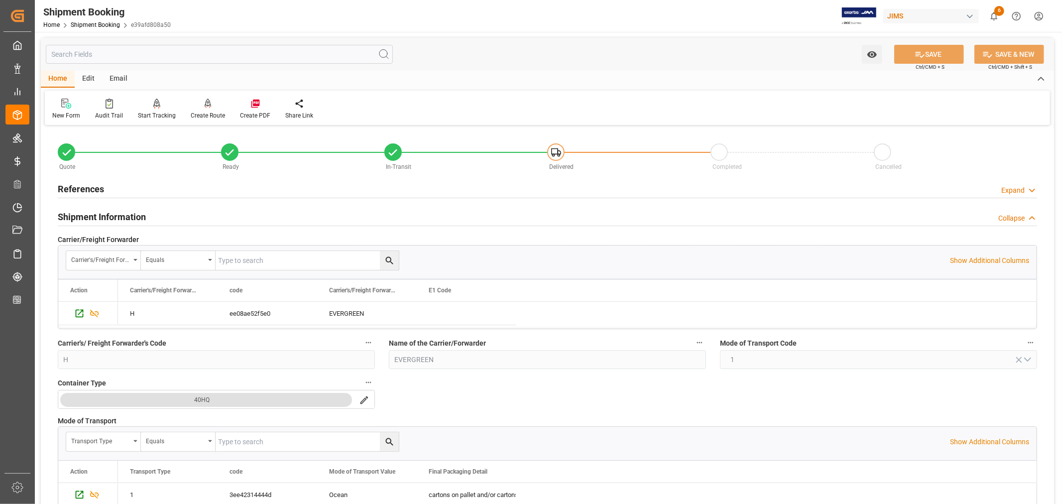
click at [116, 214] on h2 "Shipment Information" at bounding box center [102, 216] width 88 height 13
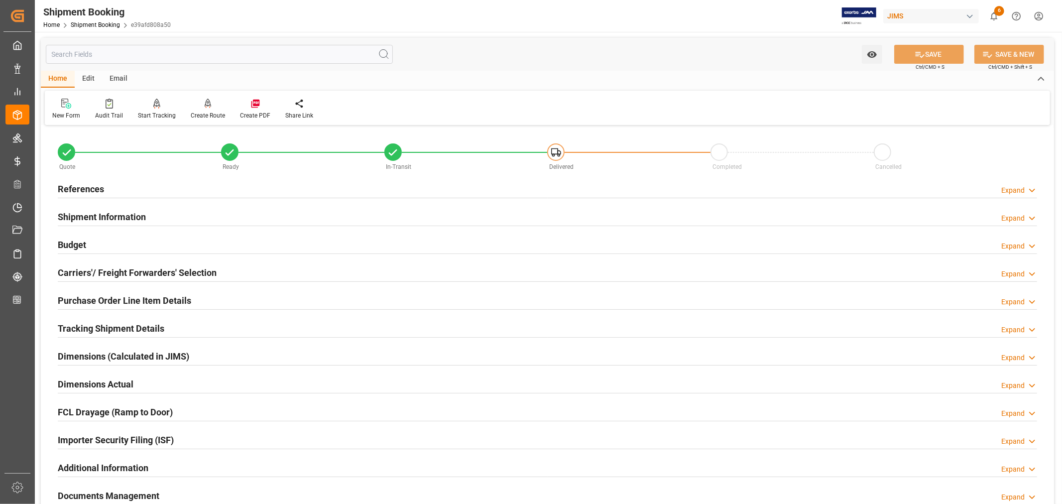
click at [90, 191] on h2 "References" at bounding box center [81, 188] width 46 height 13
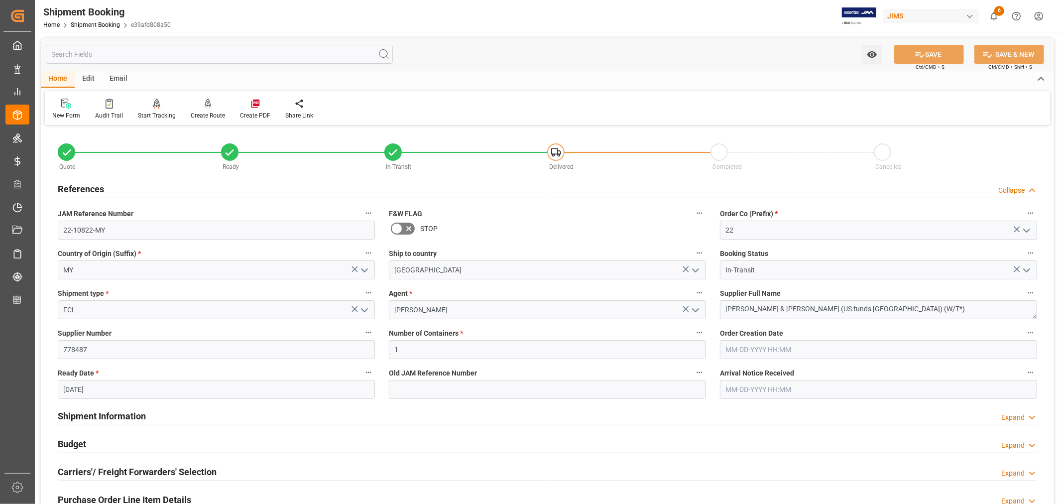
click at [90, 191] on h2 "References" at bounding box center [81, 188] width 46 height 13
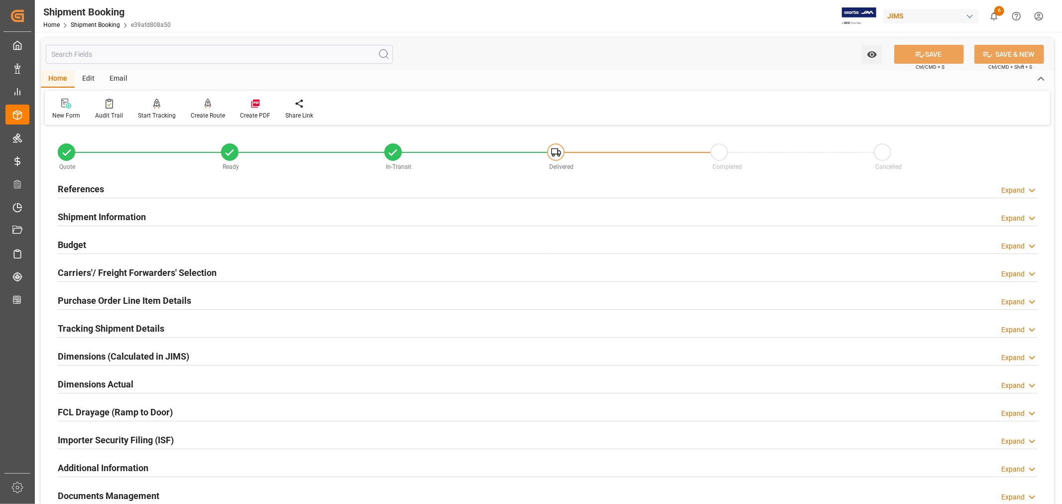
click at [93, 296] on h2 "Purchase Order Line Item Details" at bounding box center [124, 300] width 133 height 13
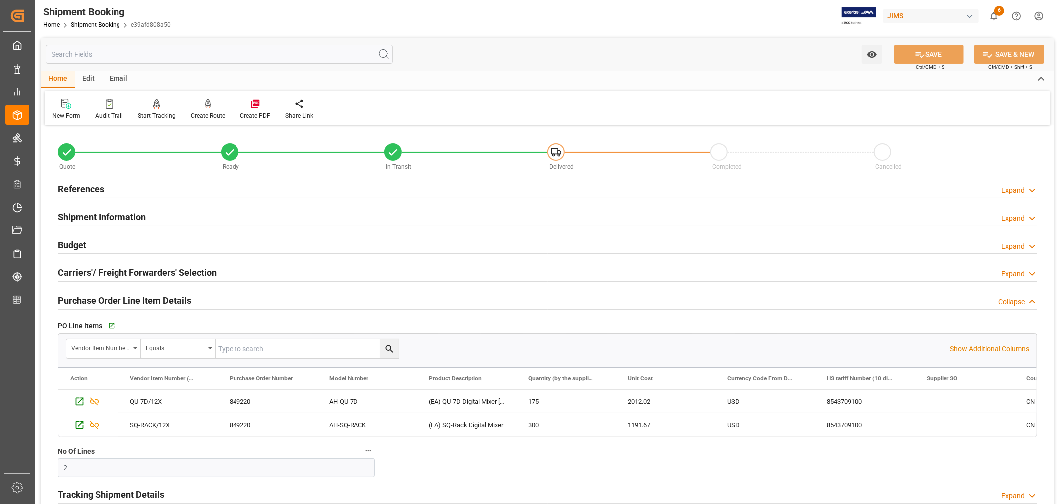
click at [96, 216] on h2 "Shipment Information" at bounding box center [102, 216] width 88 height 13
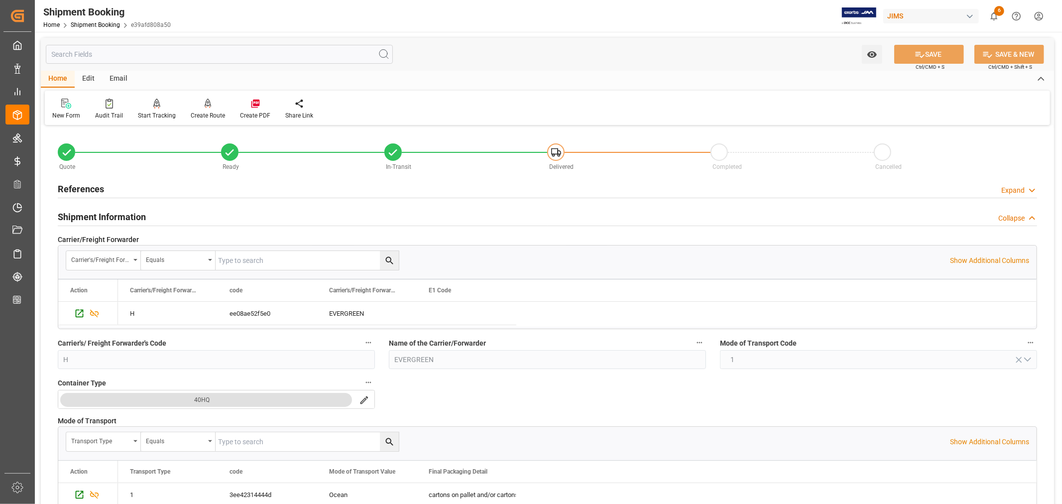
click at [122, 212] on h2 "Shipment Information" at bounding box center [102, 216] width 88 height 13
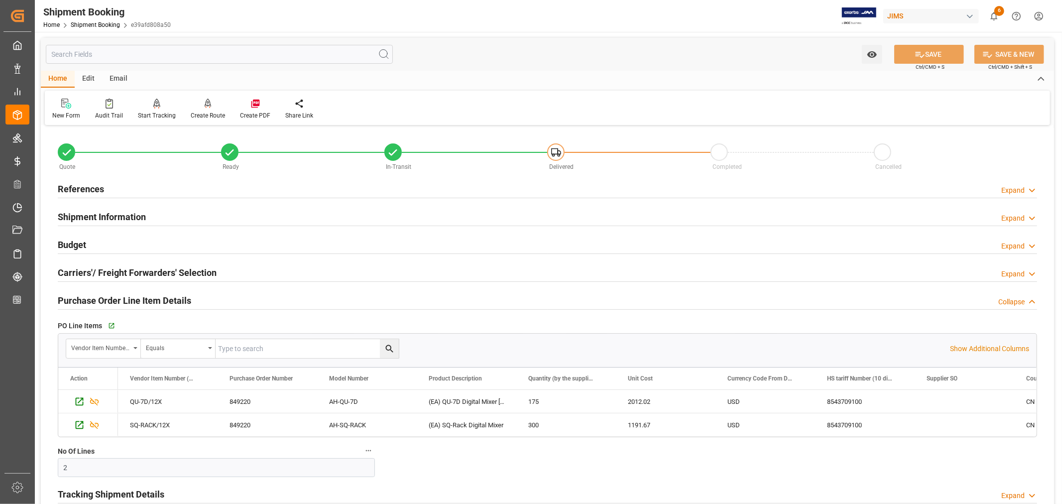
click at [94, 179] on div "References" at bounding box center [81, 188] width 46 height 19
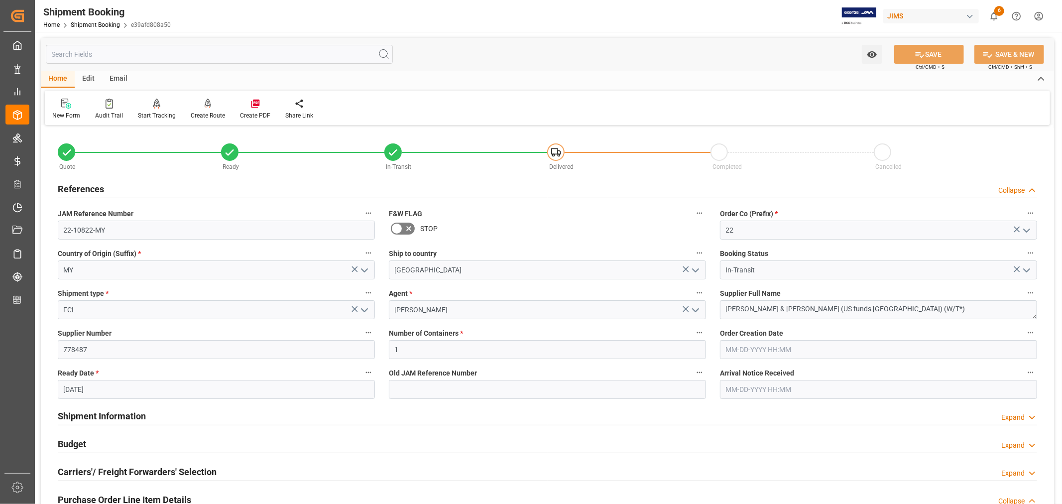
click at [94, 186] on h2 "References" at bounding box center [81, 188] width 46 height 13
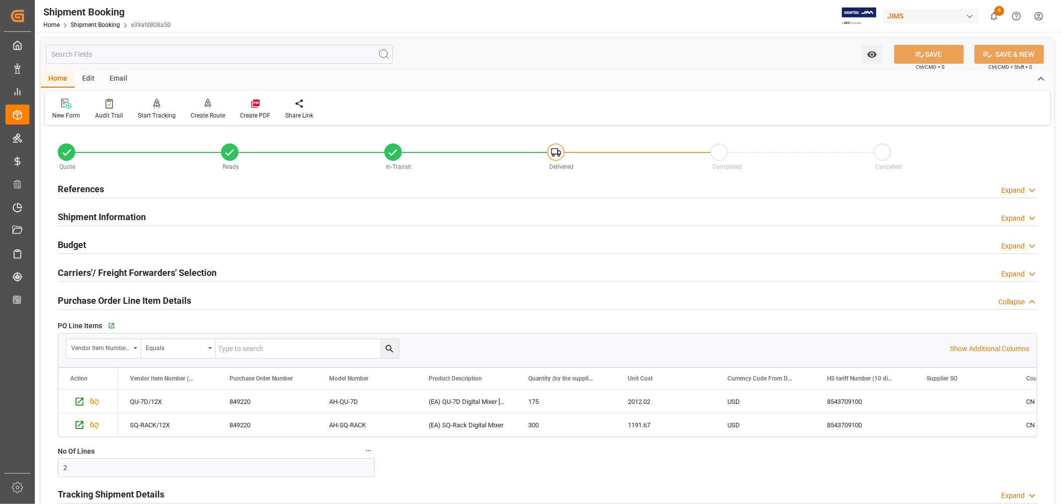
click at [102, 298] on h2 "Purchase Order Line Item Details" at bounding box center [124, 300] width 133 height 13
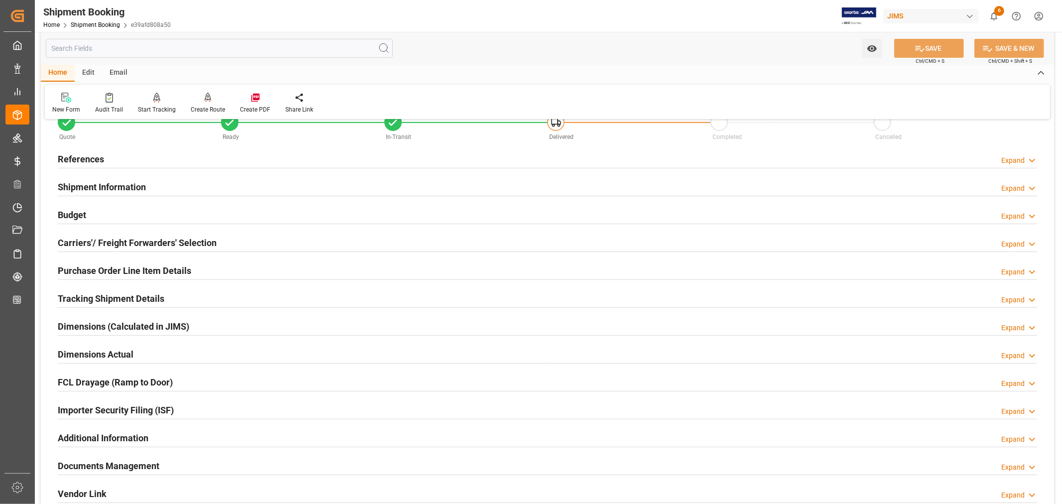
scroll to position [55, 0]
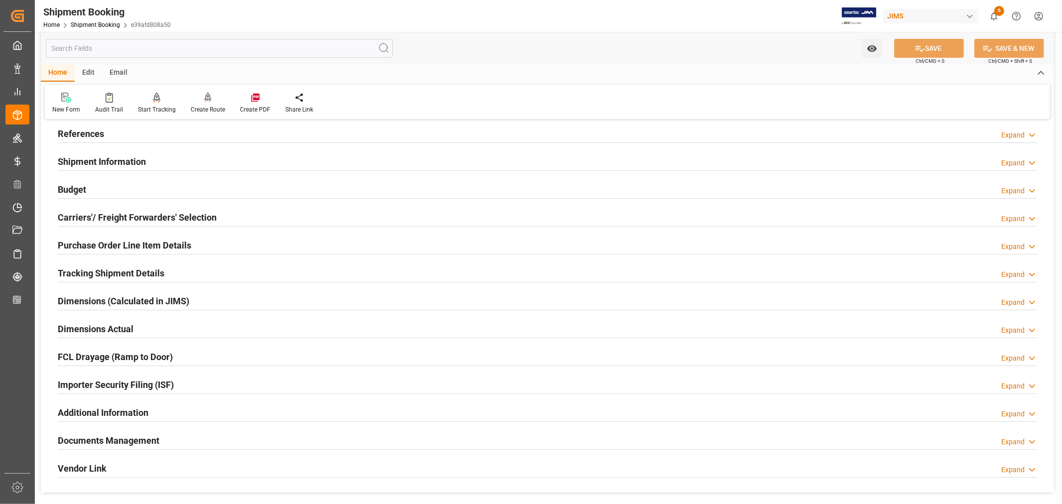
click at [107, 271] on h2 "Tracking Shipment Details" at bounding box center [111, 272] width 107 height 13
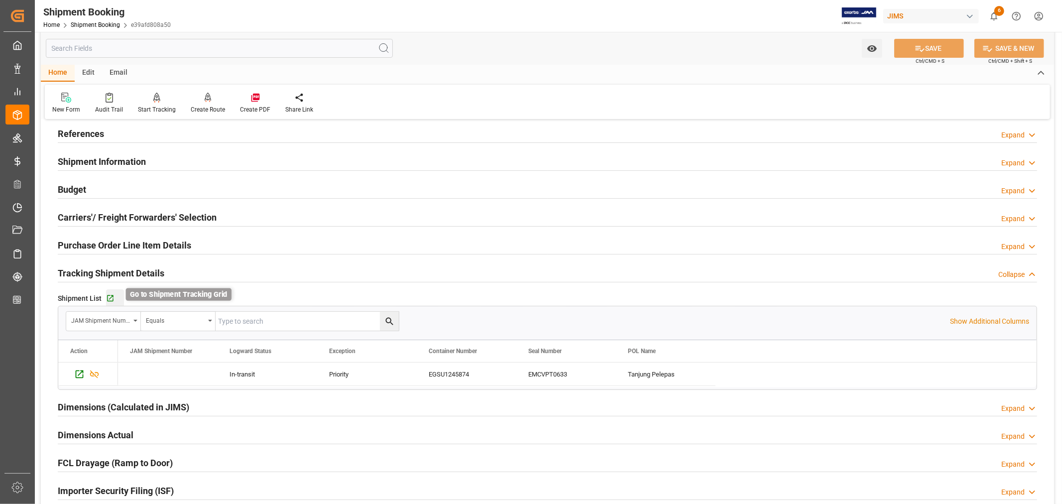
click at [108, 299] on icon "button" at bounding box center [110, 298] width 8 height 8
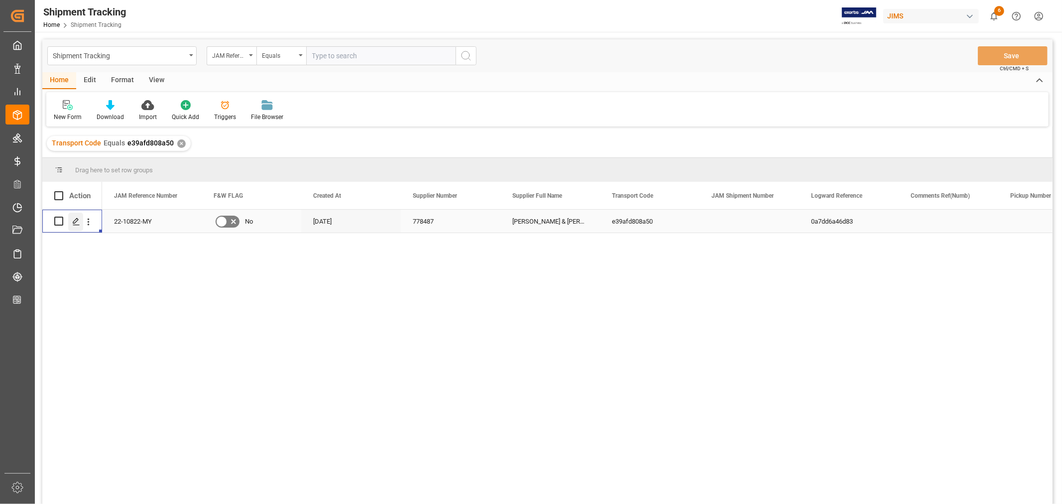
click at [77, 219] on polygon "Press SPACE to select this row." at bounding box center [75, 220] width 5 height 5
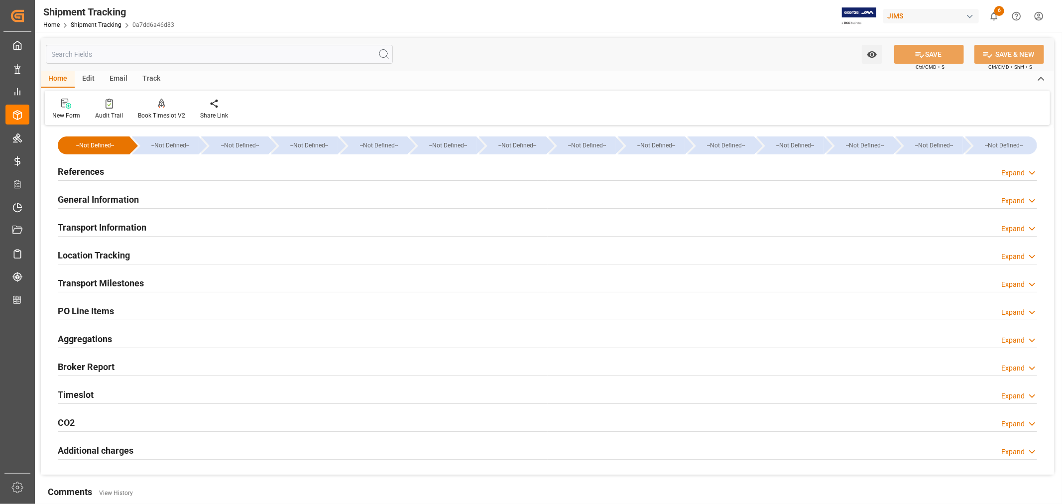
drag, startPoint x: 99, startPoint y: 171, endPoint x: 101, endPoint y: 227, distance: 56.8
click at [99, 170] on h2 "References" at bounding box center [81, 171] width 46 height 13
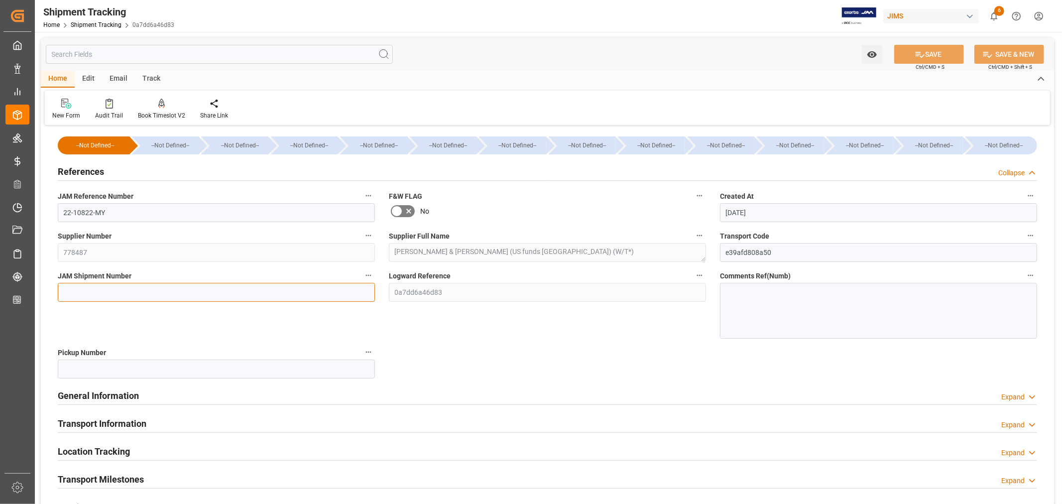
click at [85, 286] on input at bounding box center [216, 292] width 317 height 19
paste input "73144"
type input "73144"
click at [916, 57] on icon at bounding box center [919, 54] width 10 height 10
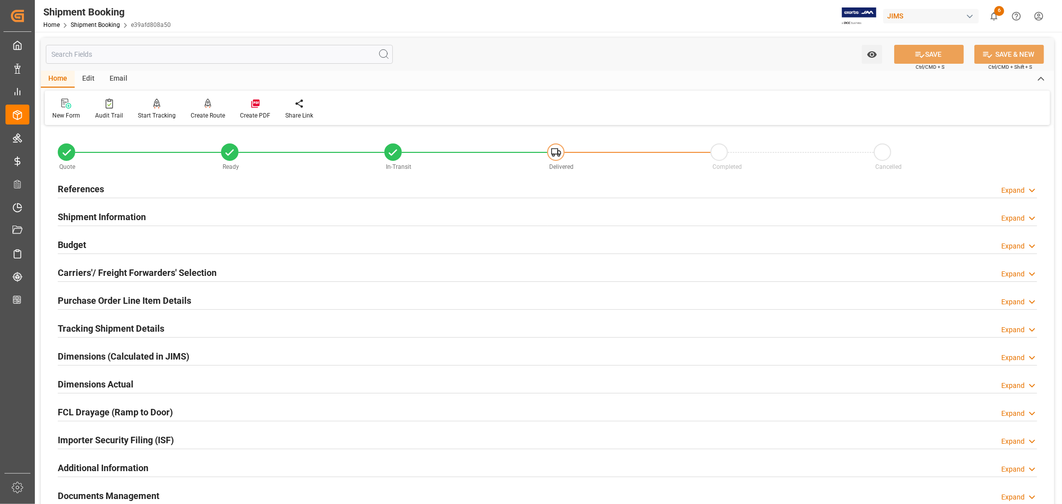
click at [107, 295] on h2 "Purchase Order Line Item Details" at bounding box center [124, 300] width 133 height 13
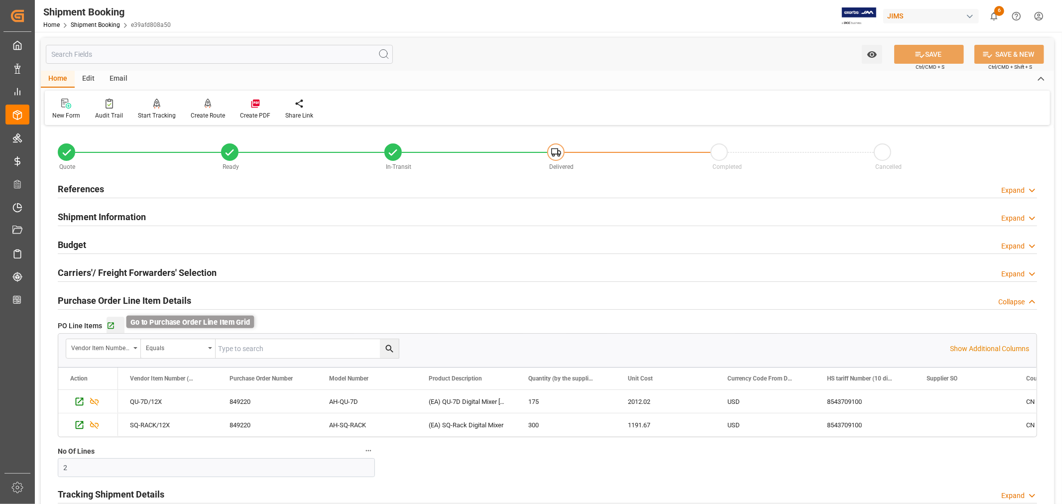
click at [110, 324] on icon "button" at bounding box center [111, 326] width 6 height 6
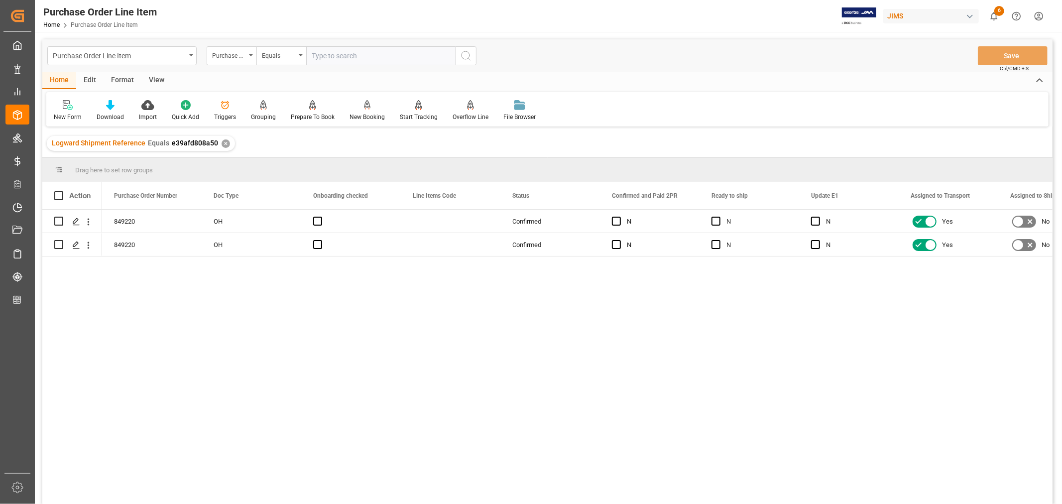
click at [162, 78] on div "View" at bounding box center [156, 80] width 30 height 17
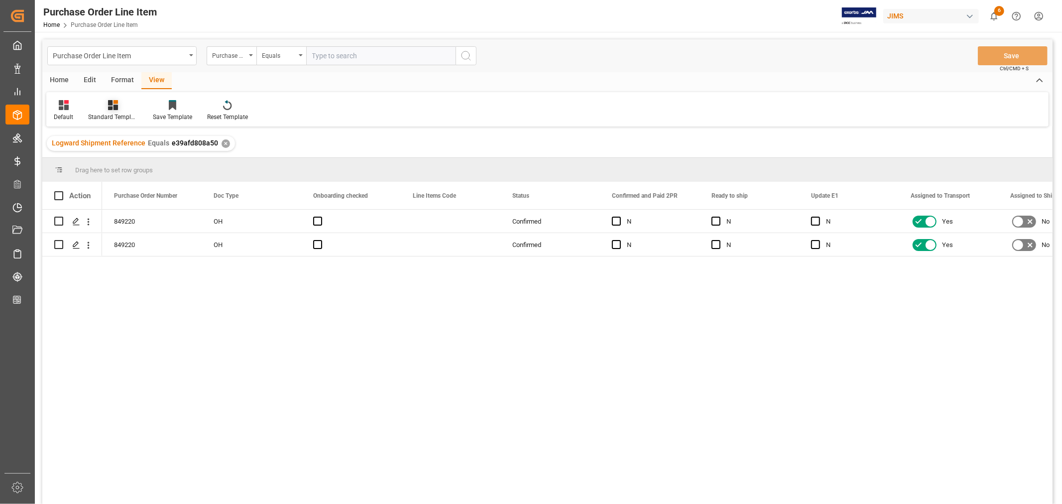
click at [122, 111] on div "Standard Templates" at bounding box center [113, 111] width 65 height 22
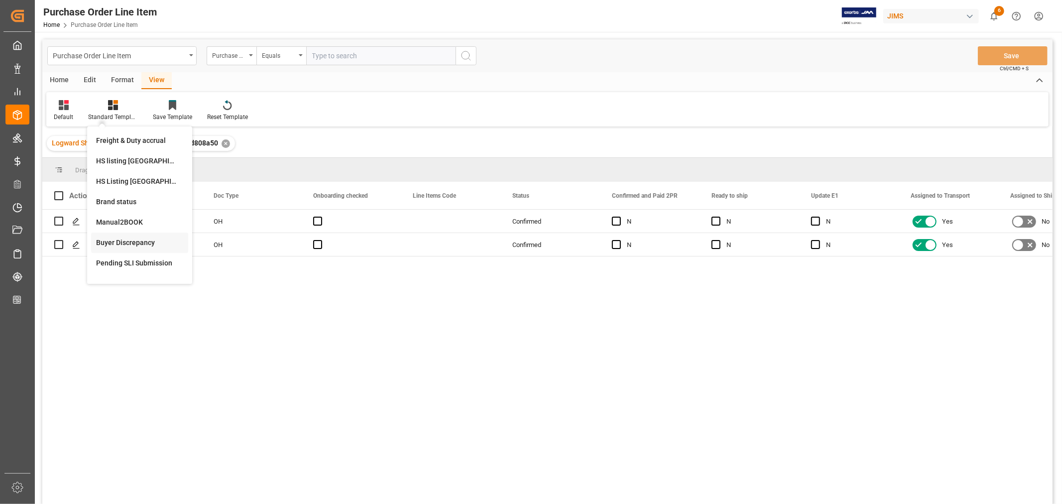
click at [123, 242] on div "Buyer Discrepancy" at bounding box center [139, 242] width 87 height 10
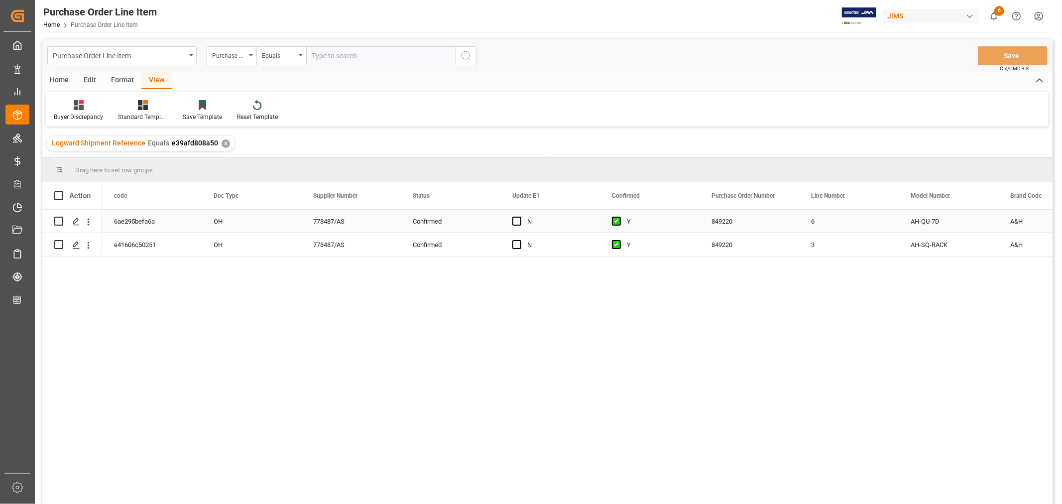
click at [675, 222] on div "Y" at bounding box center [657, 221] width 61 height 23
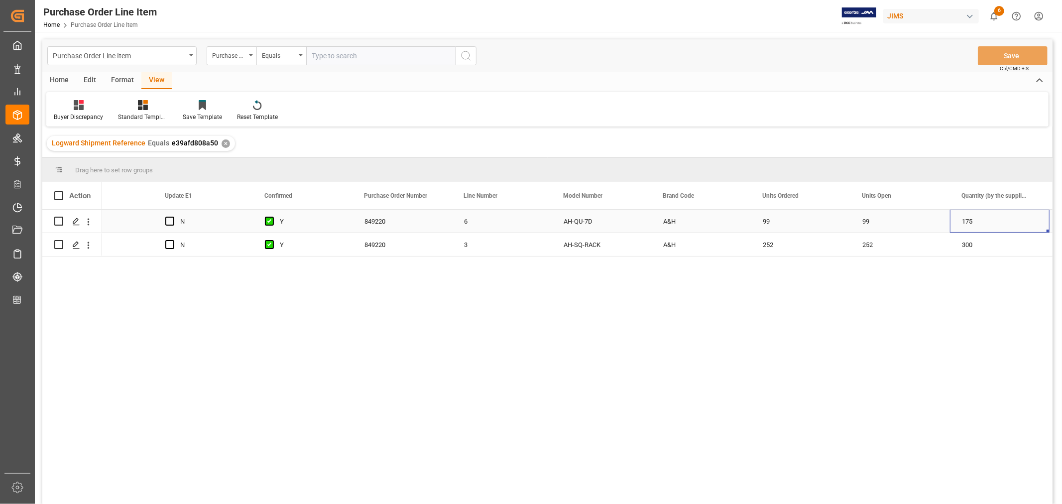
scroll to position [0, 446]
click at [762, 220] on div "99" at bounding box center [801, 221] width 100 height 23
drag, startPoint x: 846, startPoint y: 230, endPoint x: 889, endPoint y: 224, distance: 43.2
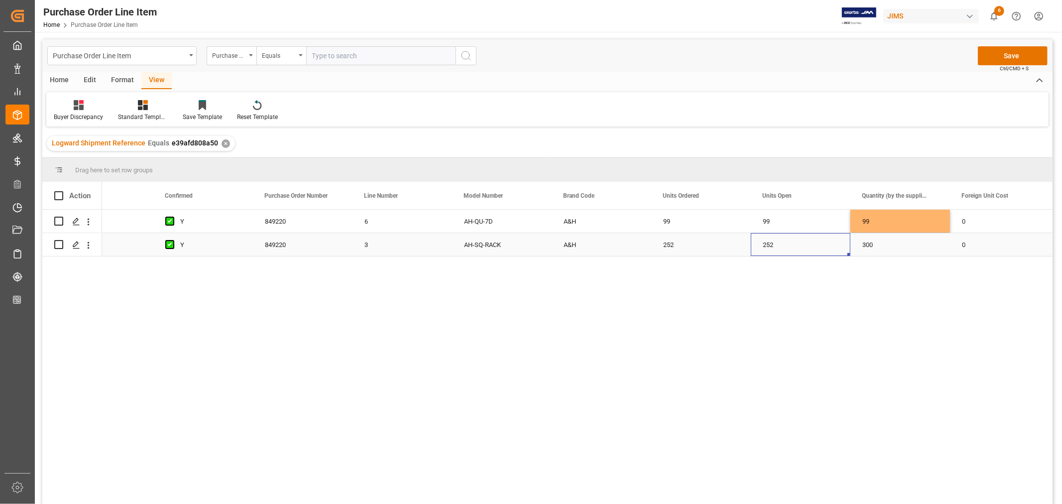
click at [770, 241] on div "252" at bounding box center [801, 244] width 100 height 23
drag, startPoint x: 848, startPoint y: 254, endPoint x: 917, endPoint y: 251, distance: 69.8
click at [730, 216] on div "99" at bounding box center [701, 221] width 100 height 23
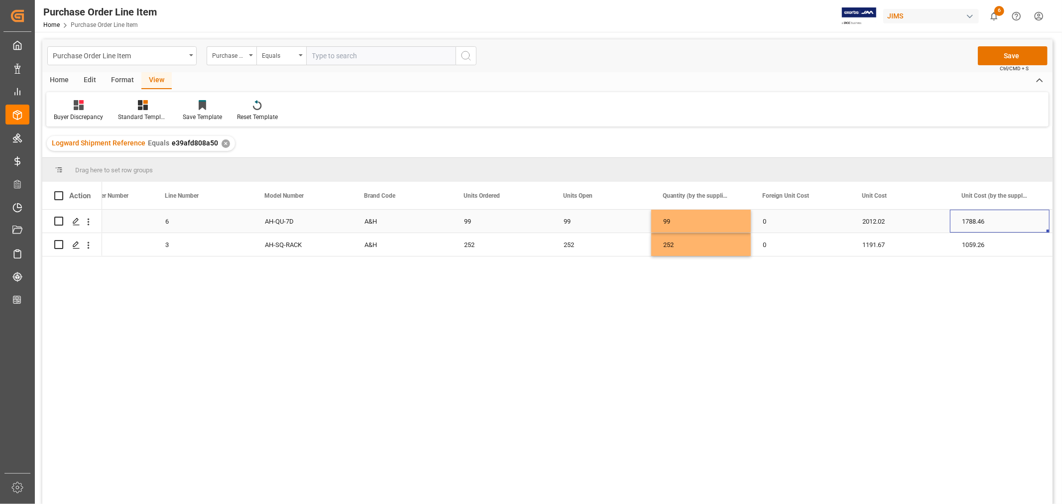
scroll to position [0, 745]
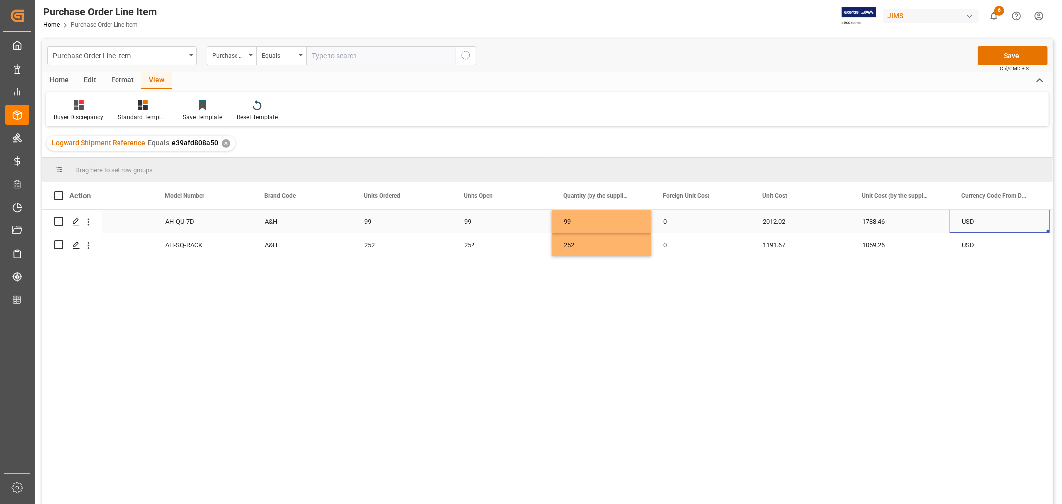
click at [775, 219] on div "2012.02" at bounding box center [801, 221] width 100 height 23
drag, startPoint x: 848, startPoint y: 230, endPoint x: 911, endPoint y: 223, distance: 63.6
click at [772, 244] on div "1191.67" at bounding box center [801, 244] width 100 height 23
drag, startPoint x: 848, startPoint y: 254, endPoint x: 913, endPoint y: 250, distance: 64.8
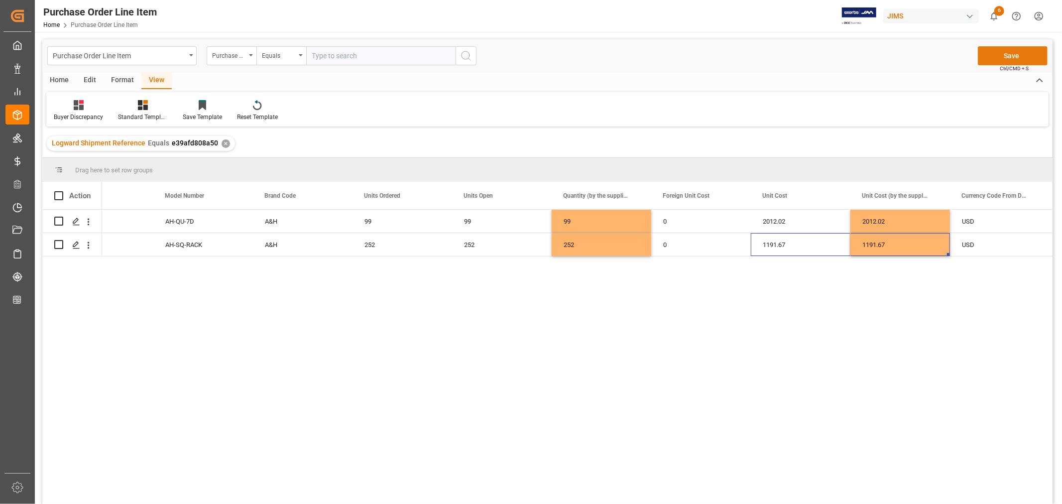
click at [1012, 56] on button "Save" at bounding box center [1012, 55] width 70 height 19
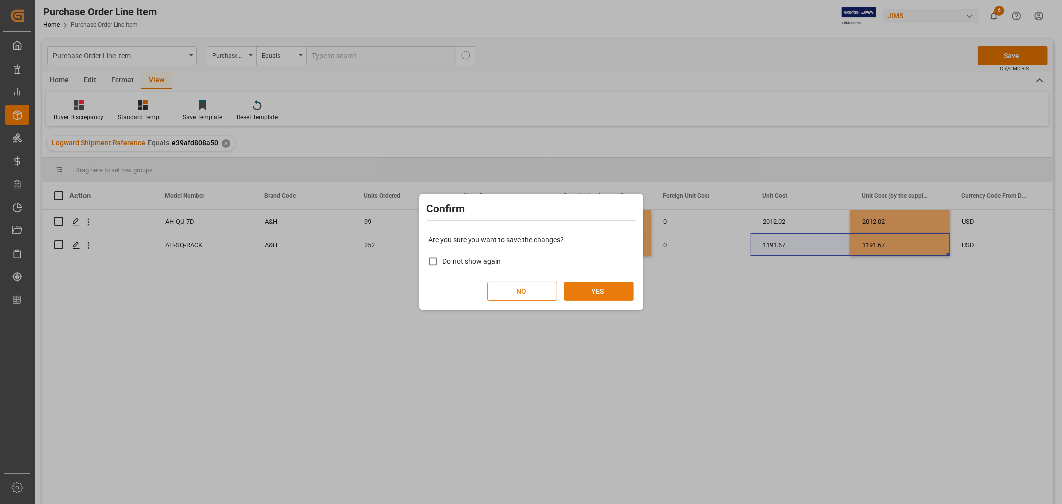
click at [589, 289] on button "YES" at bounding box center [599, 291] width 70 height 19
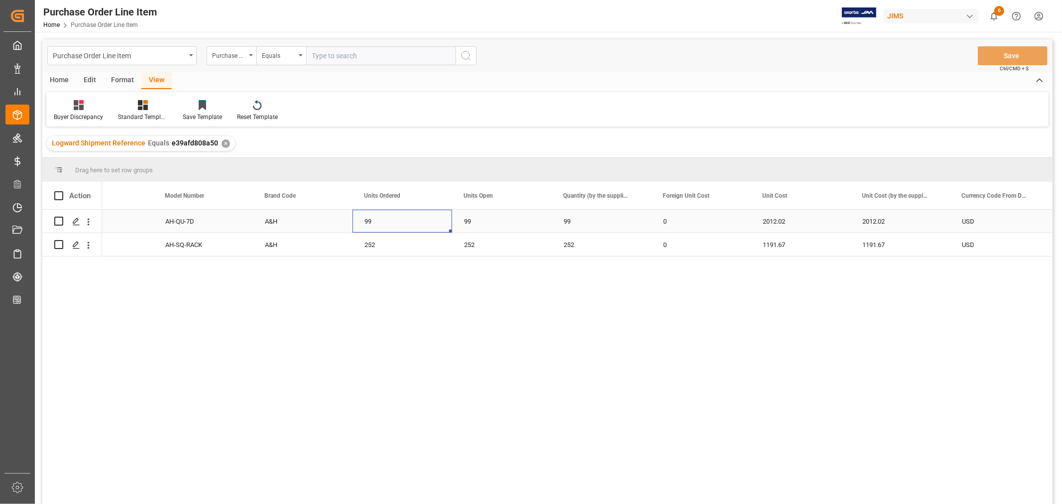
click at [394, 217] on div "99" at bounding box center [402, 221] width 100 height 23
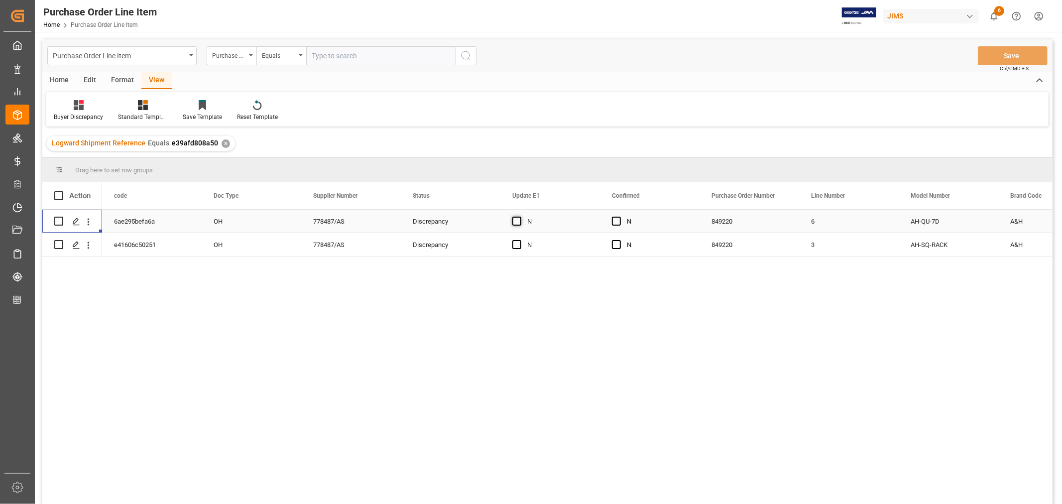
click at [518, 221] on span "Press SPACE to select this row." at bounding box center [516, 220] width 9 height 9
click at [520, 216] on input "Press SPACE to select this row." at bounding box center [520, 216] width 0 height 0
click at [513, 244] on span "Press SPACE to select this row." at bounding box center [516, 244] width 9 height 9
click at [520, 240] on input "Press SPACE to select this row." at bounding box center [520, 240] width 0 height 0
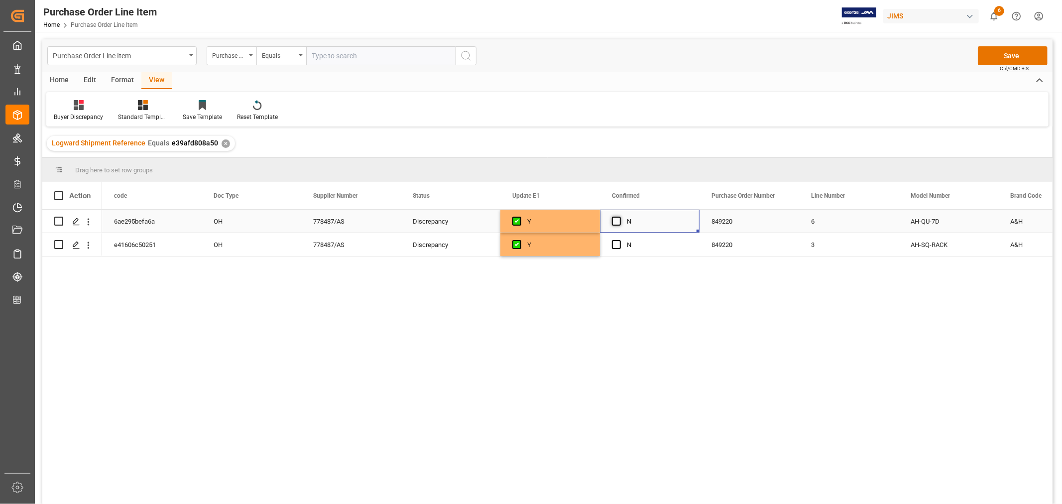
click at [620, 217] on span "Press SPACE to select this row." at bounding box center [616, 220] width 9 height 9
click at [619, 216] on input "Press SPACE to select this row." at bounding box center [619, 216] width 0 height 0
click at [618, 244] on span "Press SPACE to select this row." at bounding box center [616, 244] width 9 height 9
click at [619, 240] on input "Press SPACE to select this row." at bounding box center [619, 240] width 0 height 0
click at [1004, 61] on button "Save" at bounding box center [1012, 55] width 70 height 19
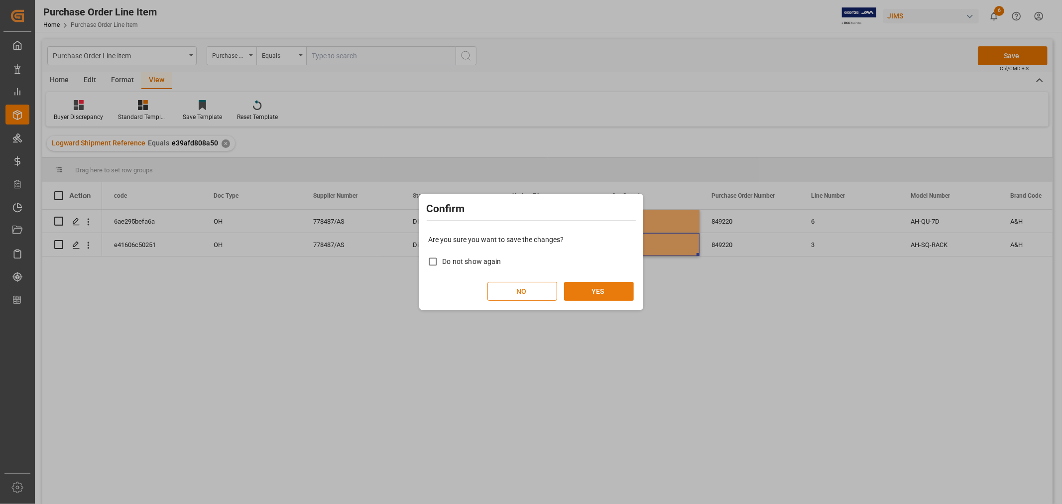
click at [600, 296] on button "YES" at bounding box center [599, 291] width 70 height 19
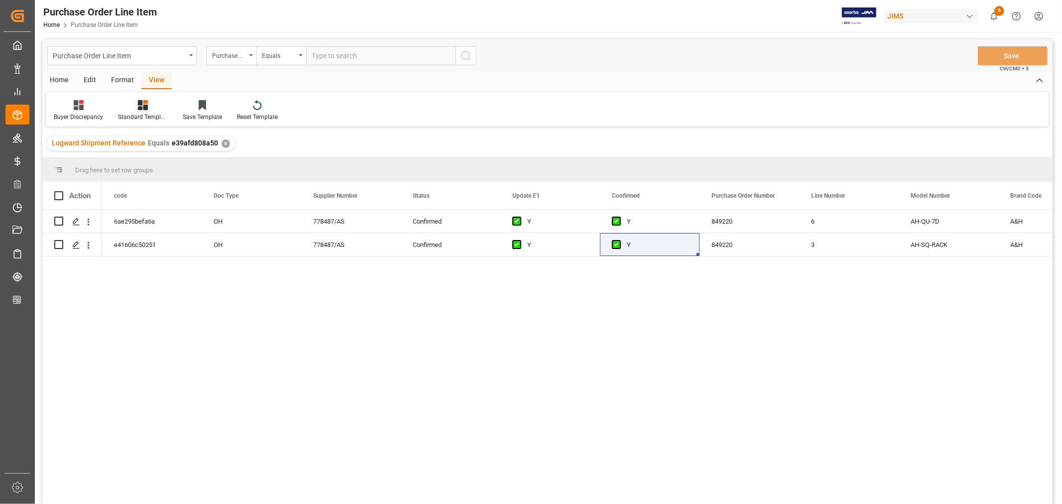
click at [142, 107] on icon at bounding box center [143, 105] width 10 height 10
click at [150, 162] on div "HS listing [GEOGRAPHIC_DATA]" at bounding box center [169, 161] width 87 height 10
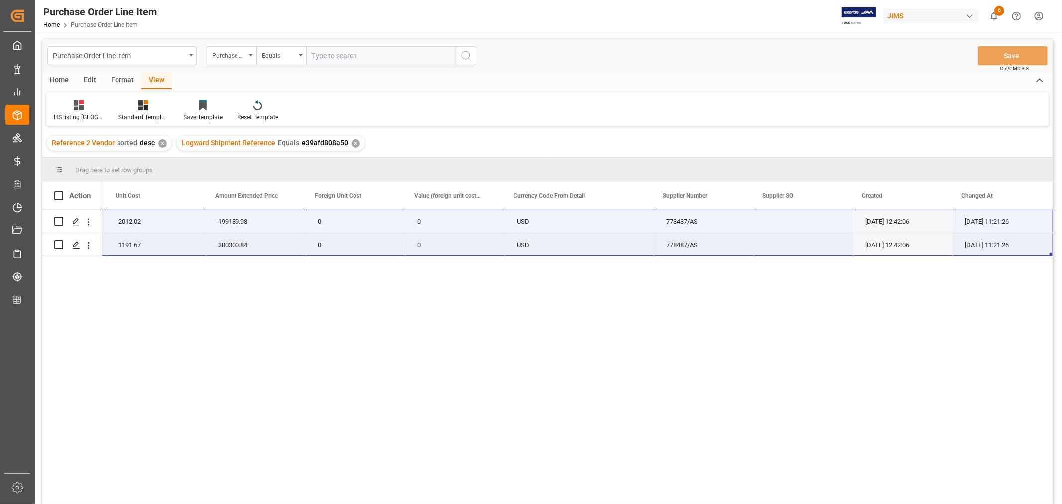
drag, startPoint x: 129, startPoint y: 215, endPoint x: 986, endPoint y: 250, distance: 857.3
click at [986, 250] on div "22-10822-MY (EA) QU-7D Digital Mixer Dante 99 2012.02 199189.98 0 0 USD 778487/…" at bounding box center [231, 233] width 1642 height 47
